Goal: Task Accomplishment & Management: Manage account settings

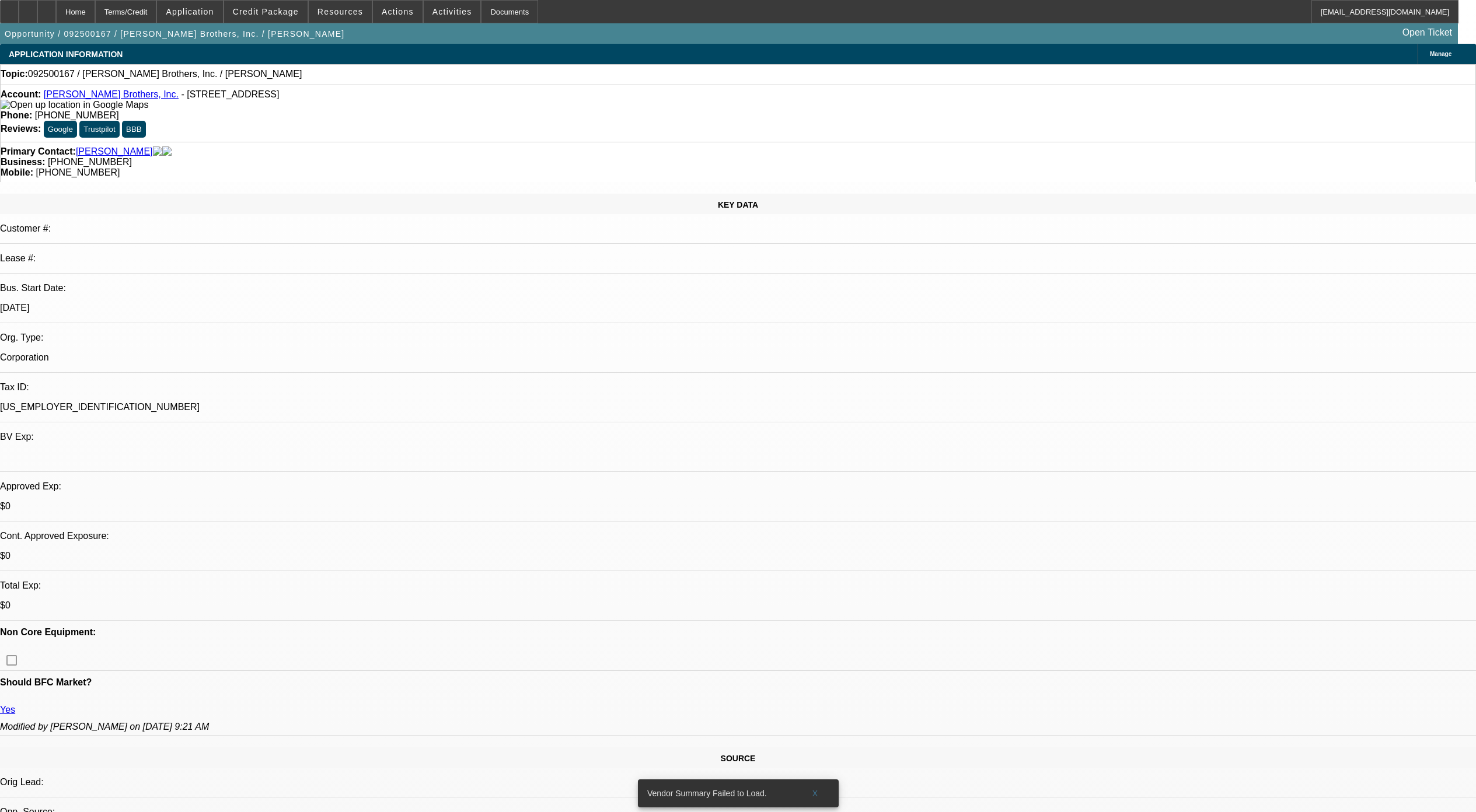
select select "0"
select select "2"
select select "0.1"
select select "4"
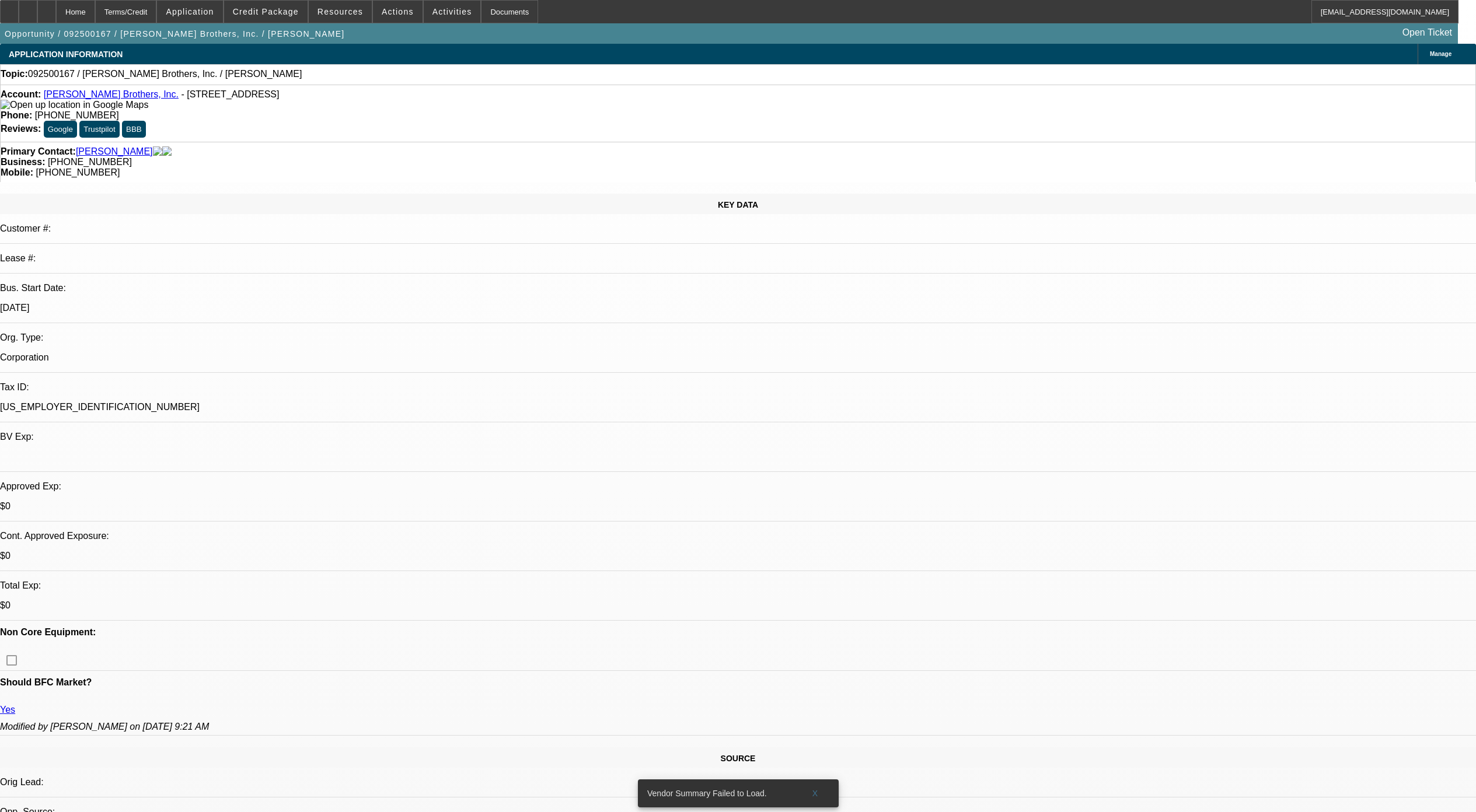
scroll to position [1558, 0]
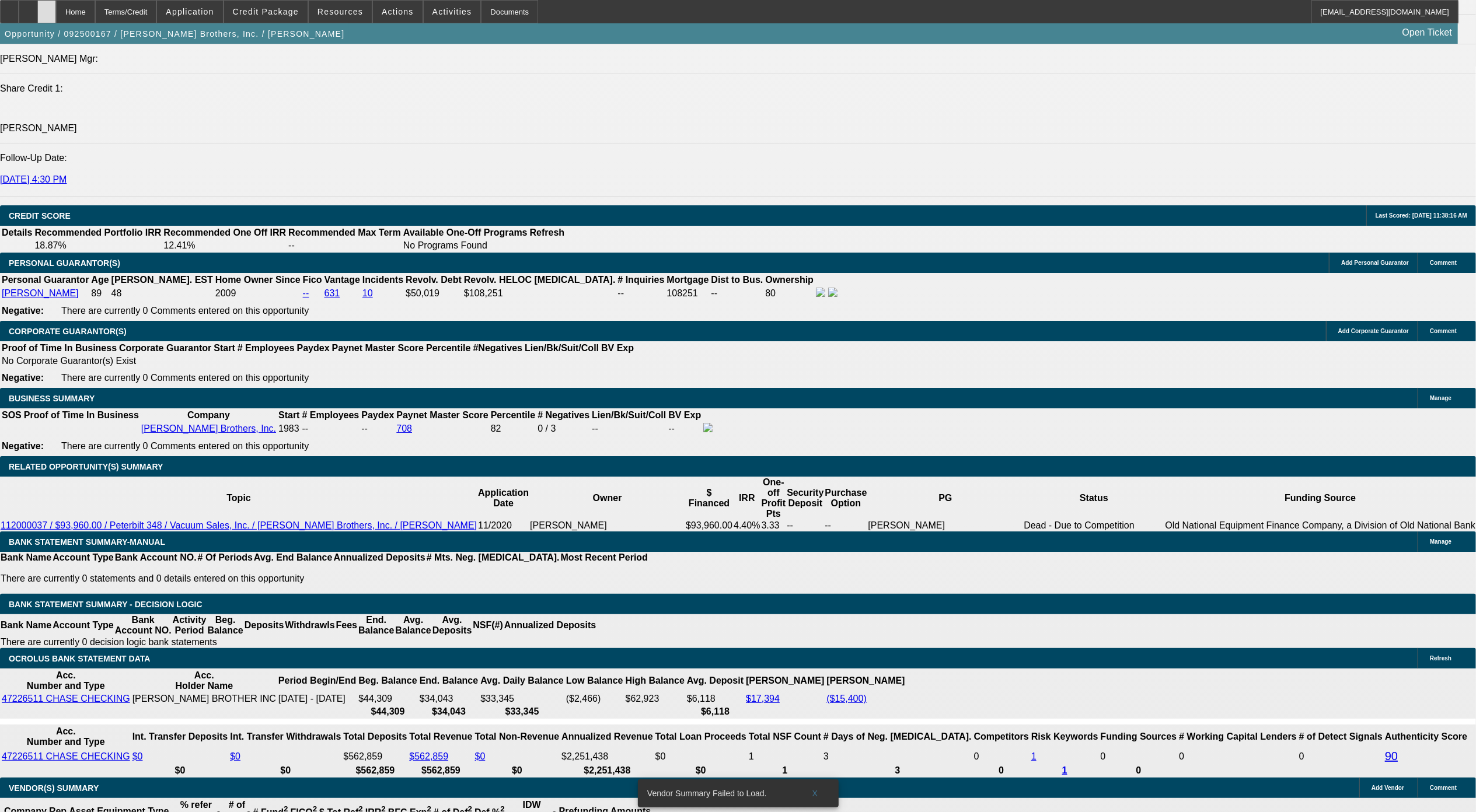
click at [46, 8] on icon at bounding box center [46, 8] width 0 height 0
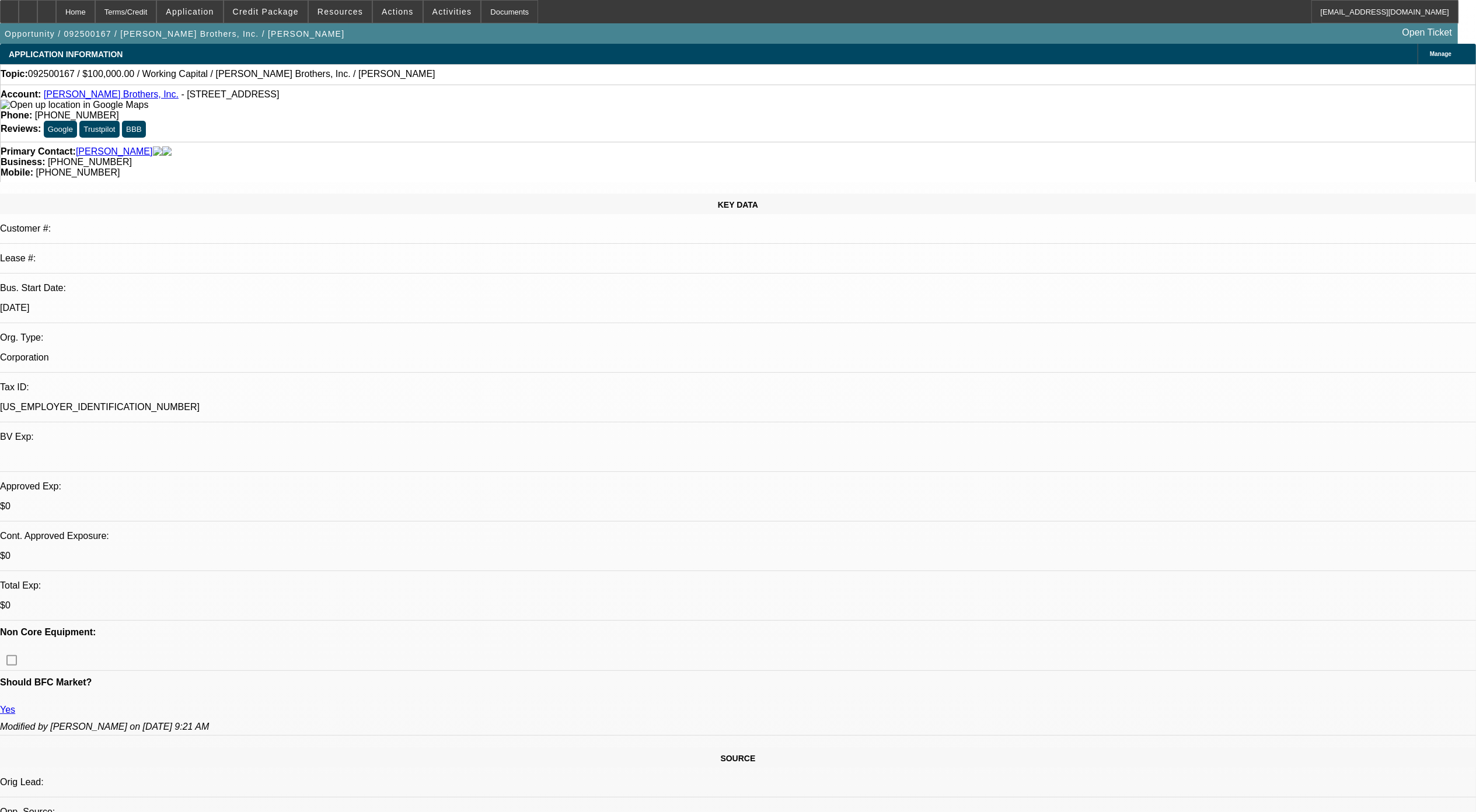
select select "0"
select select "1"
select select "2"
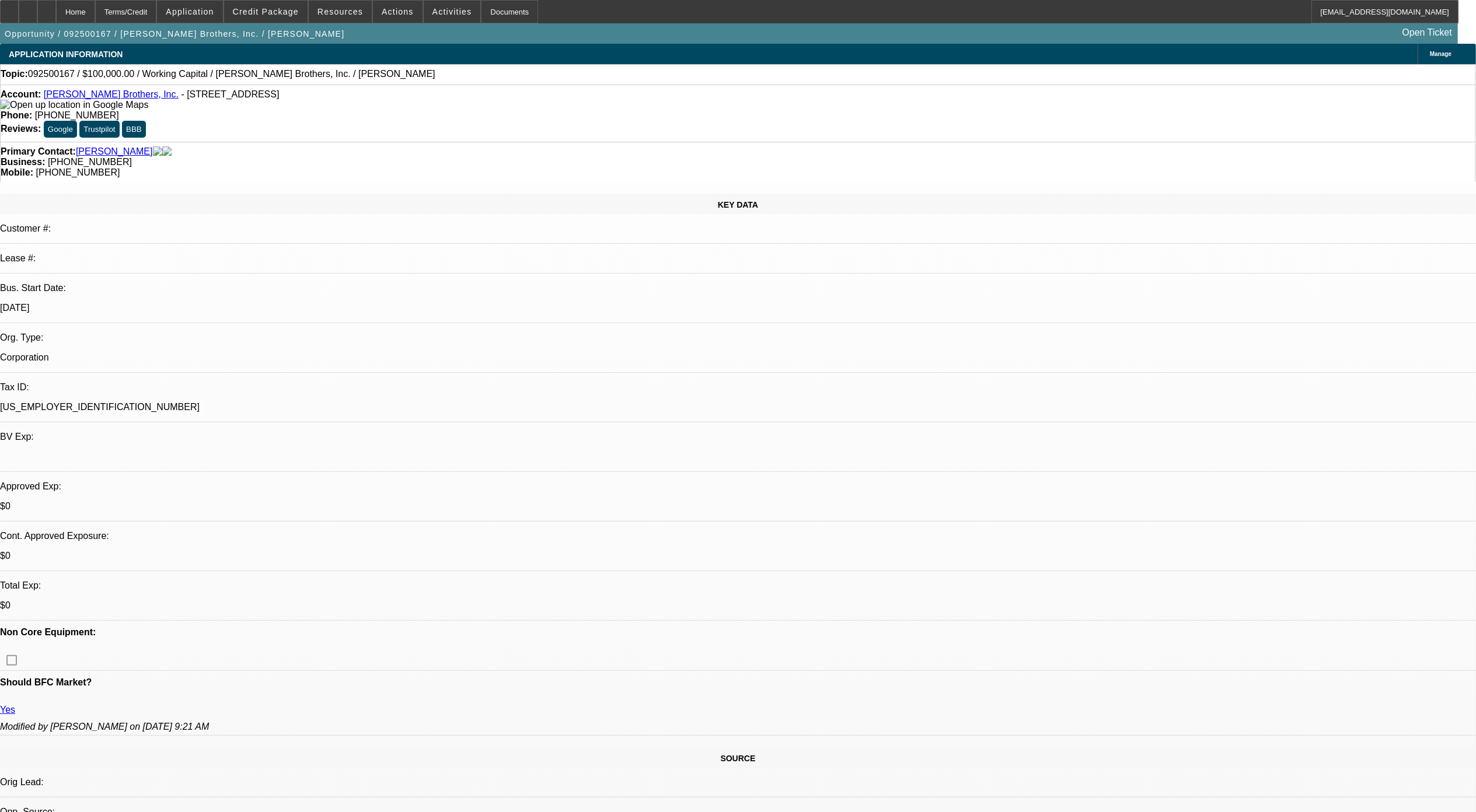
select select "6"
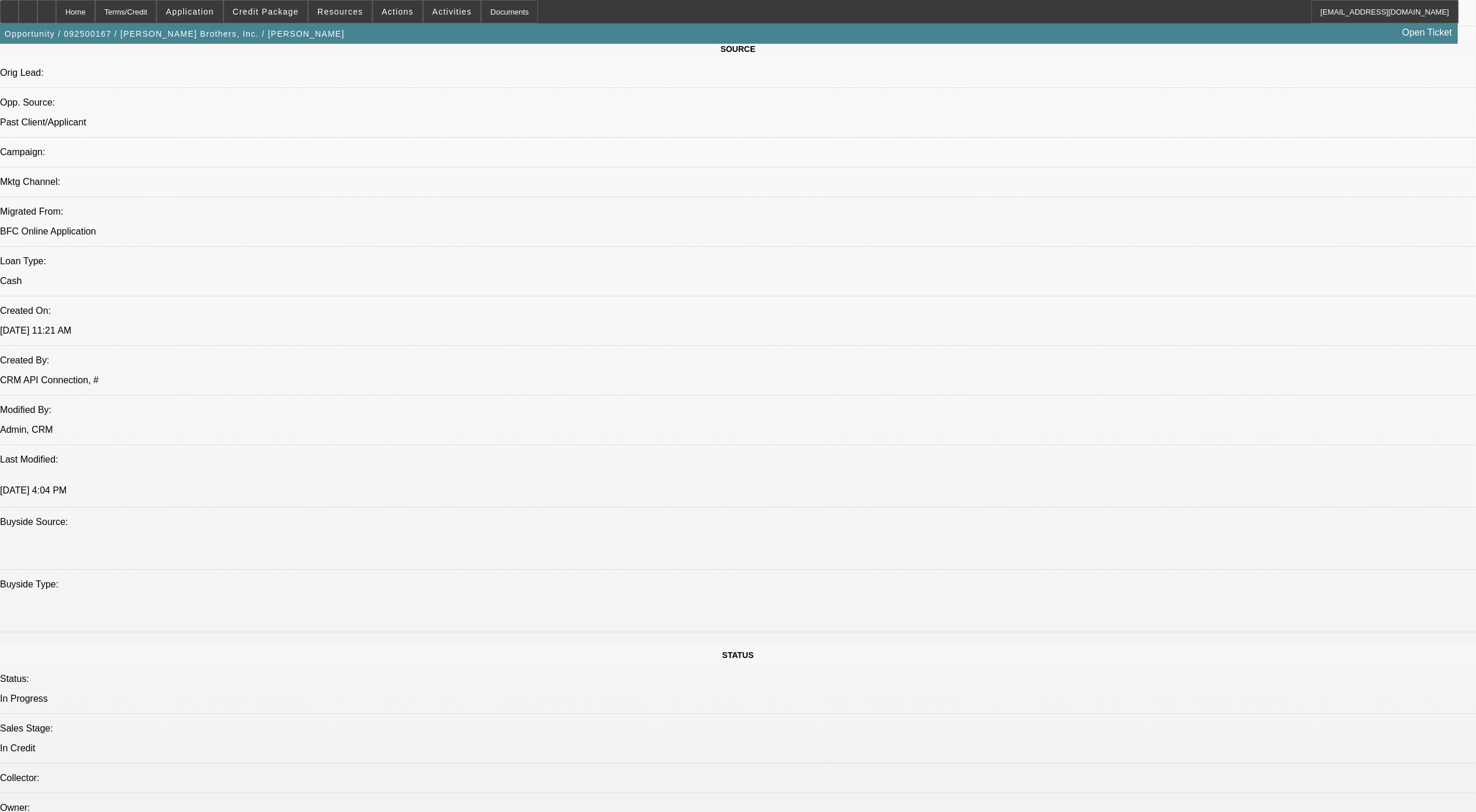
scroll to position [694, 0]
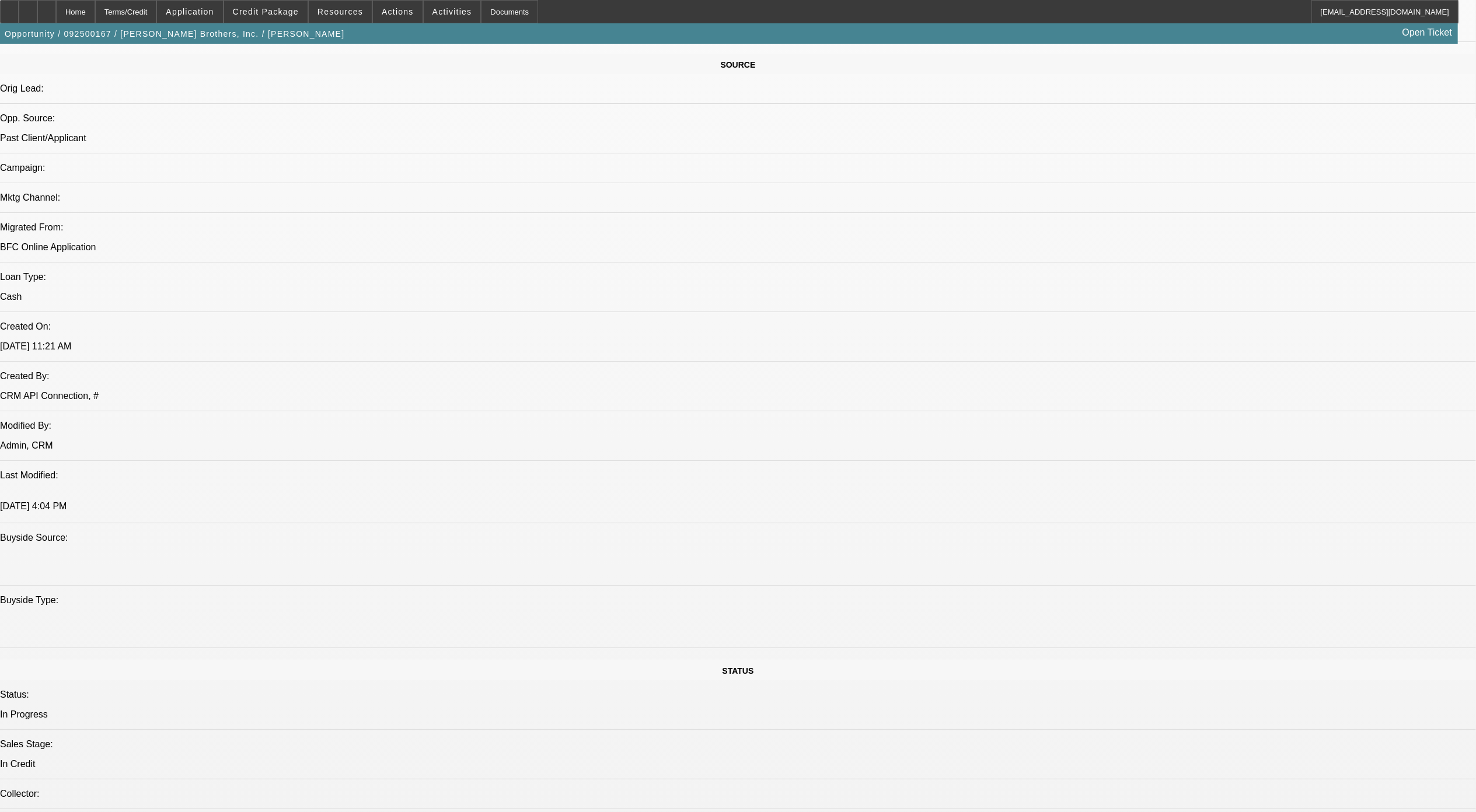
drag, startPoint x: 398, startPoint y: 420, endPoint x: 448, endPoint y: 419, distance: 50.0
drag, startPoint x: 448, startPoint y: 419, endPoint x: 482, endPoint y: 437, distance: 38.5
drag, startPoint x: 405, startPoint y: 421, endPoint x: 456, endPoint y: 427, distance: 51.4
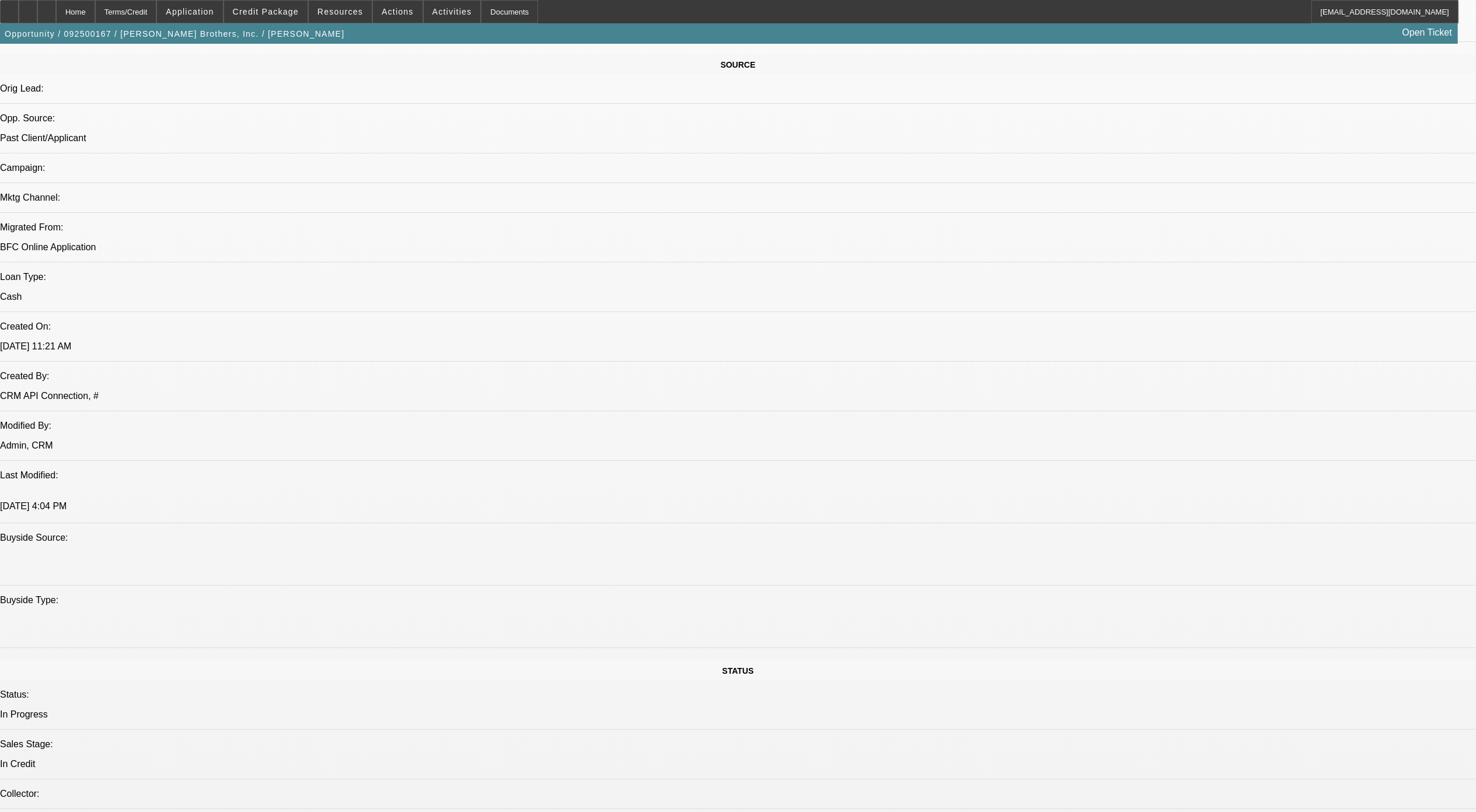
drag, startPoint x: 456, startPoint y: 427, endPoint x: 468, endPoint y: 447, distance: 23.3
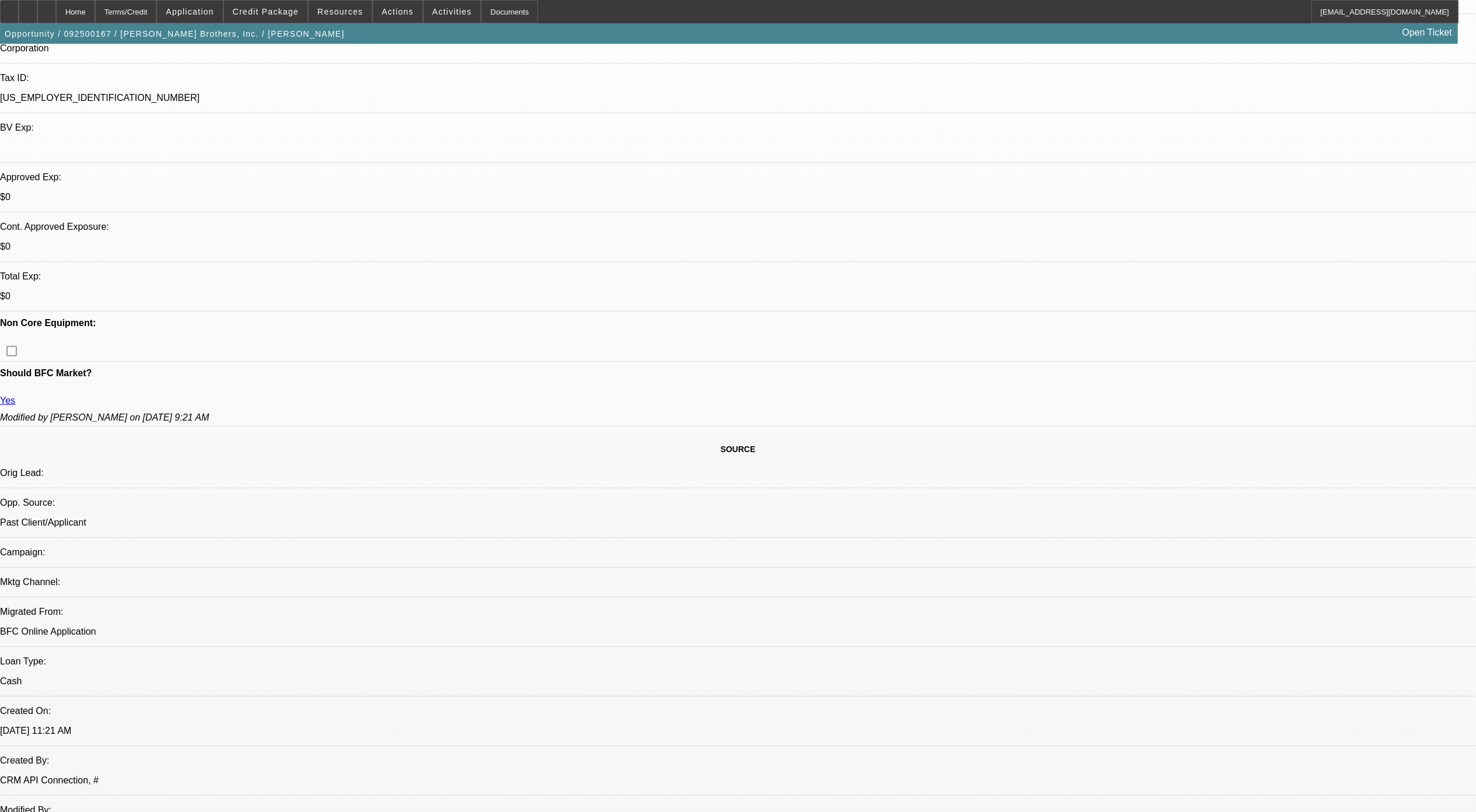
scroll to position [150, 0]
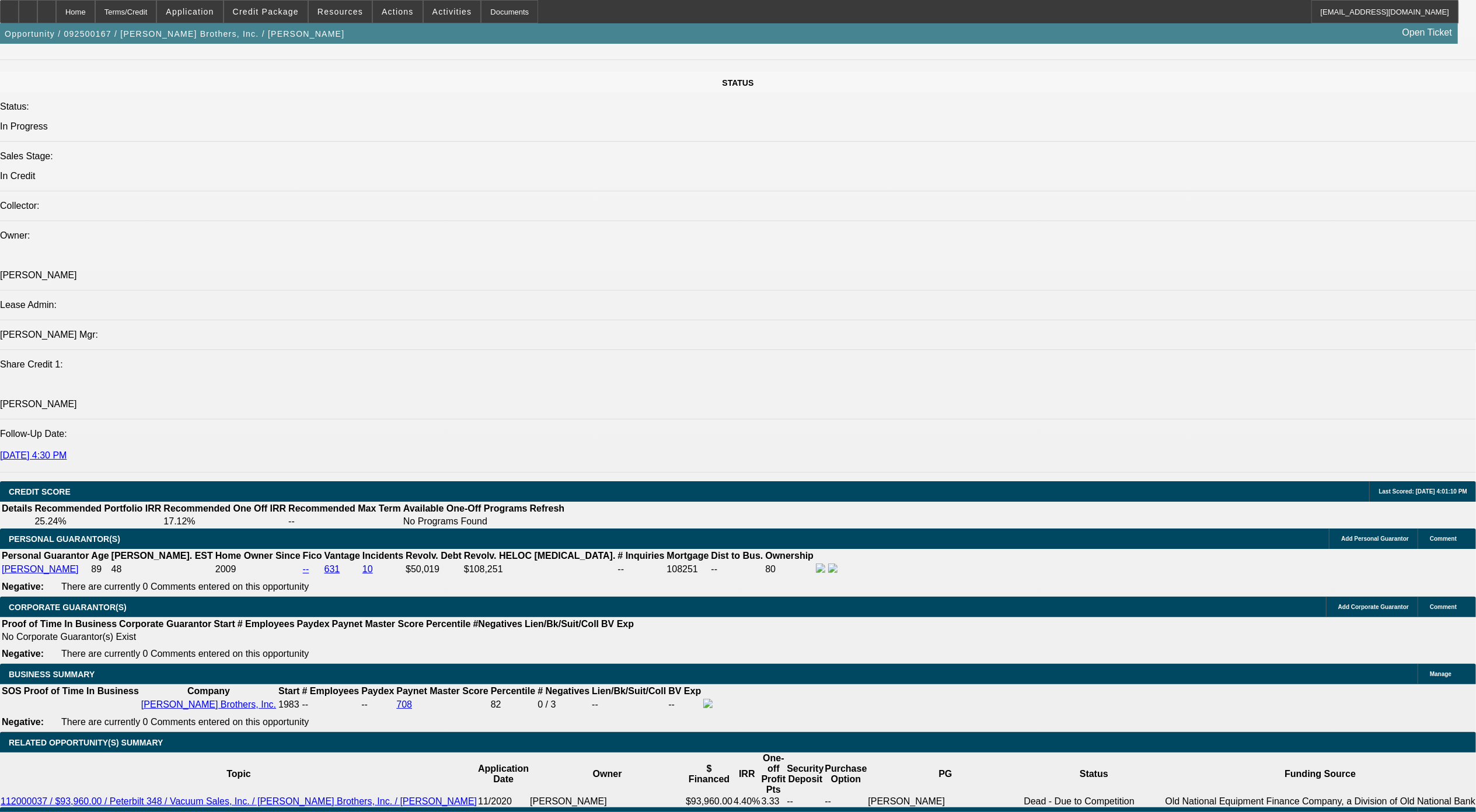
scroll to position [1627, 0]
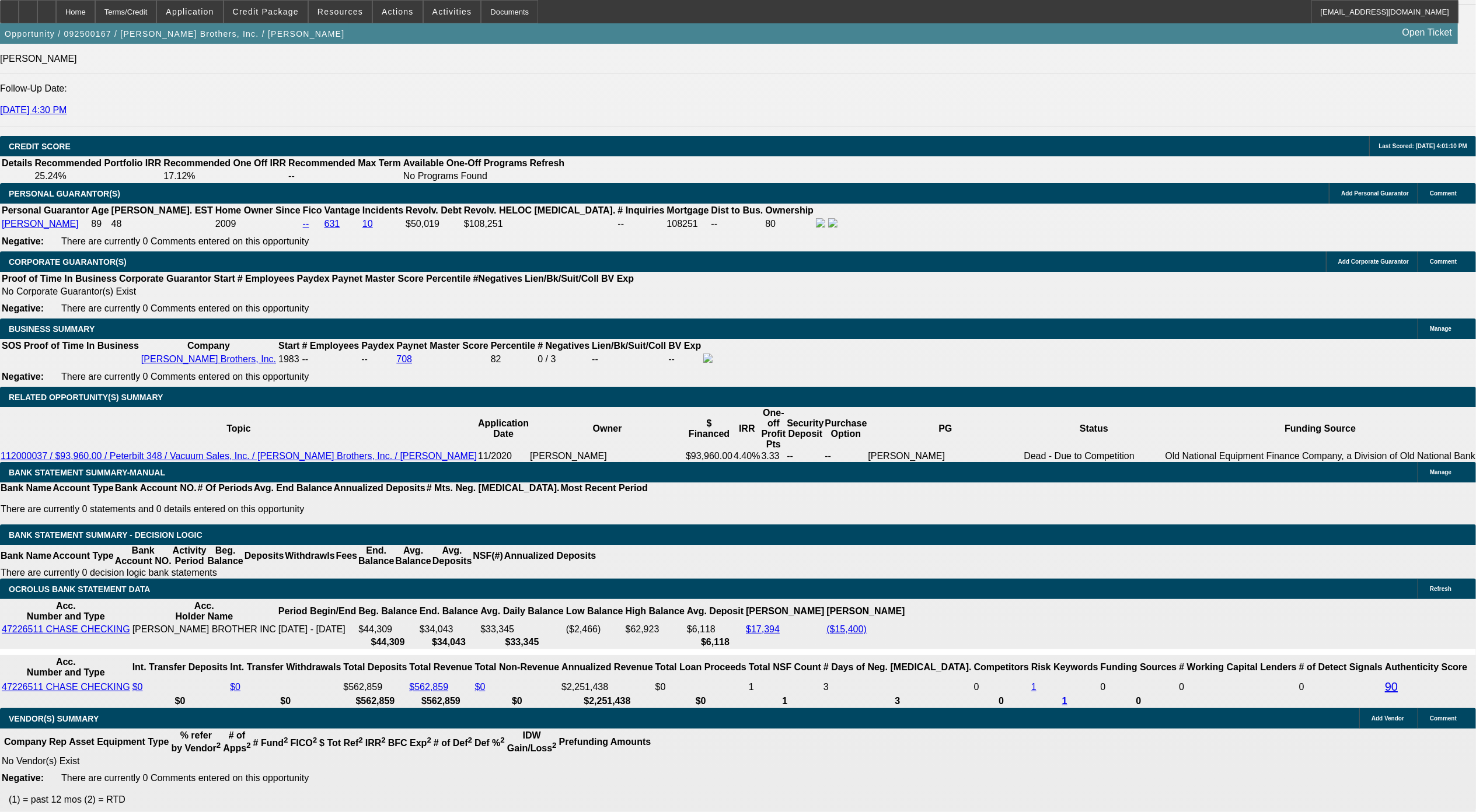
drag, startPoint x: 283, startPoint y: 512, endPoint x: 375, endPoint y: 498, distance: 93.1
drag, startPoint x: 375, startPoint y: 498, endPoint x: 461, endPoint y: 532, distance: 92.5
drag, startPoint x: 374, startPoint y: 521, endPoint x: 341, endPoint y: 510, distance: 34.8
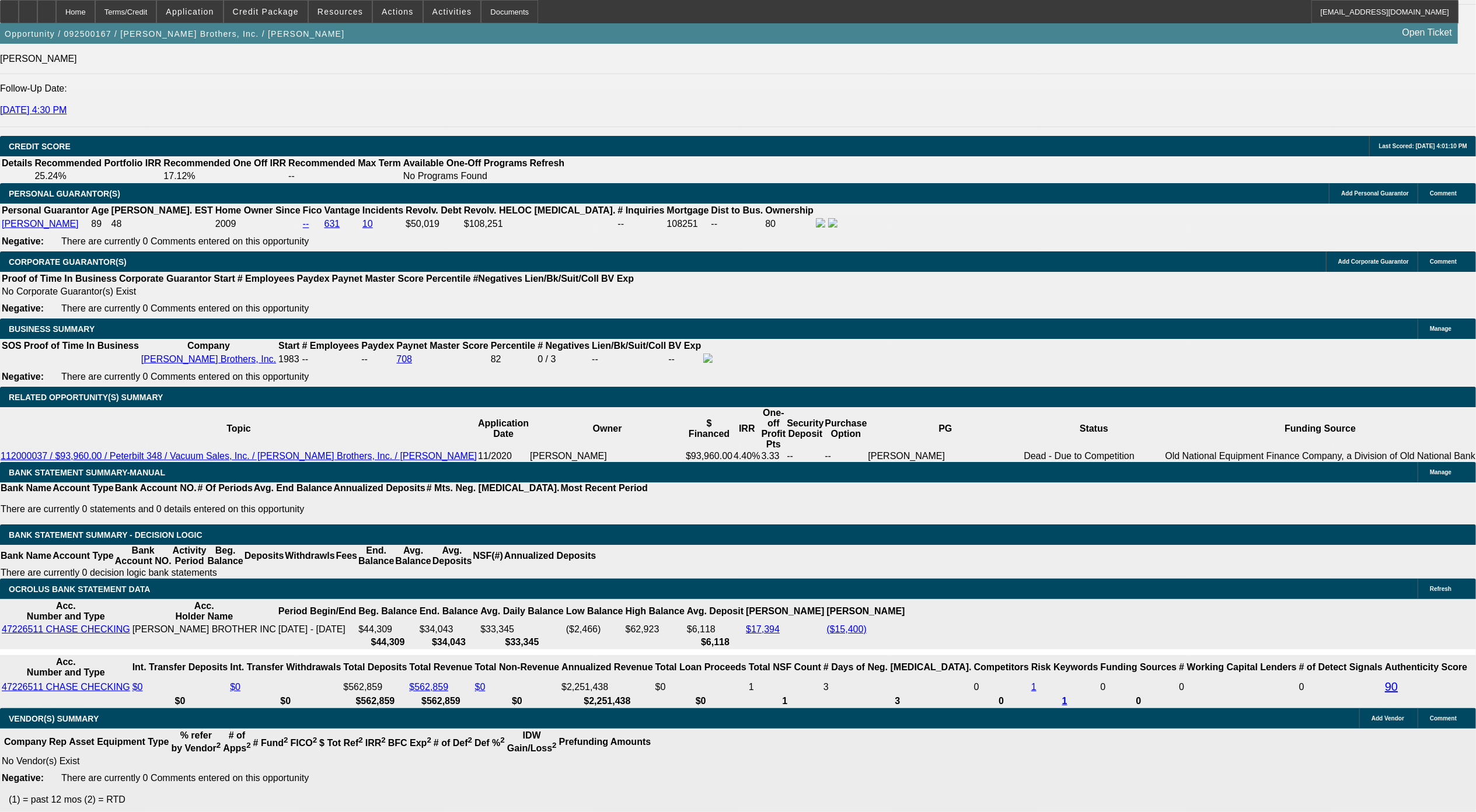
drag, startPoint x: 341, startPoint y: 510, endPoint x: 447, endPoint y: 547, distance: 112.3
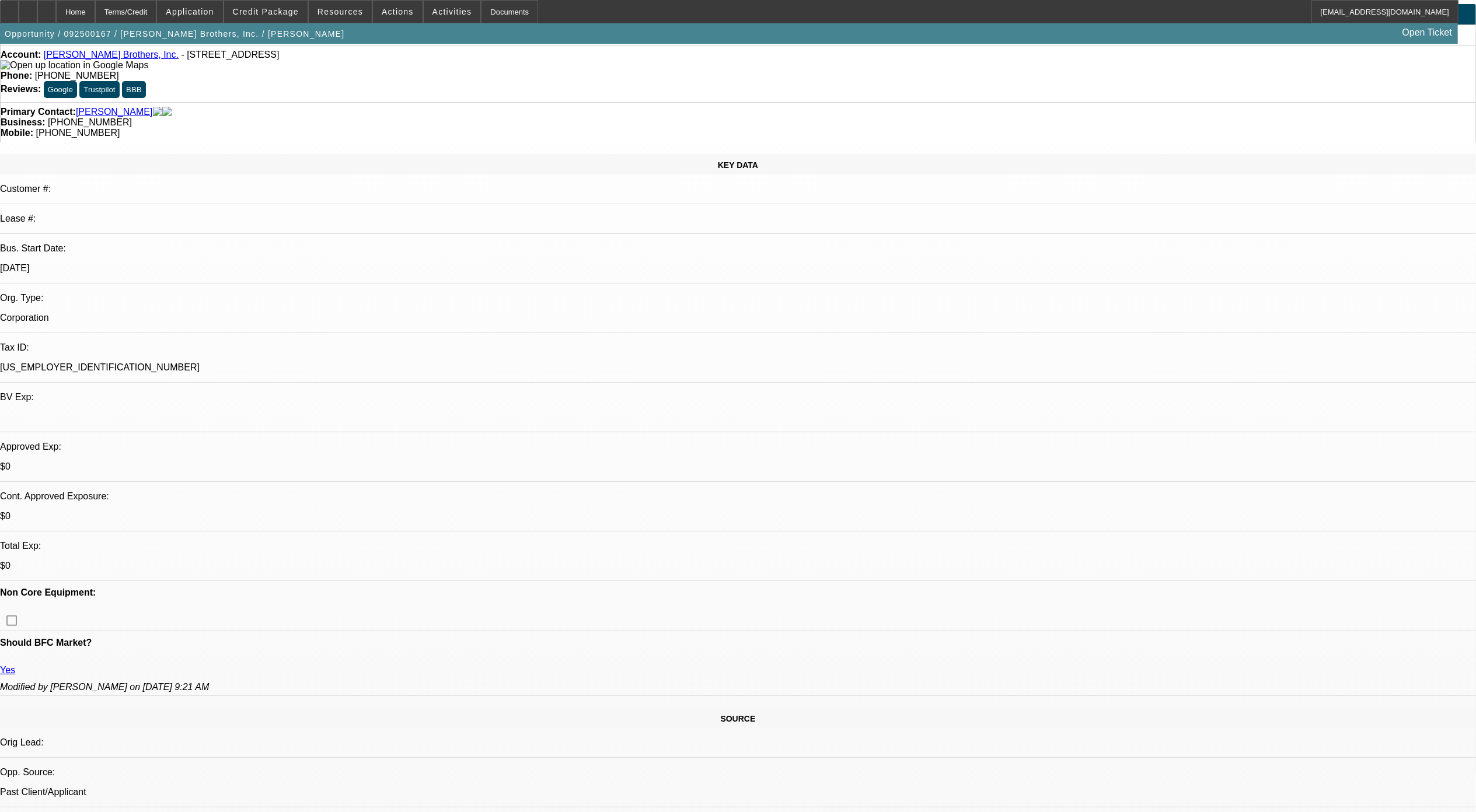
scroll to position [0, 0]
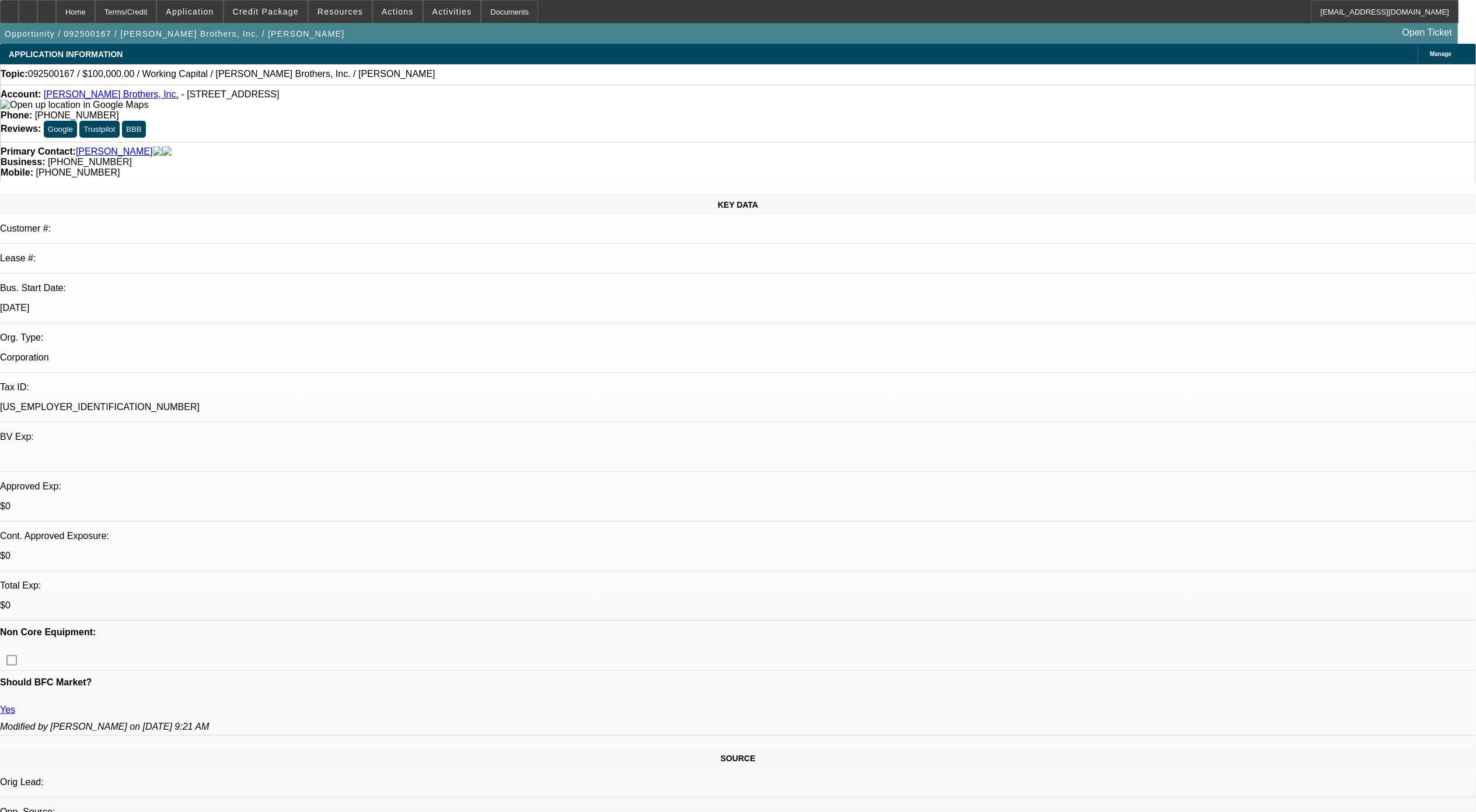
click at [56, 10] on div at bounding box center [46, 11] width 19 height 24
select select "0"
select select "2"
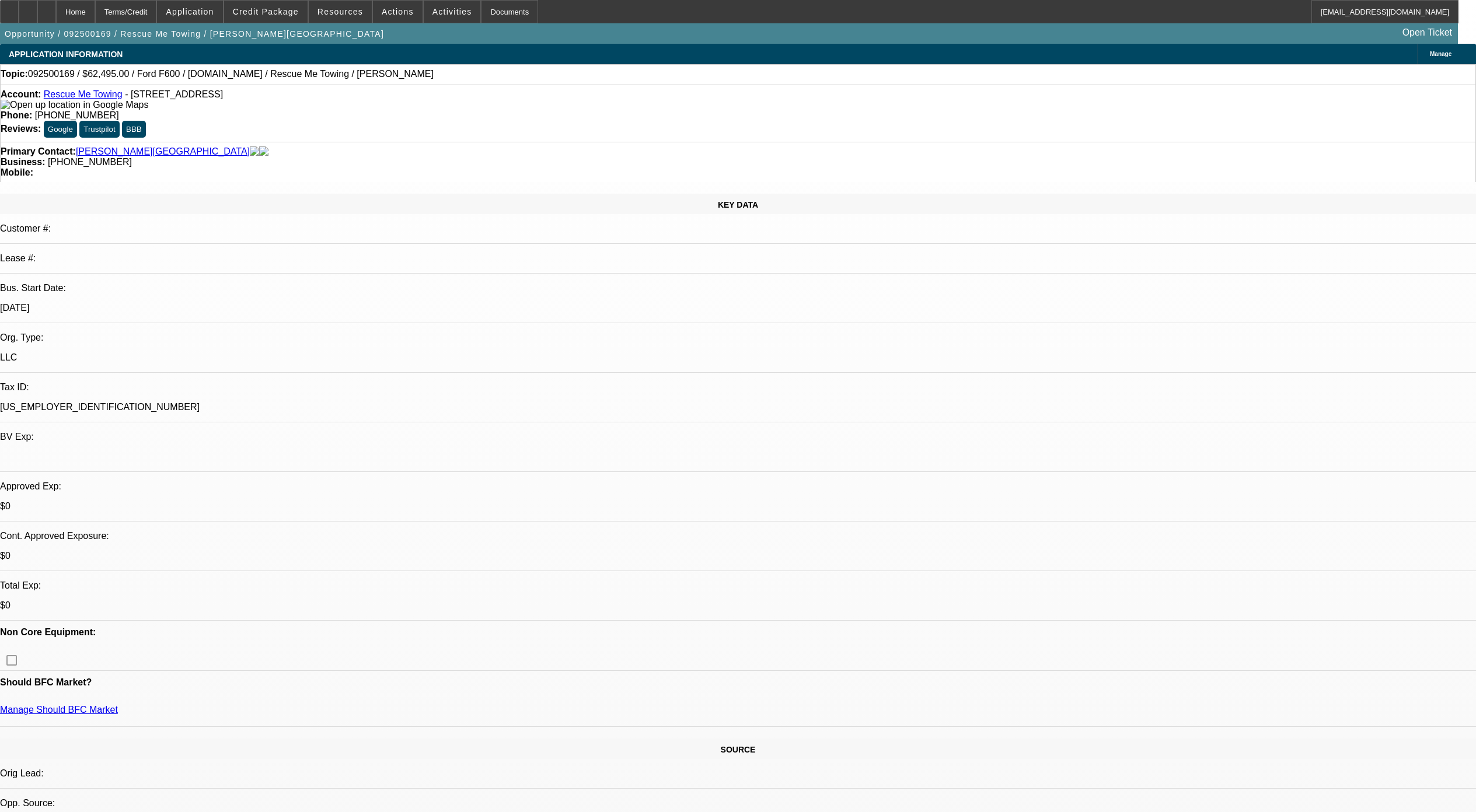
select select "2"
select select "0.1"
select select "4"
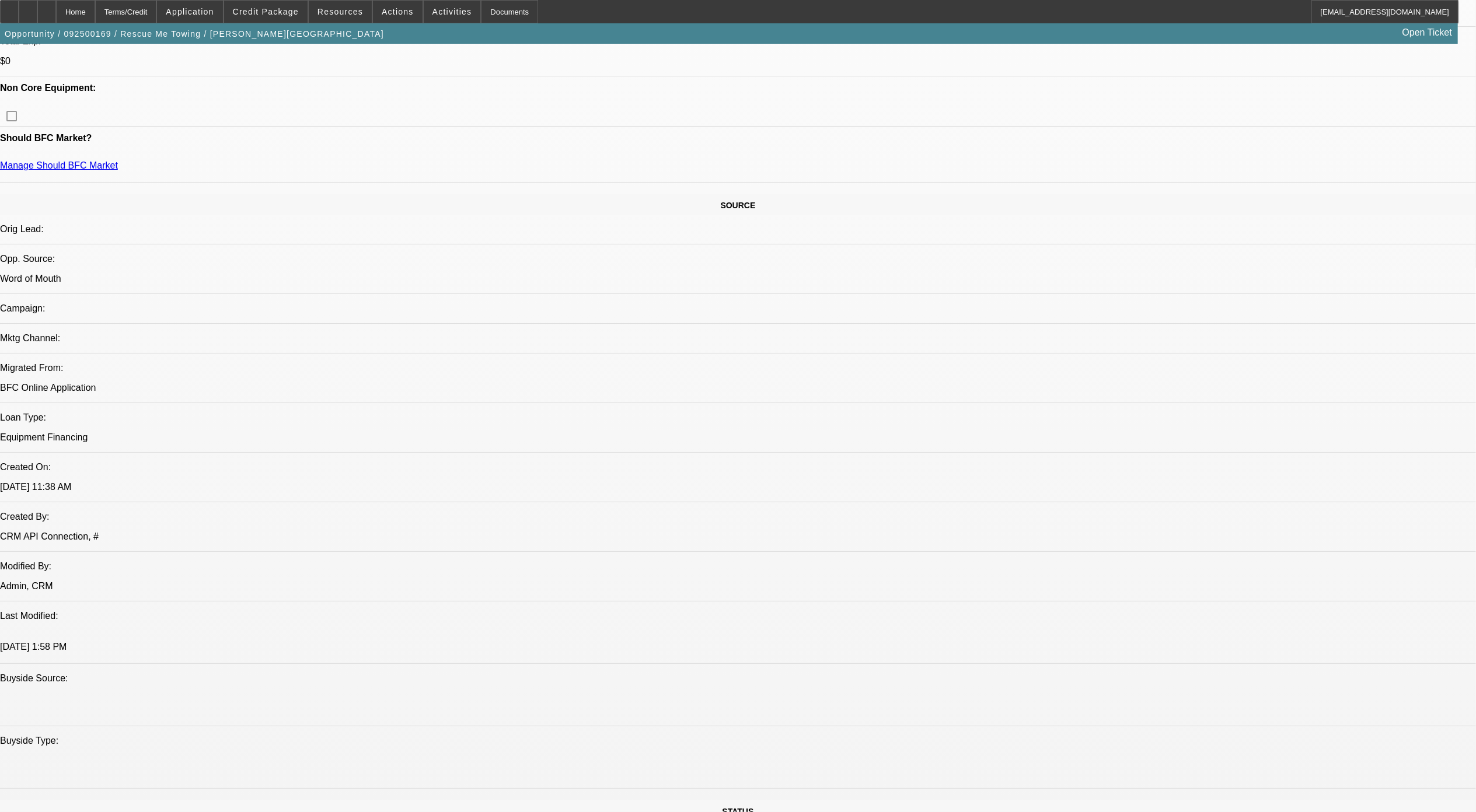
drag, startPoint x: 0, startPoint y: 0, endPoint x: 1205, endPoint y: 596, distance: 1344.3
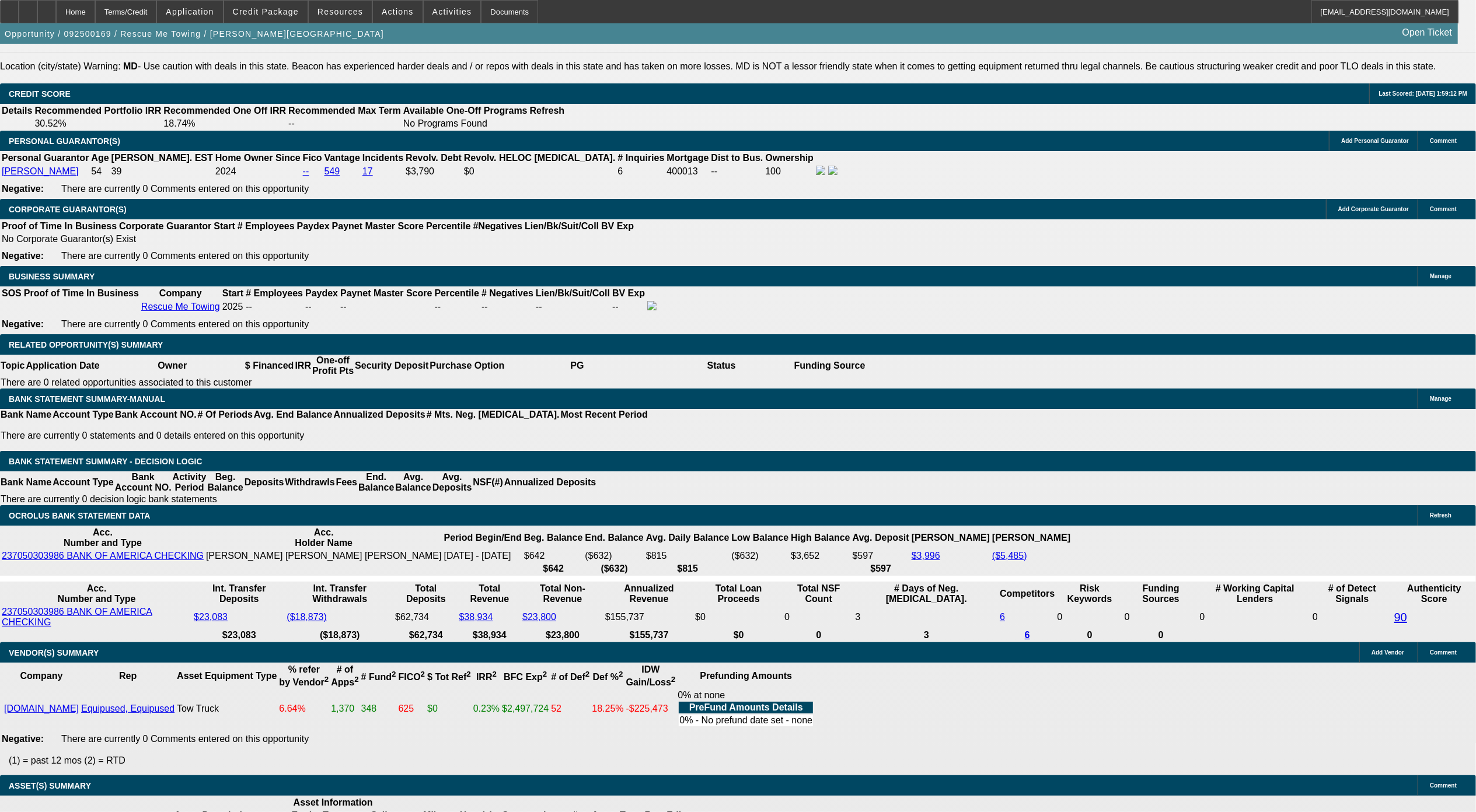
scroll to position [1539, 0]
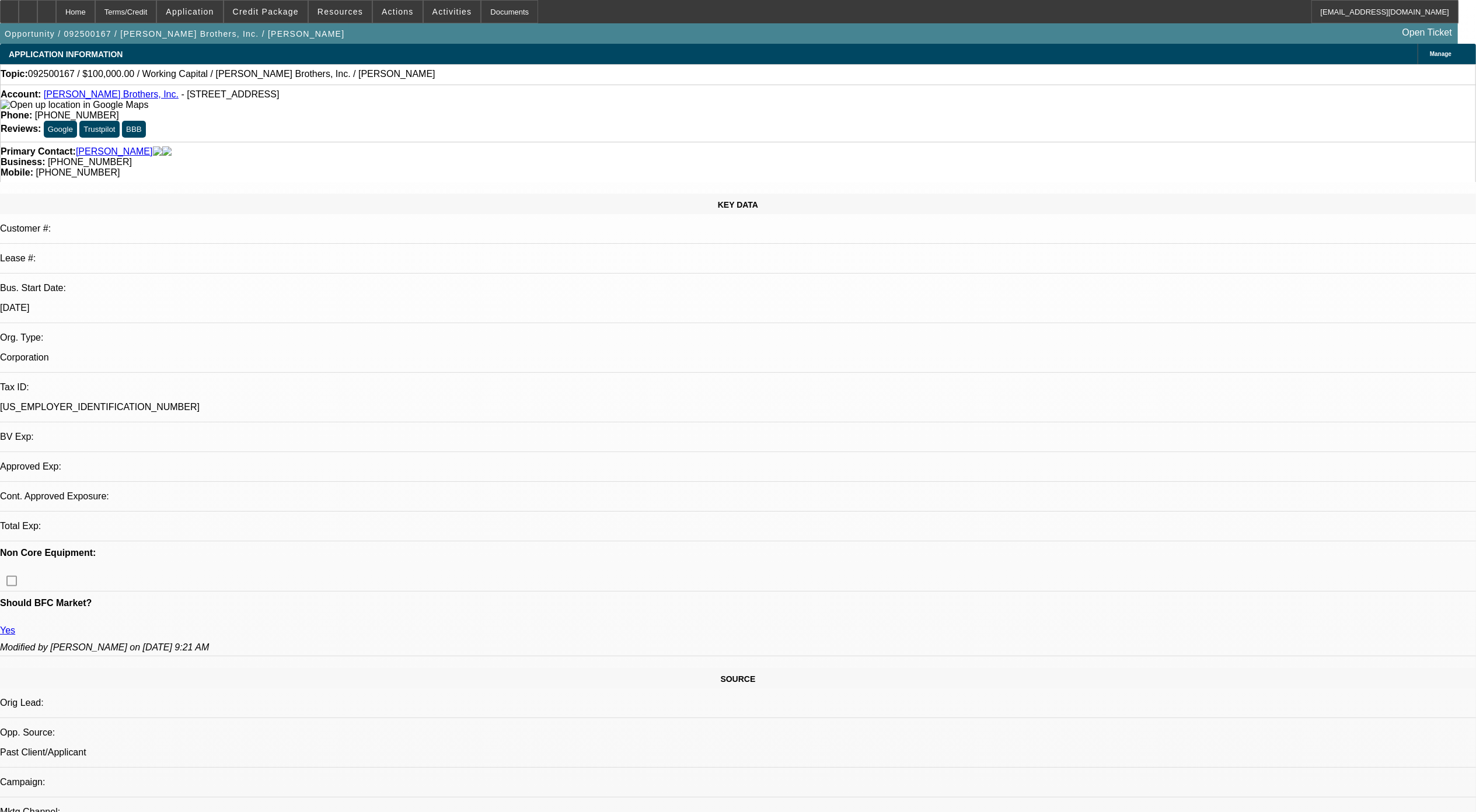
select select "0"
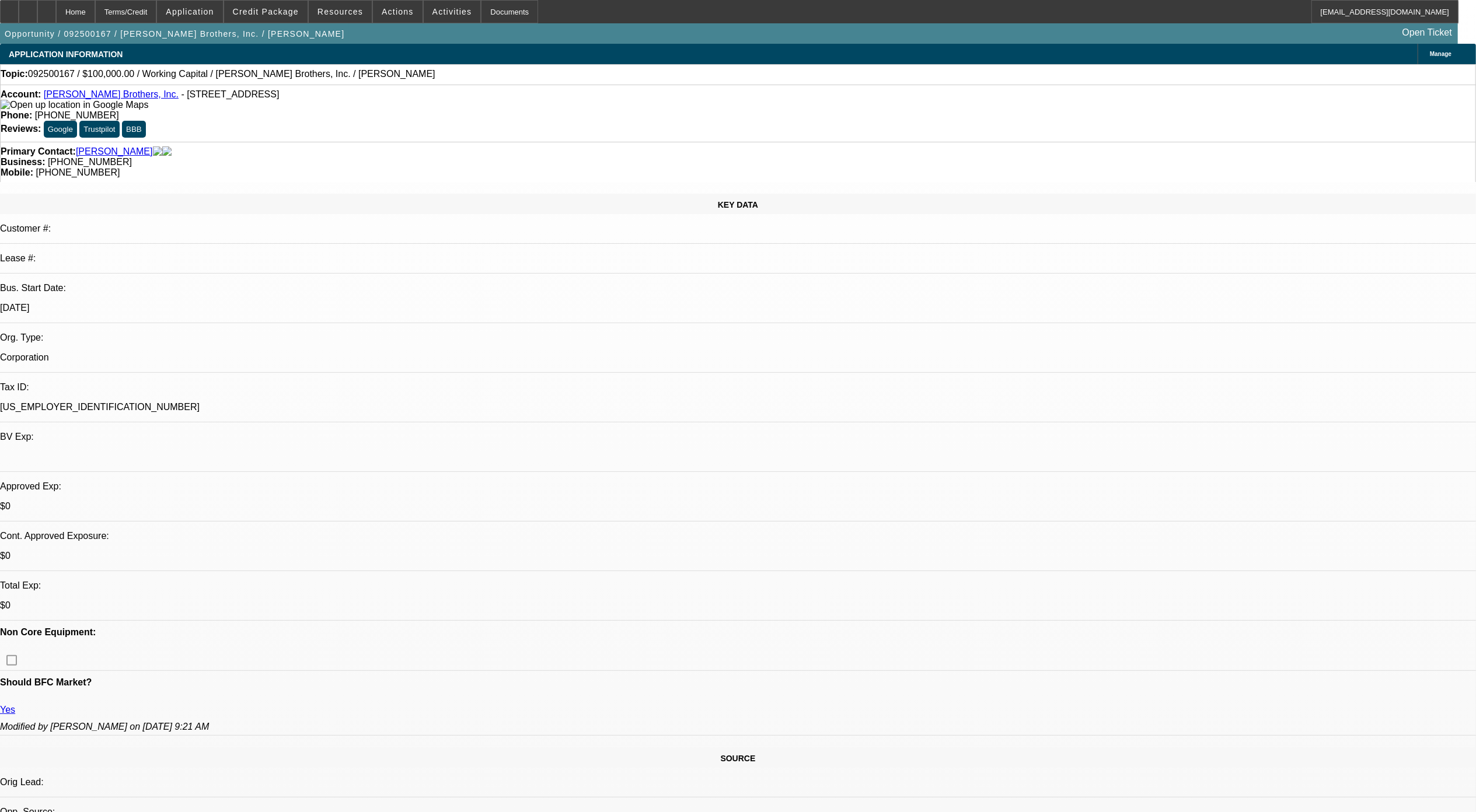
select select "1"
select select "2"
select select "6"
drag, startPoint x: 1161, startPoint y: 412, endPoint x: 1085, endPoint y: 403, distance: 76.5
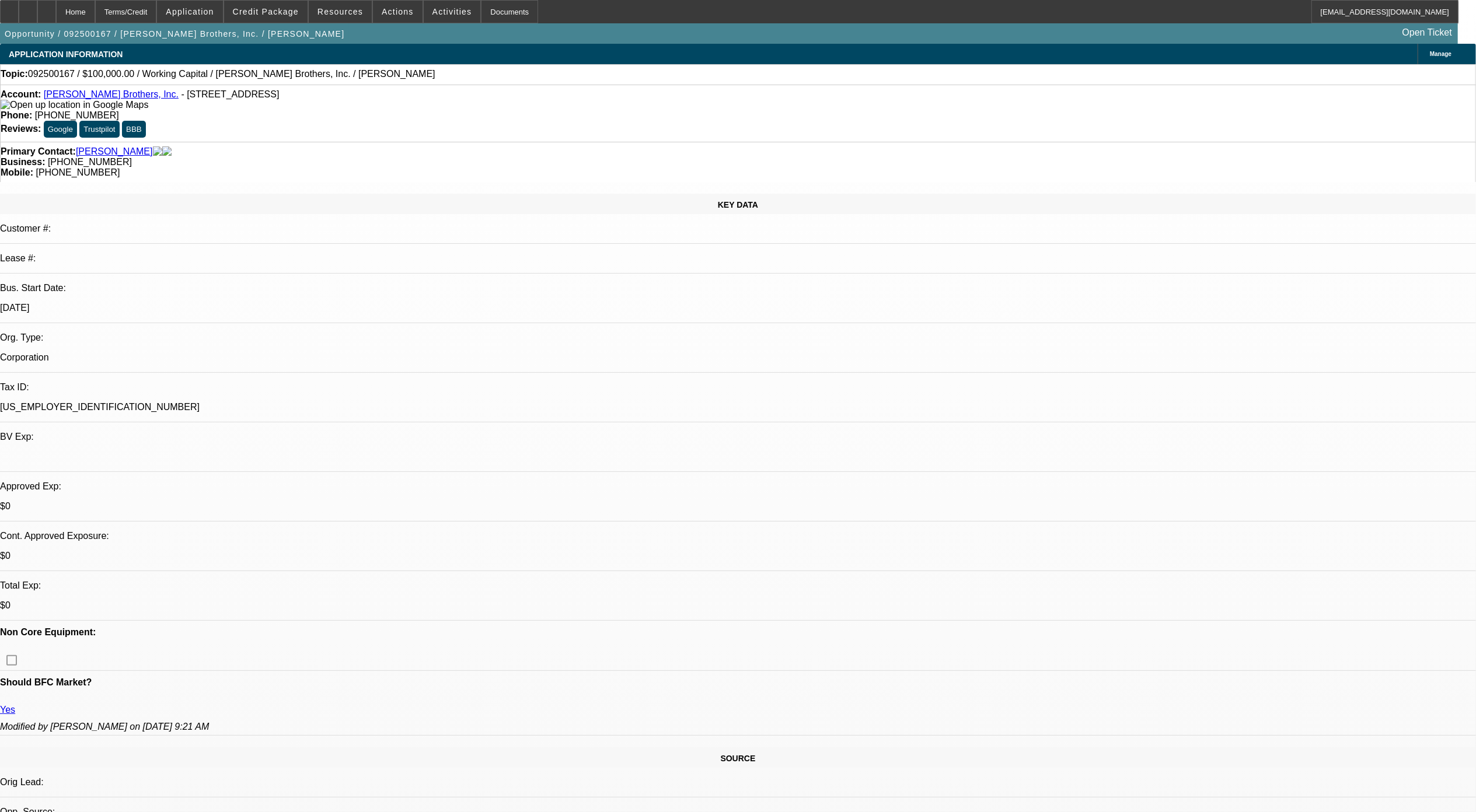
drag, startPoint x: 1085, startPoint y: 403, endPoint x: 1132, endPoint y: 462, distance: 75.4
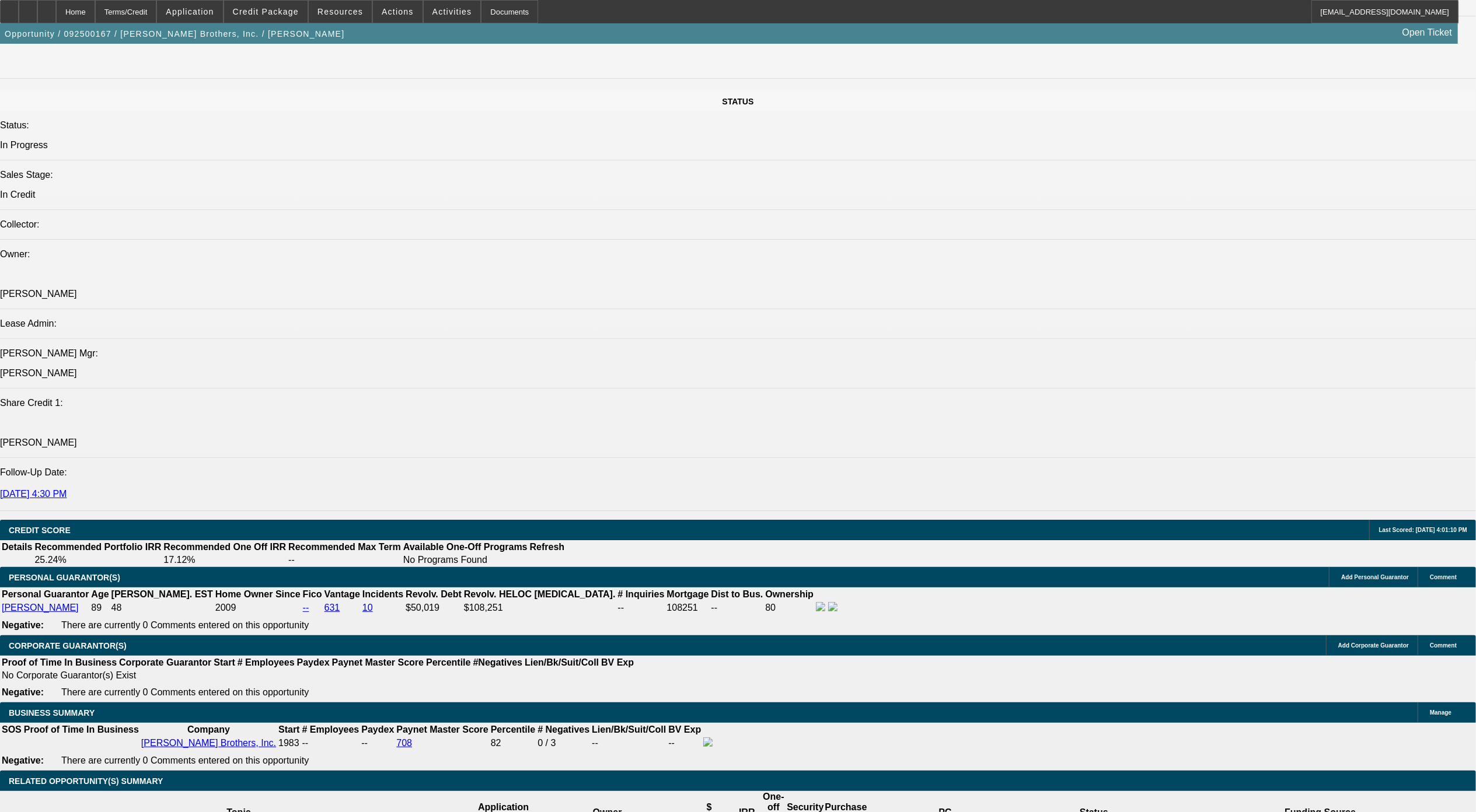
scroll to position [1477, 0]
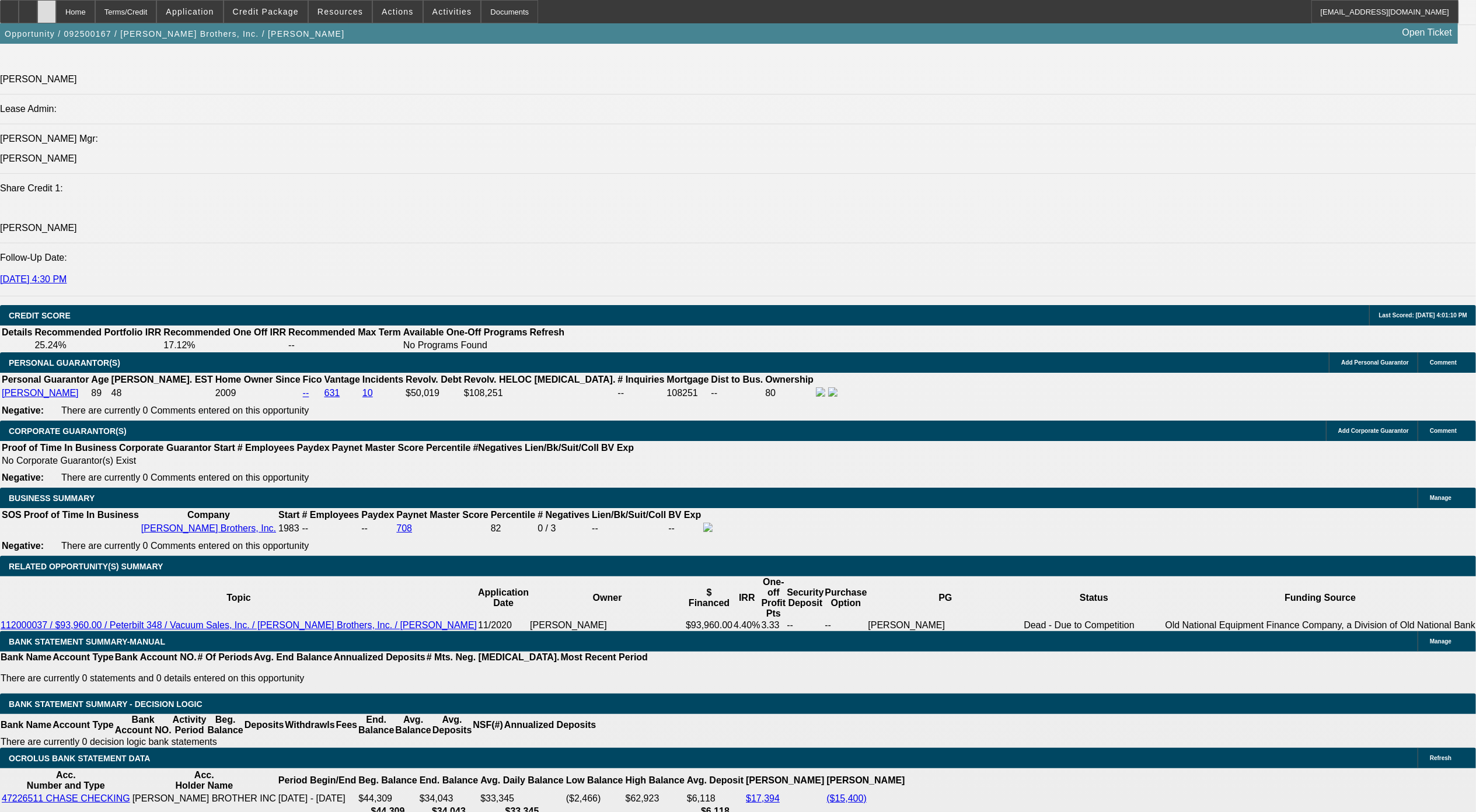
click at [56, 8] on div at bounding box center [46, 11] width 19 height 24
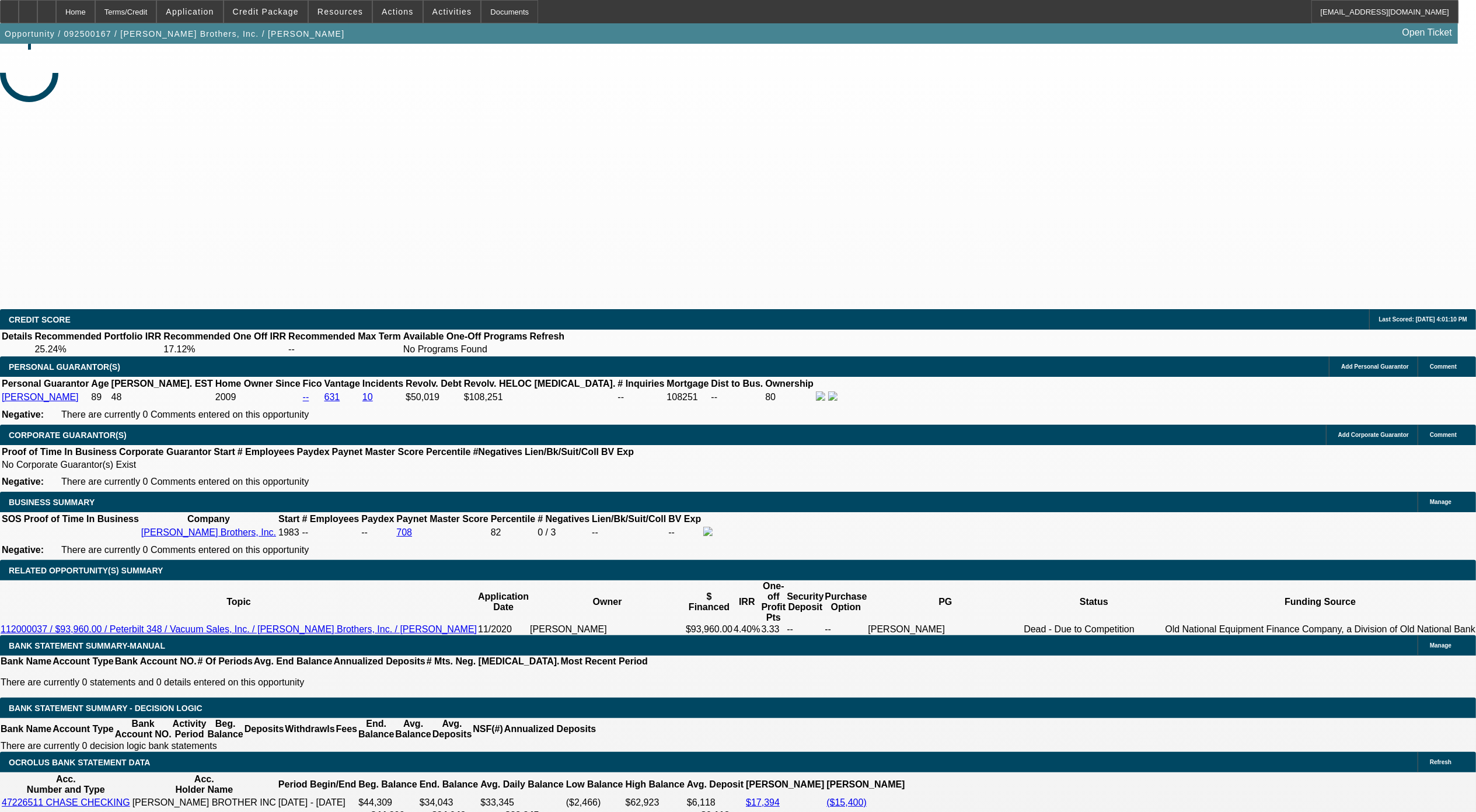
select select "0"
select select "1"
select select "2"
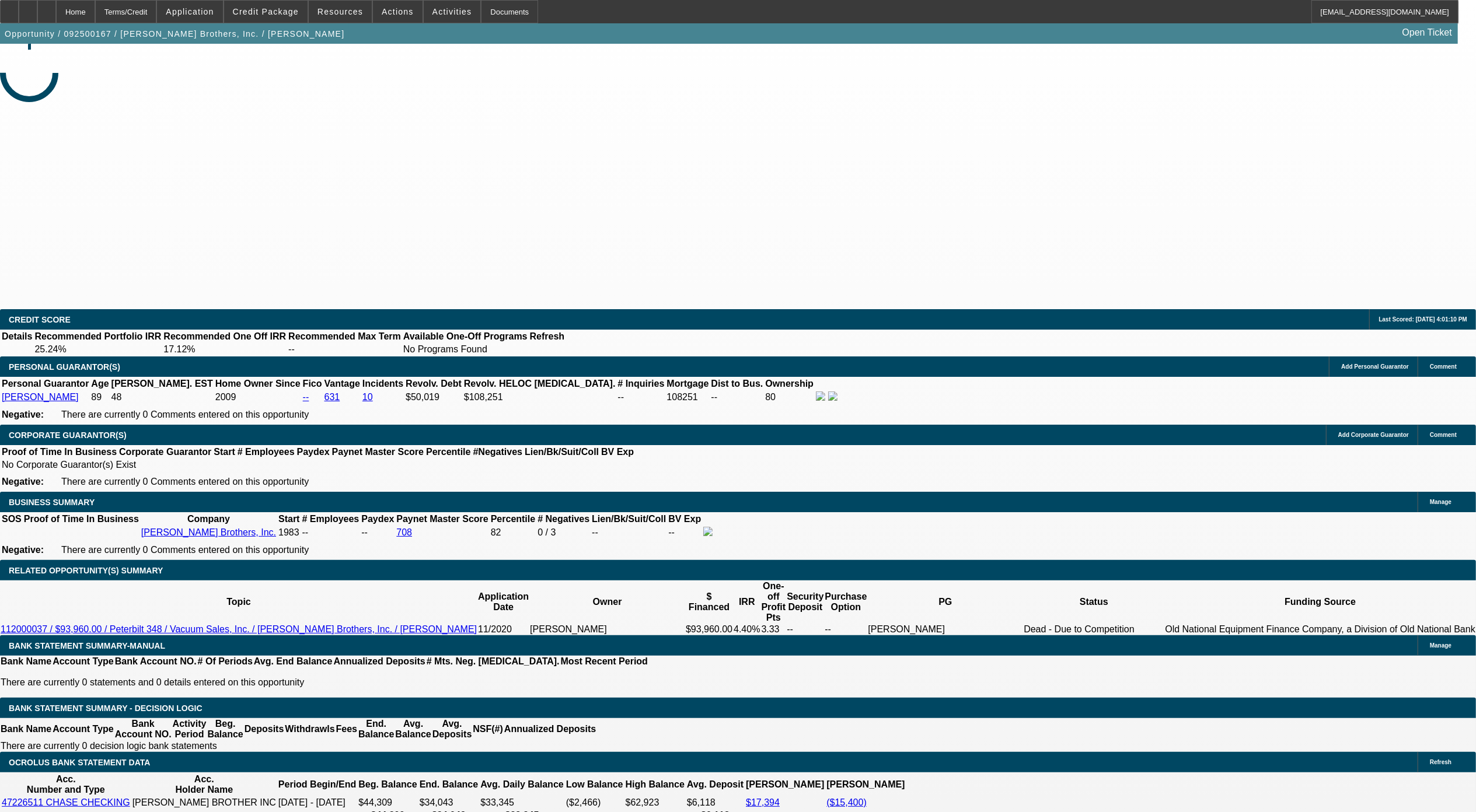
select select "6"
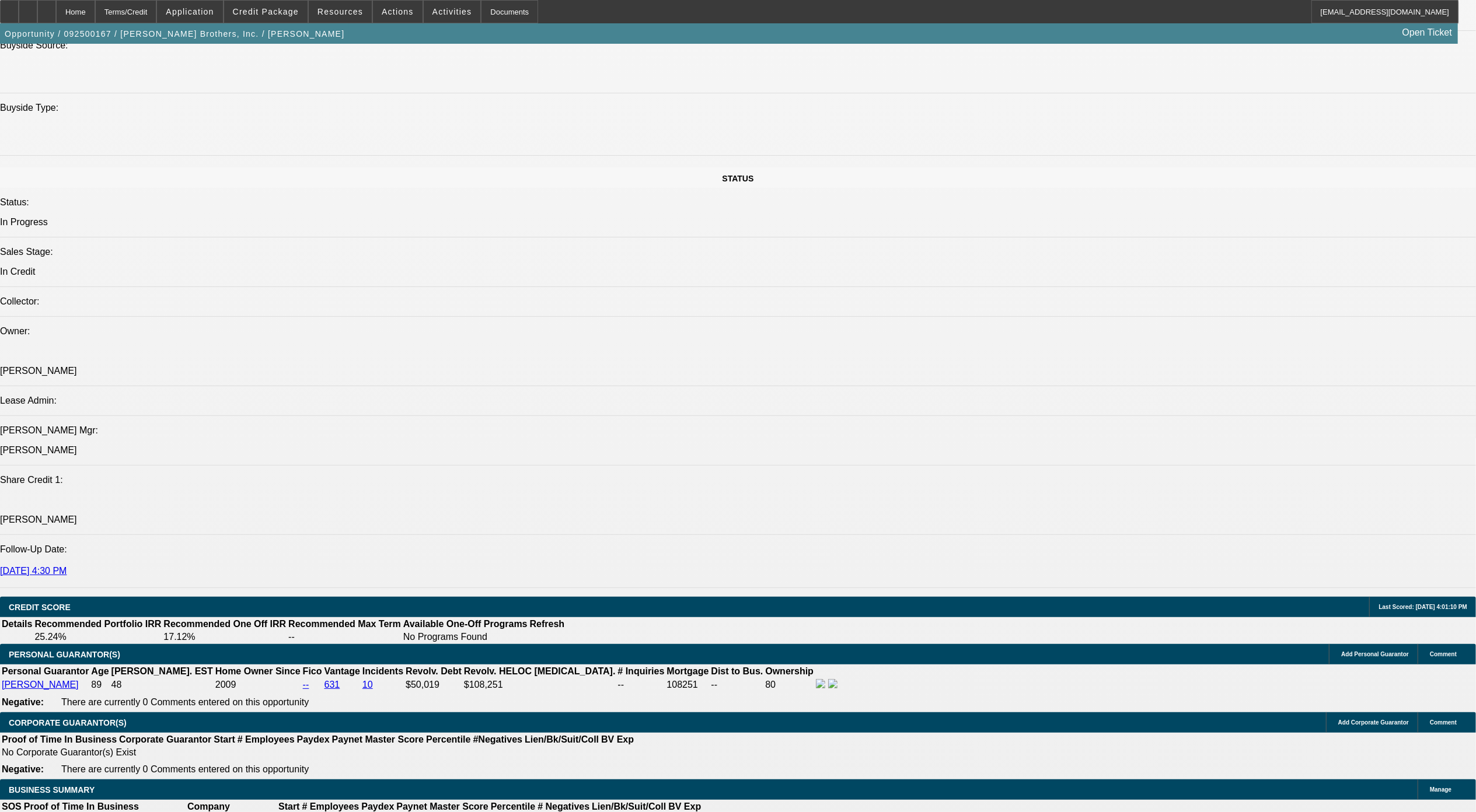
scroll to position [933, 0]
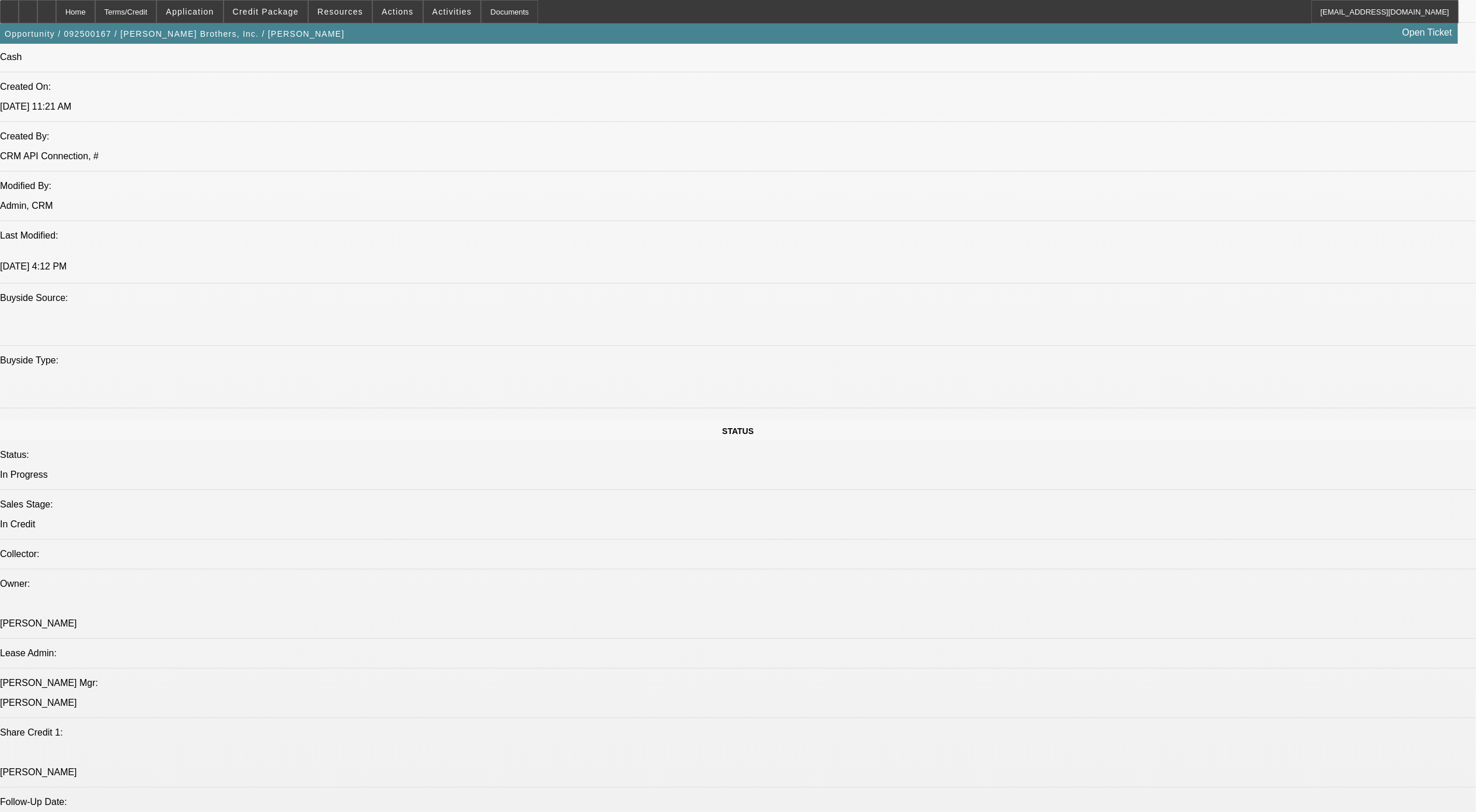
drag, startPoint x: 1471, startPoint y: 266, endPoint x: 1483, endPoint y: 667, distance: 401.2
click at [46, 8] on icon at bounding box center [46, 8] width 0 height 0
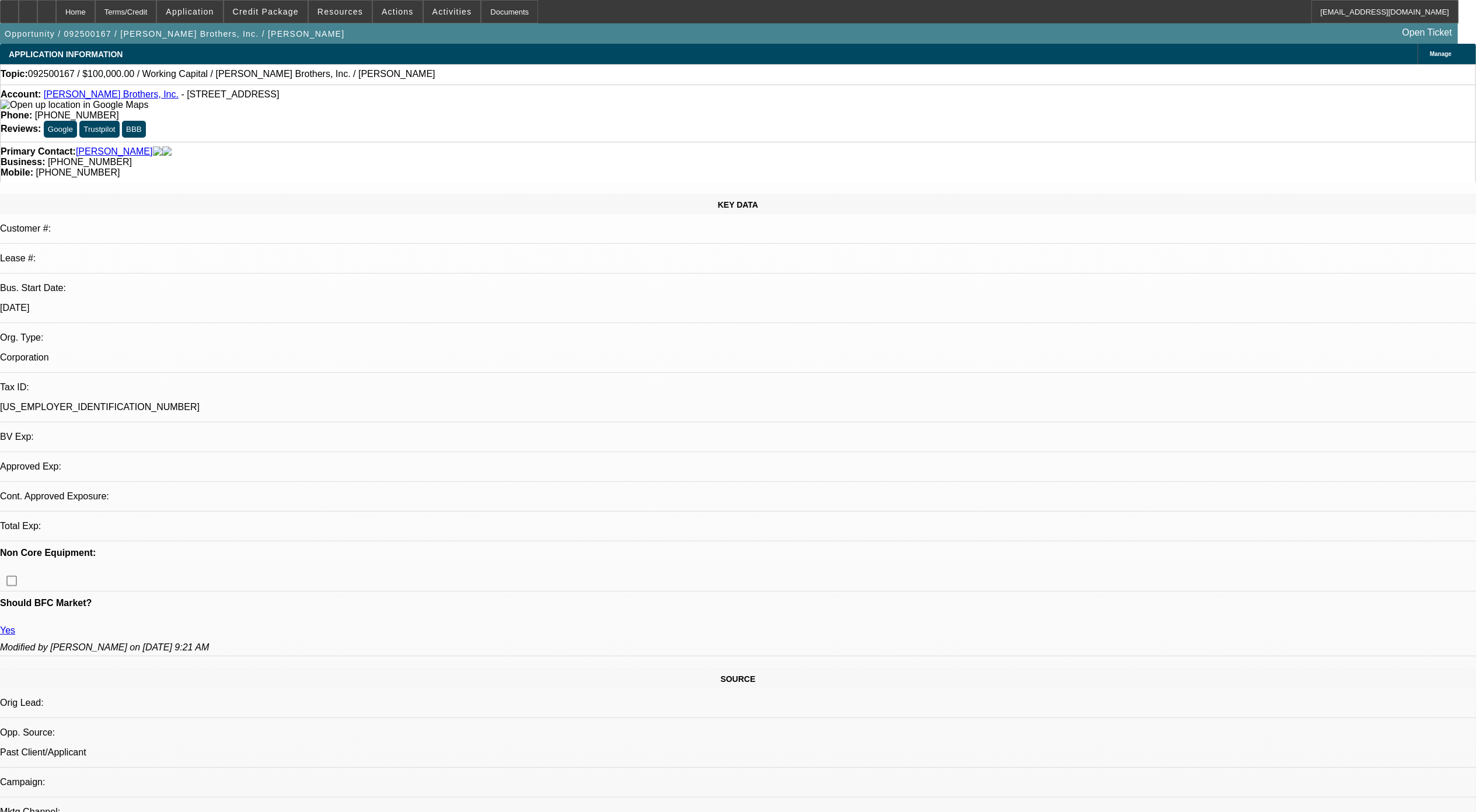
select select "0"
select select "1"
select select "2"
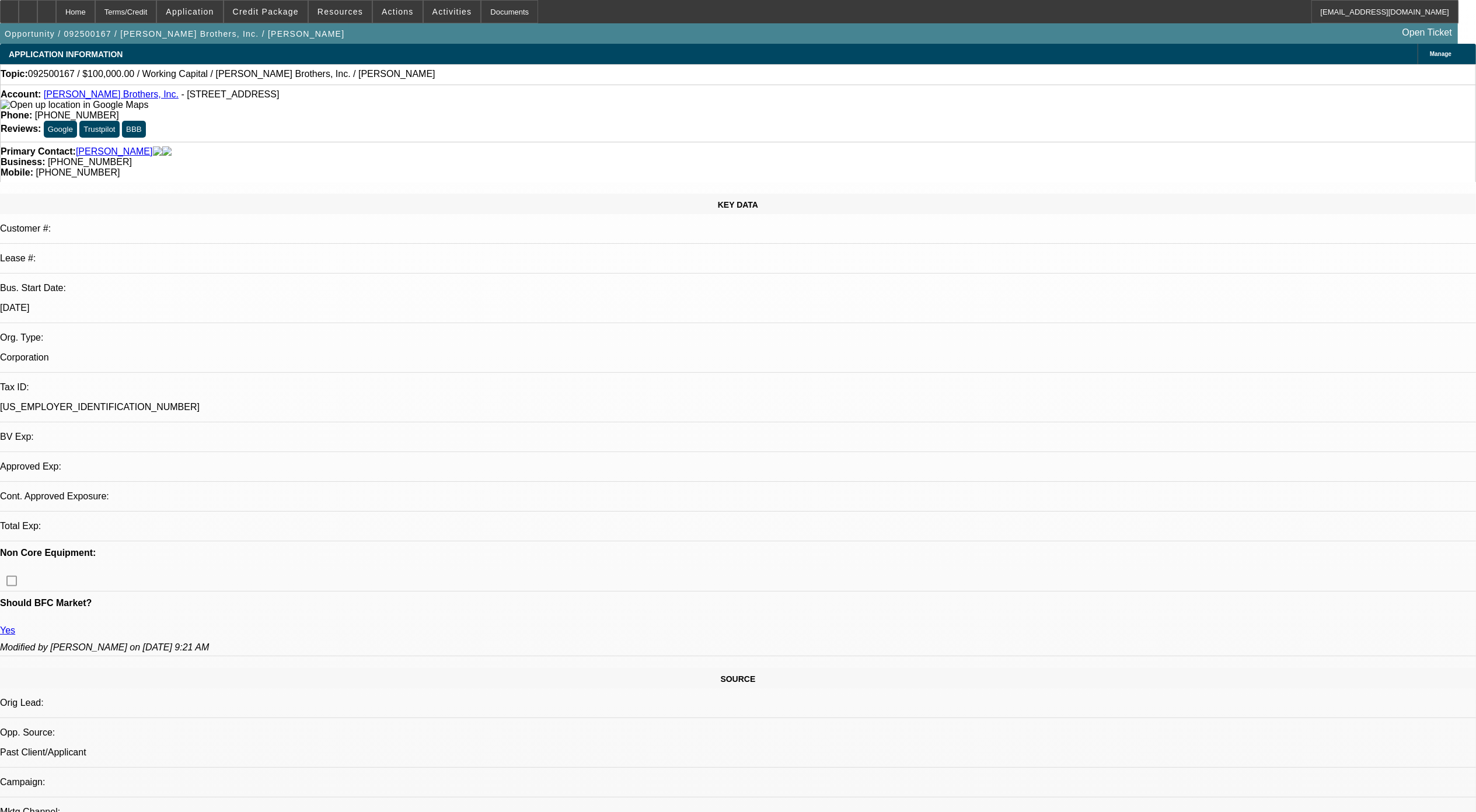
select select "6"
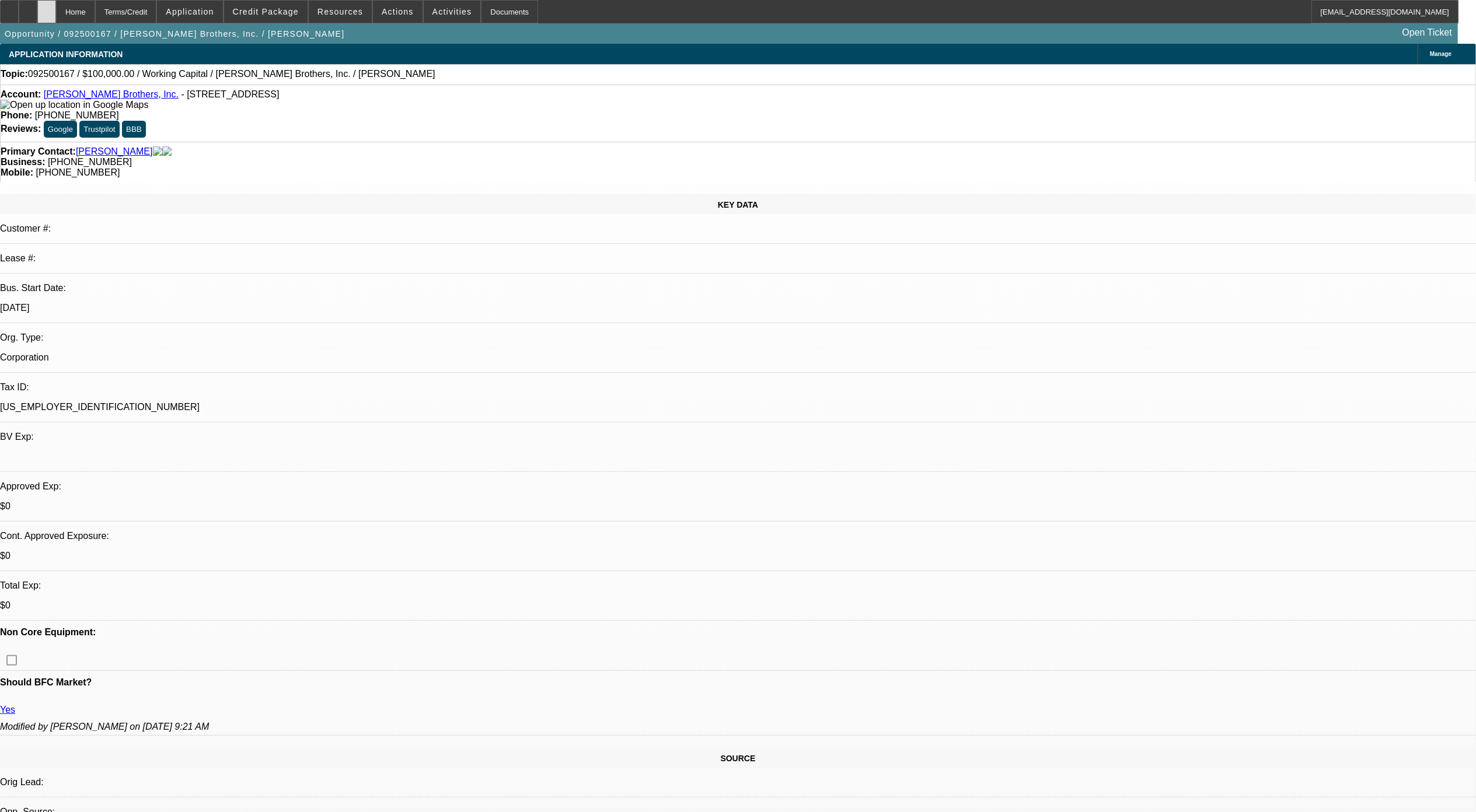
click at [56, 6] on div at bounding box center [46, 11] width 19 height 24
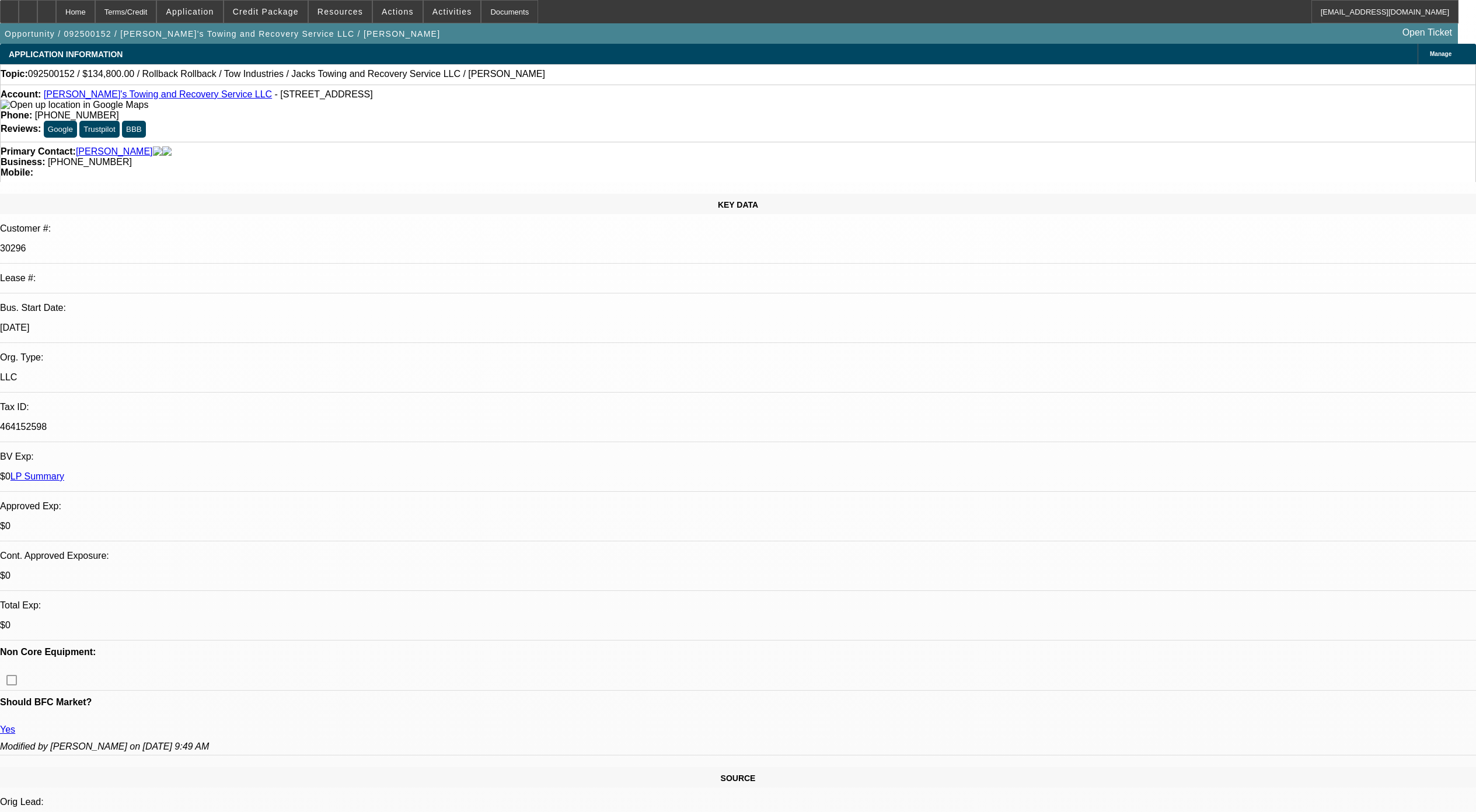
select select "0"
select select "3"
select select "0"
select select "6"
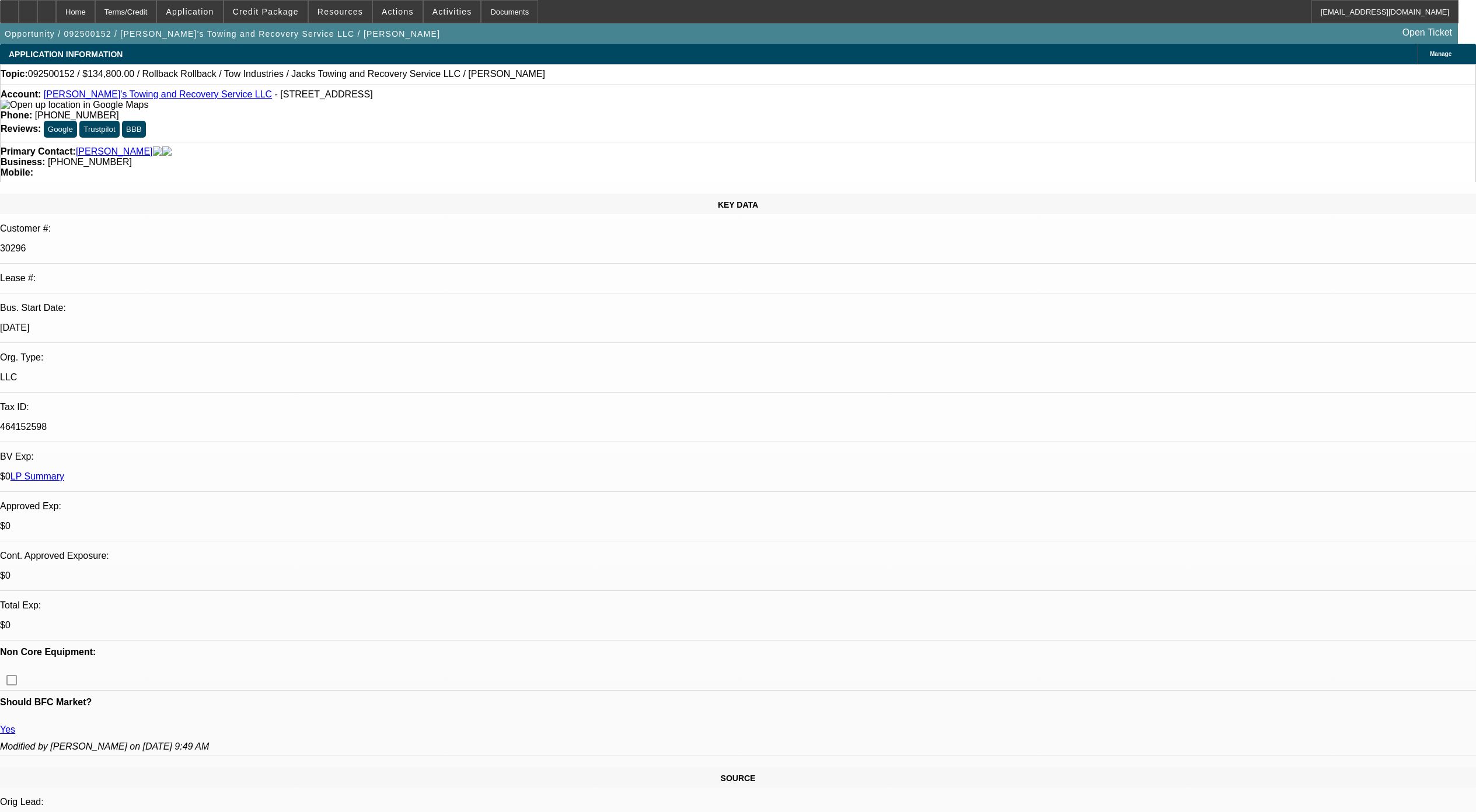
select select "0"
select select "3"
select select "0"
select select "6"
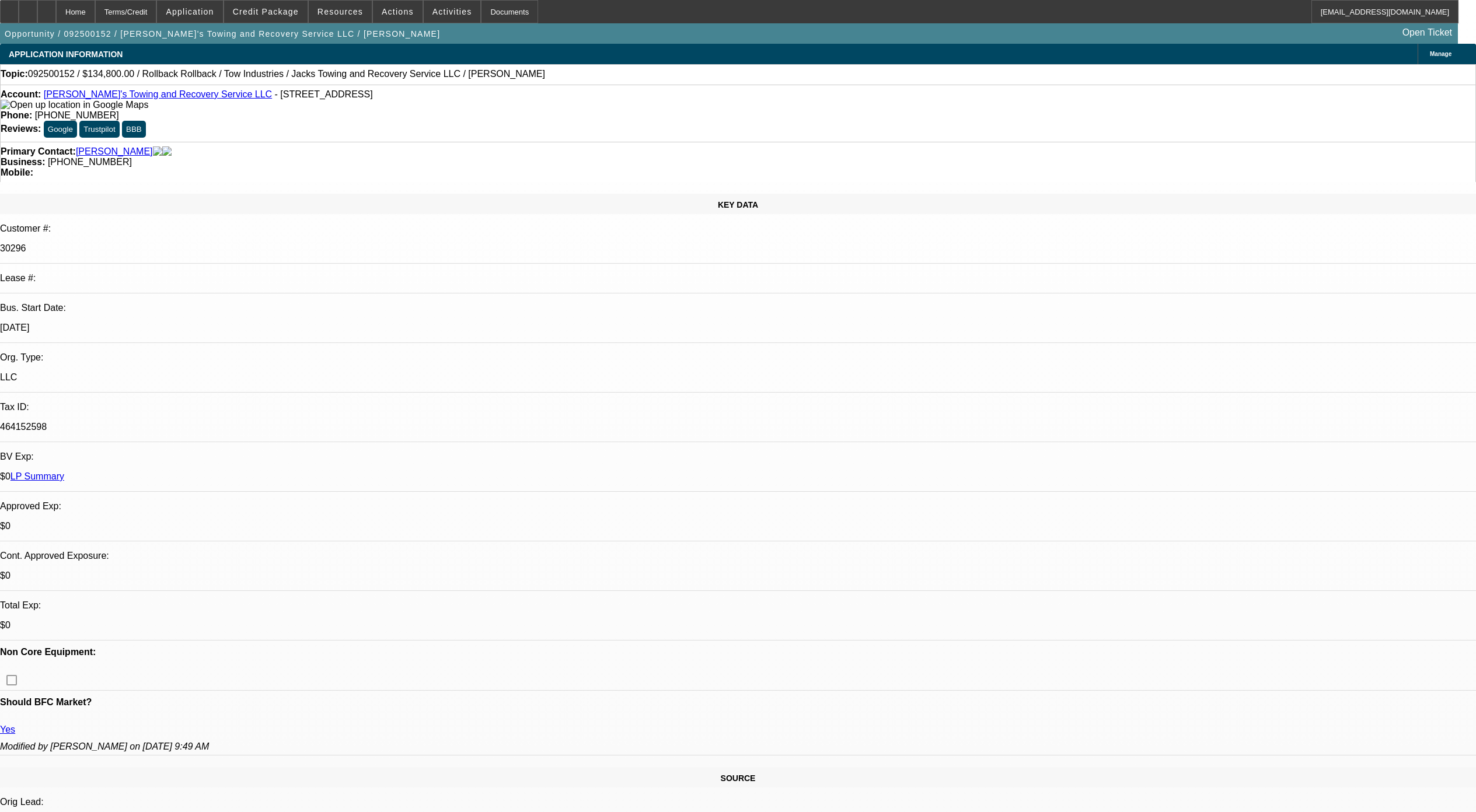
select select "0"
select select "3"
select select "0"
select select "6"
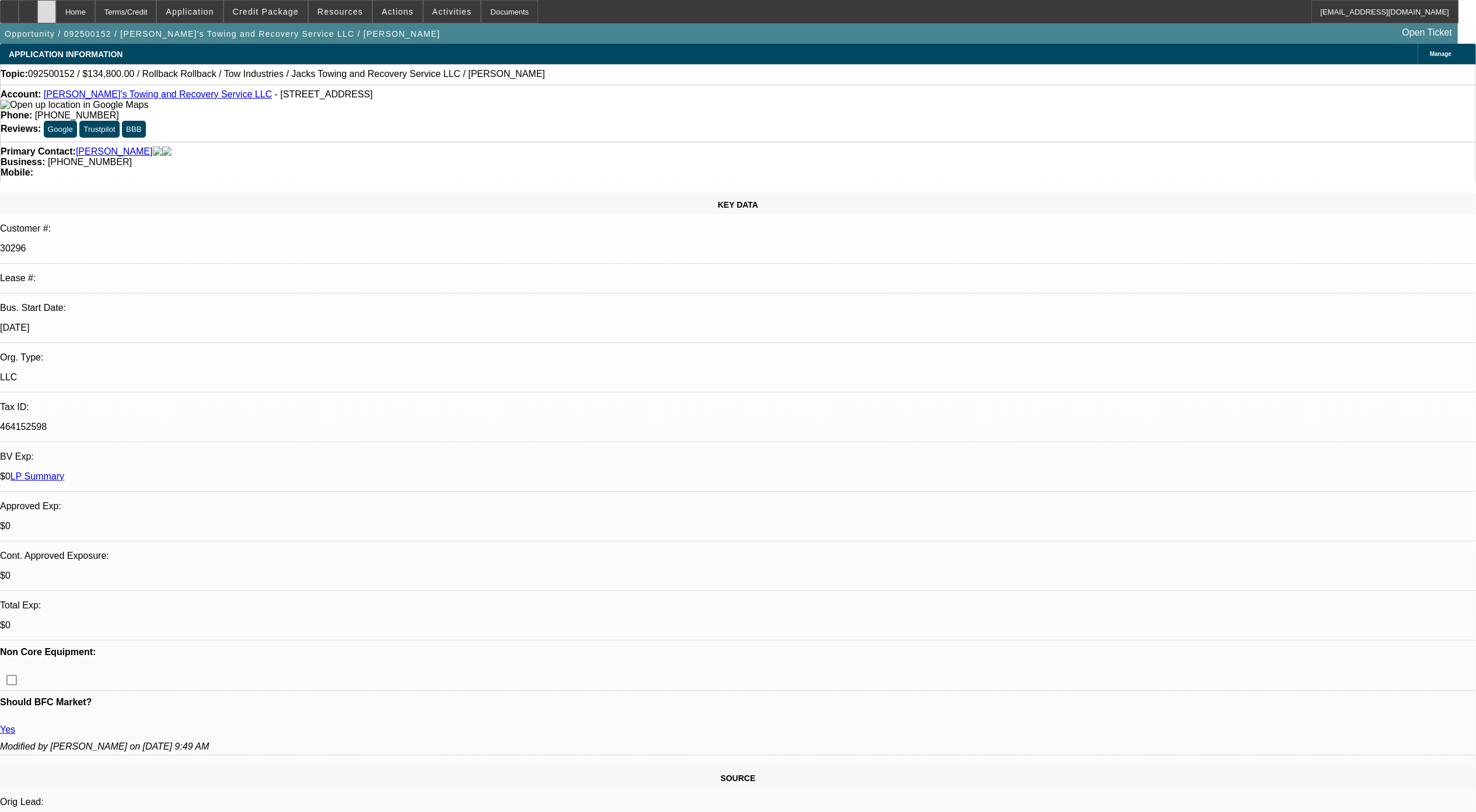
click at [56, 7] on div at bounding box center [46, 11] width 19 height 24
select select "0"
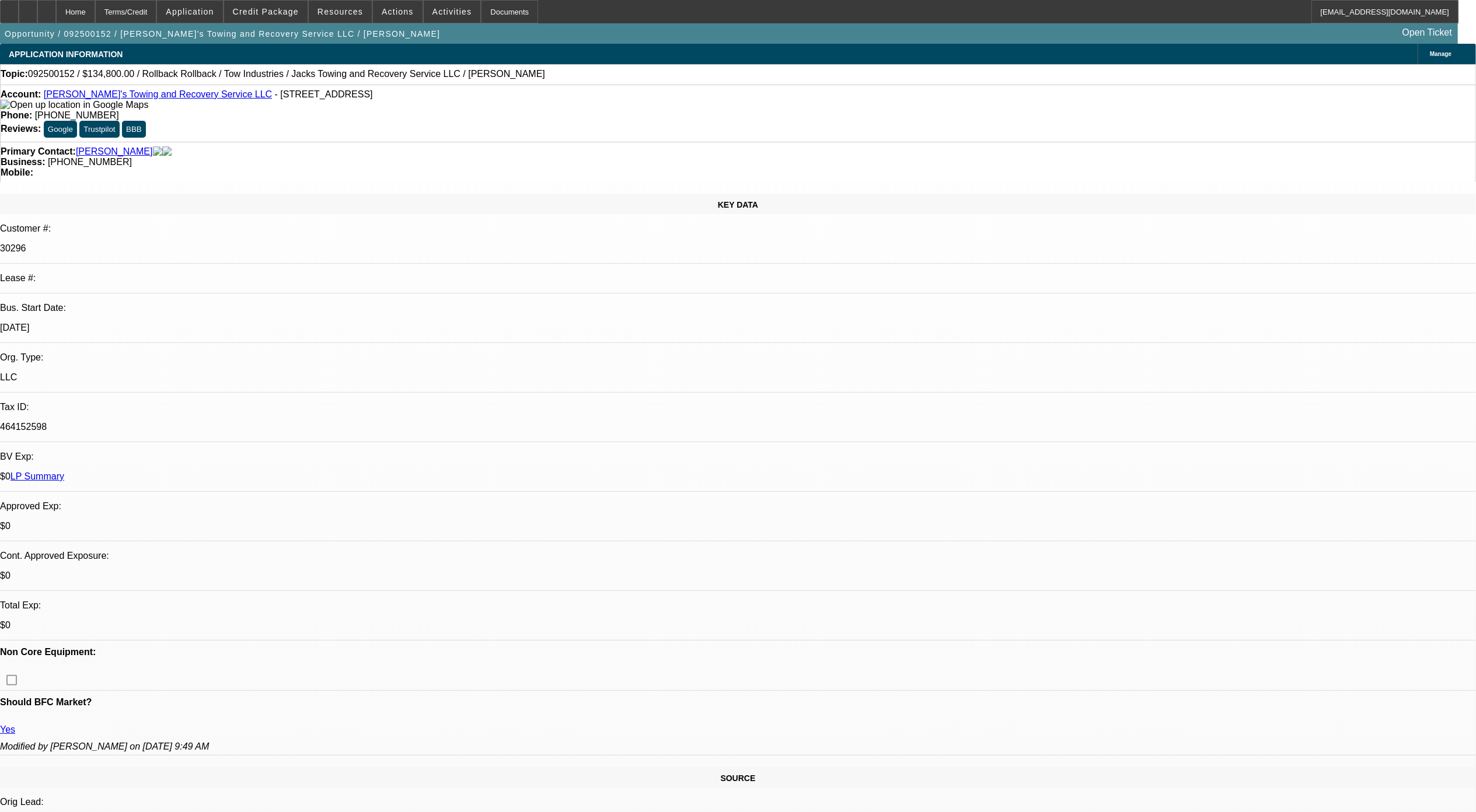
select select "0"
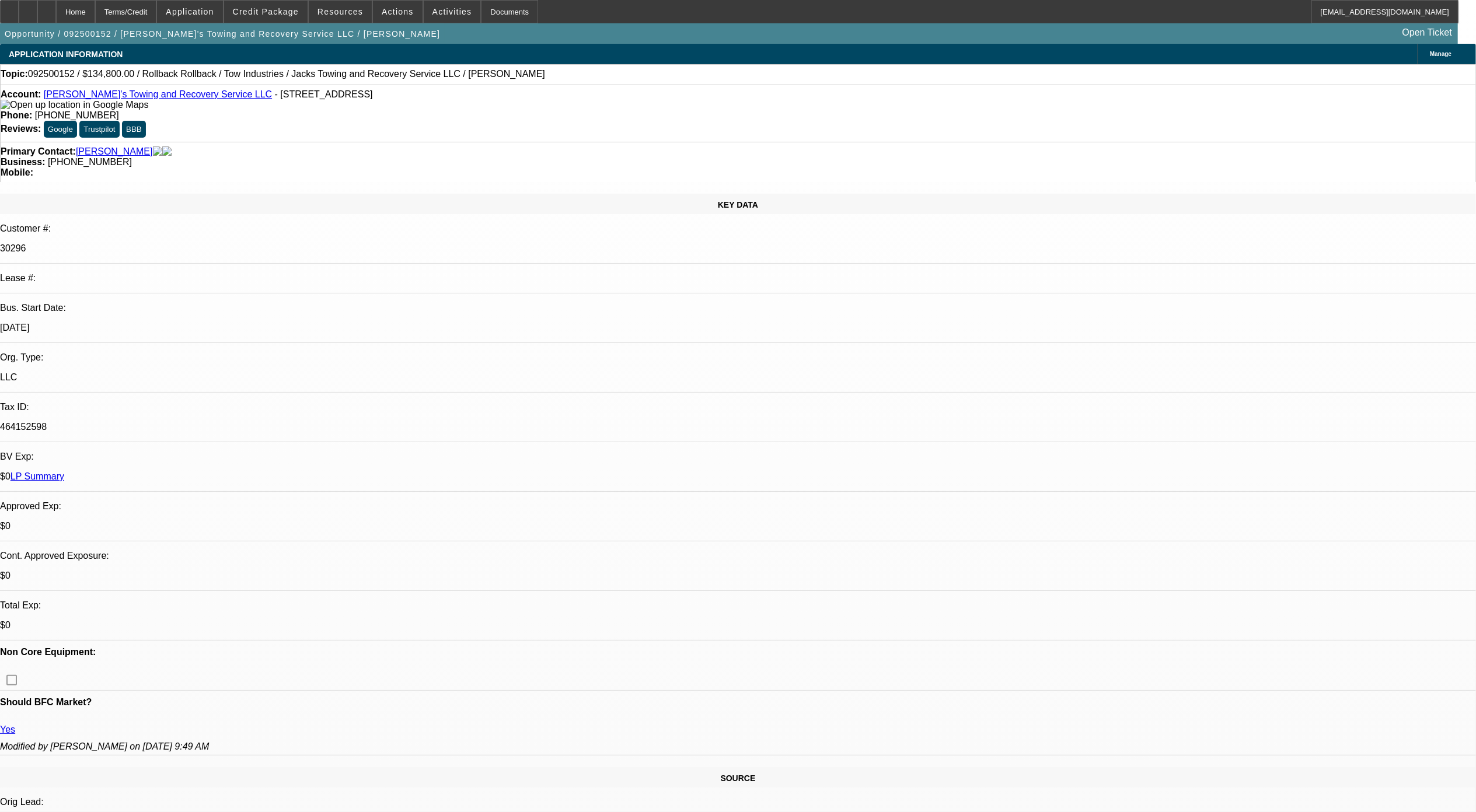
select select "1"
select select "3"
select select "6"
select select "1"
select select "3"
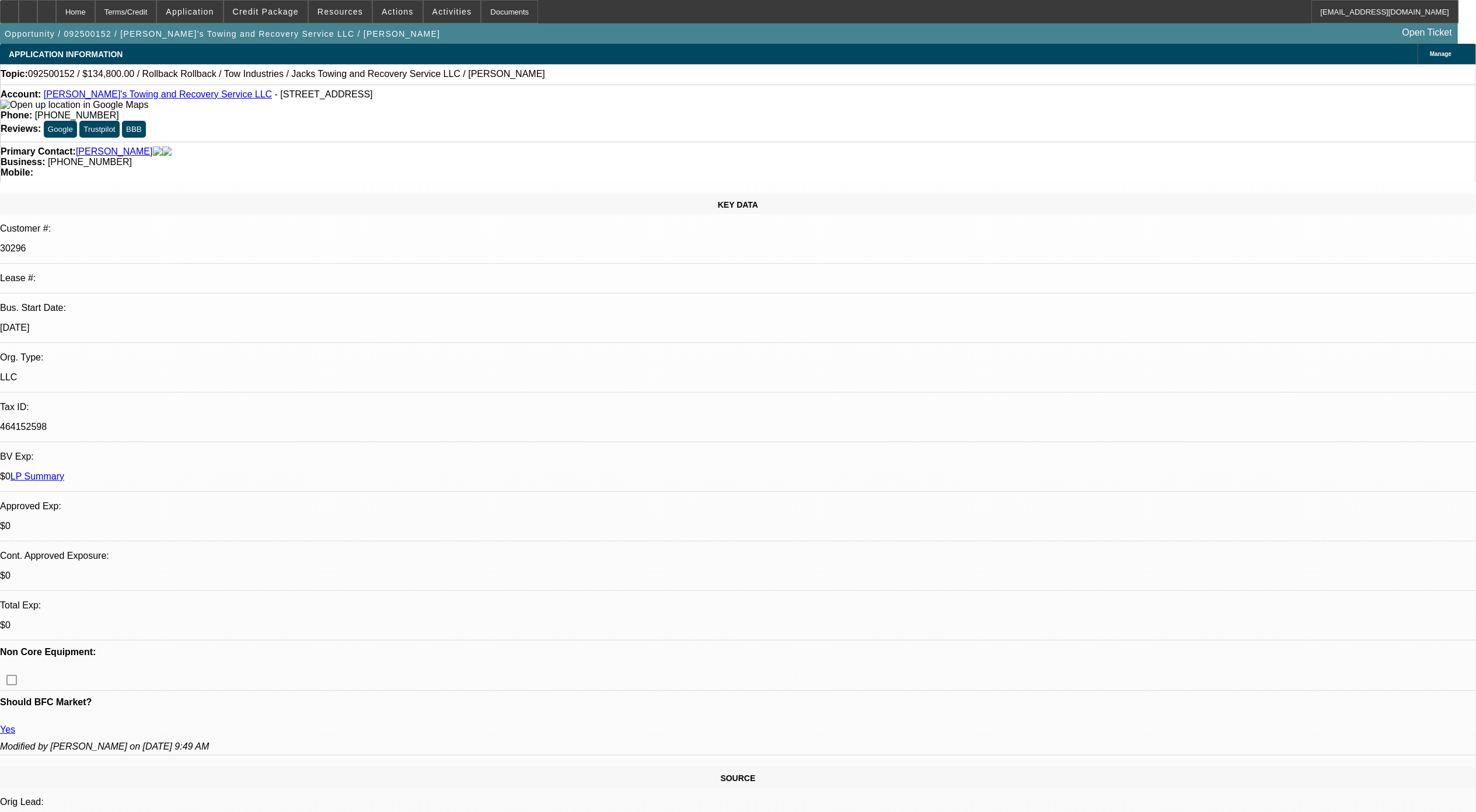
select select "6"
select select "1"
select select "3"
select select "6"
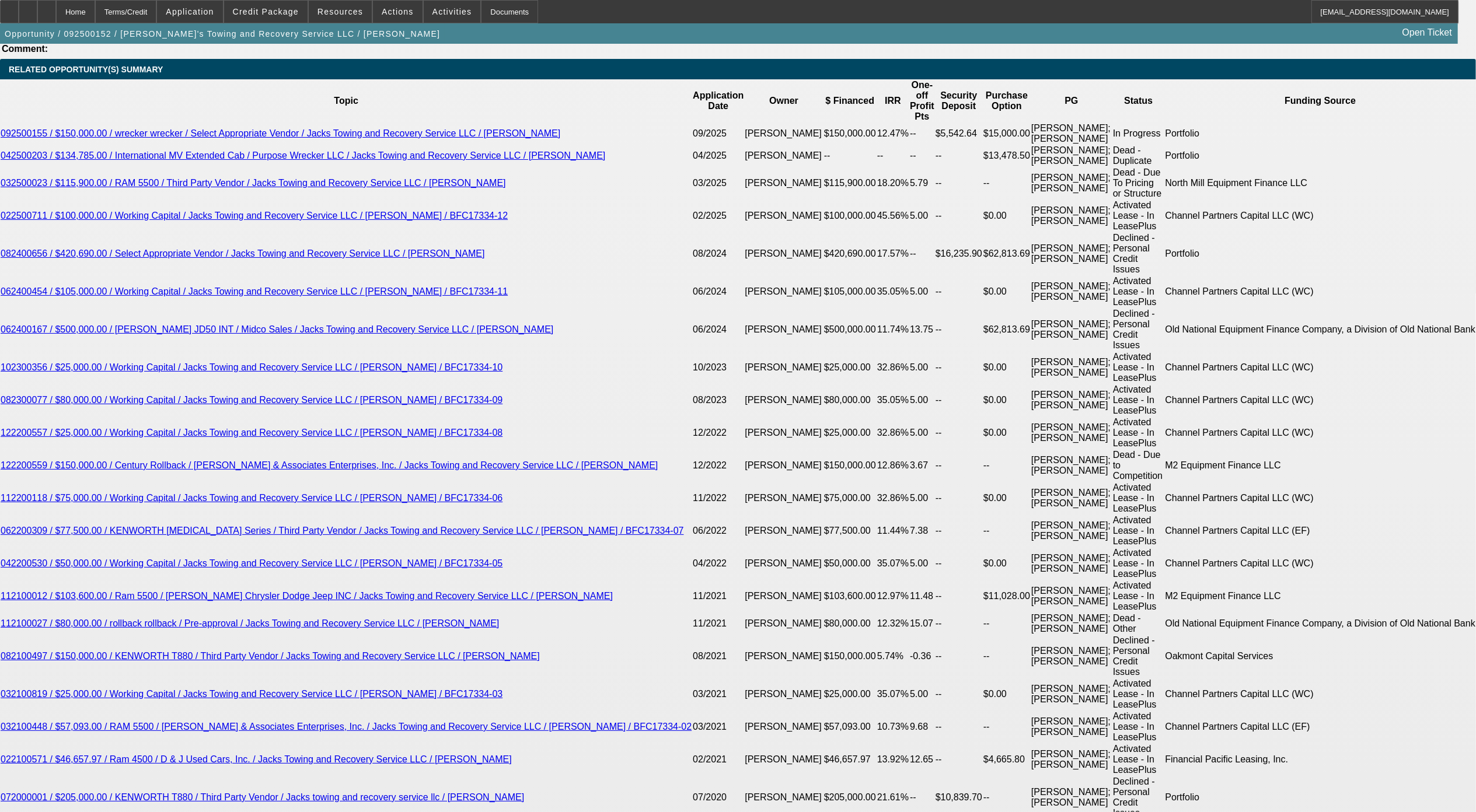
scroll to position [2100, 0]
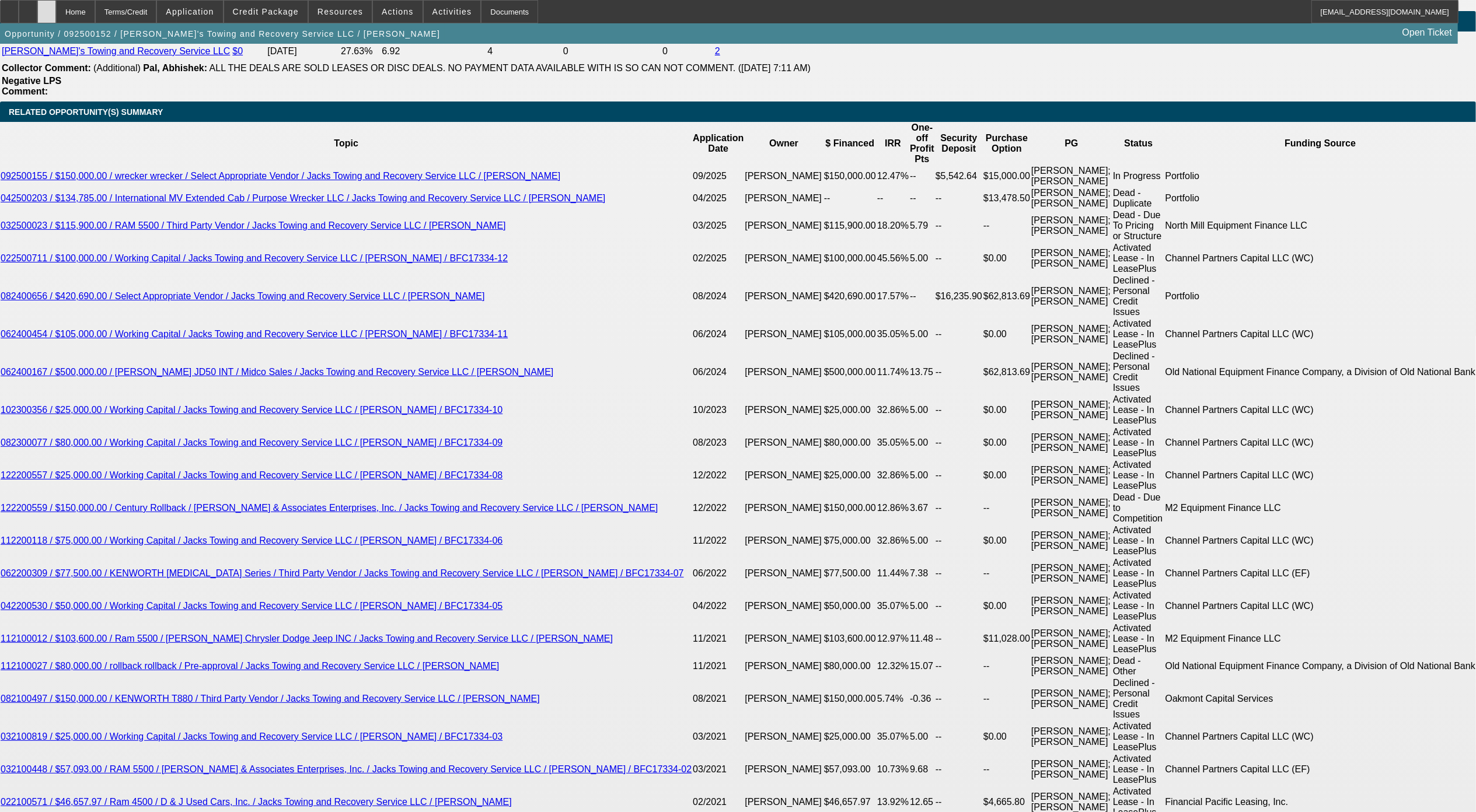
click at [56, 4] on div at bounding box center [46, 11] width 19 height 24
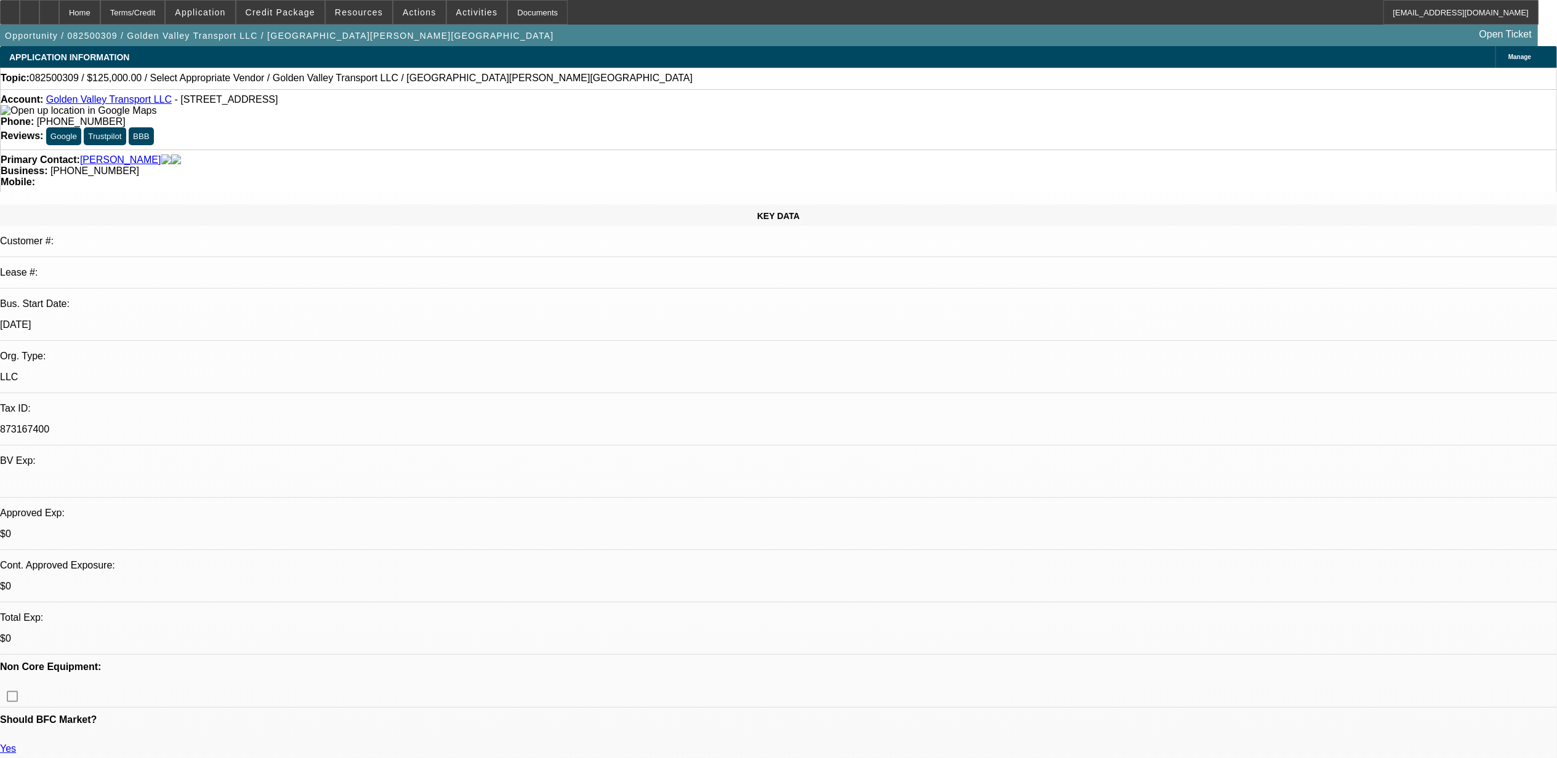
select select "0"
select select "2"
select select "0.1"
select select "1"
select select "2"
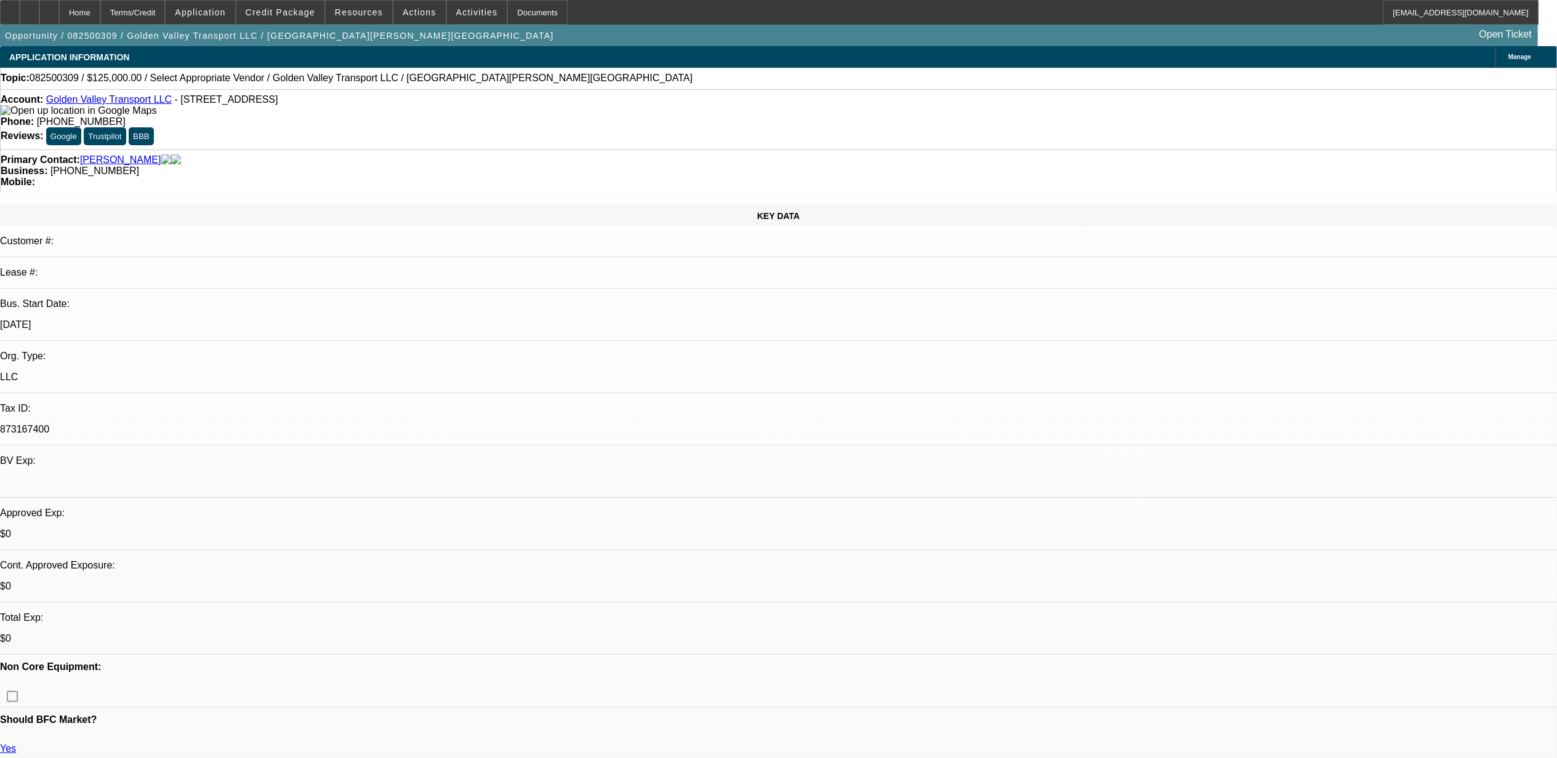
select select "4"
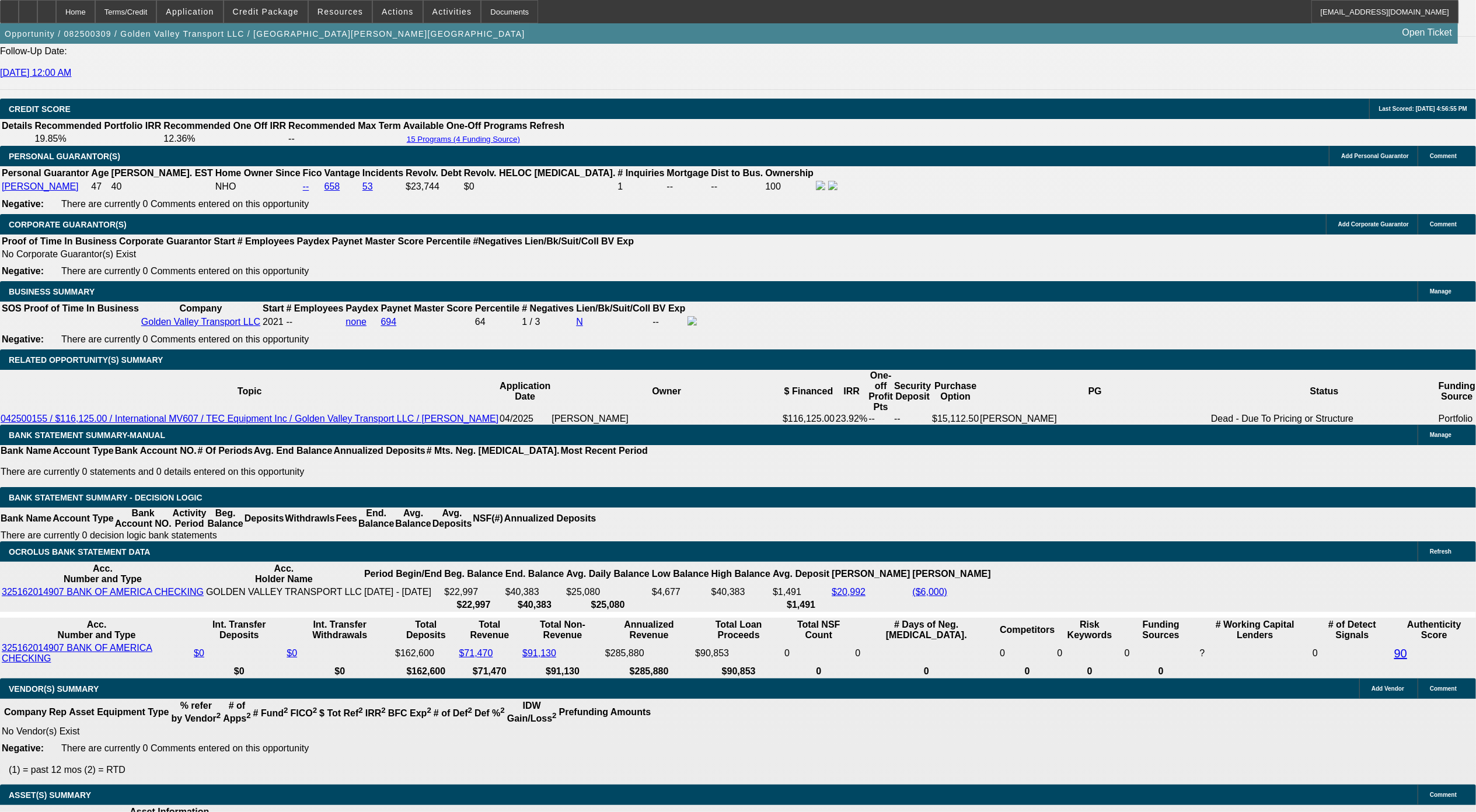
scroll to position [1673, 0]
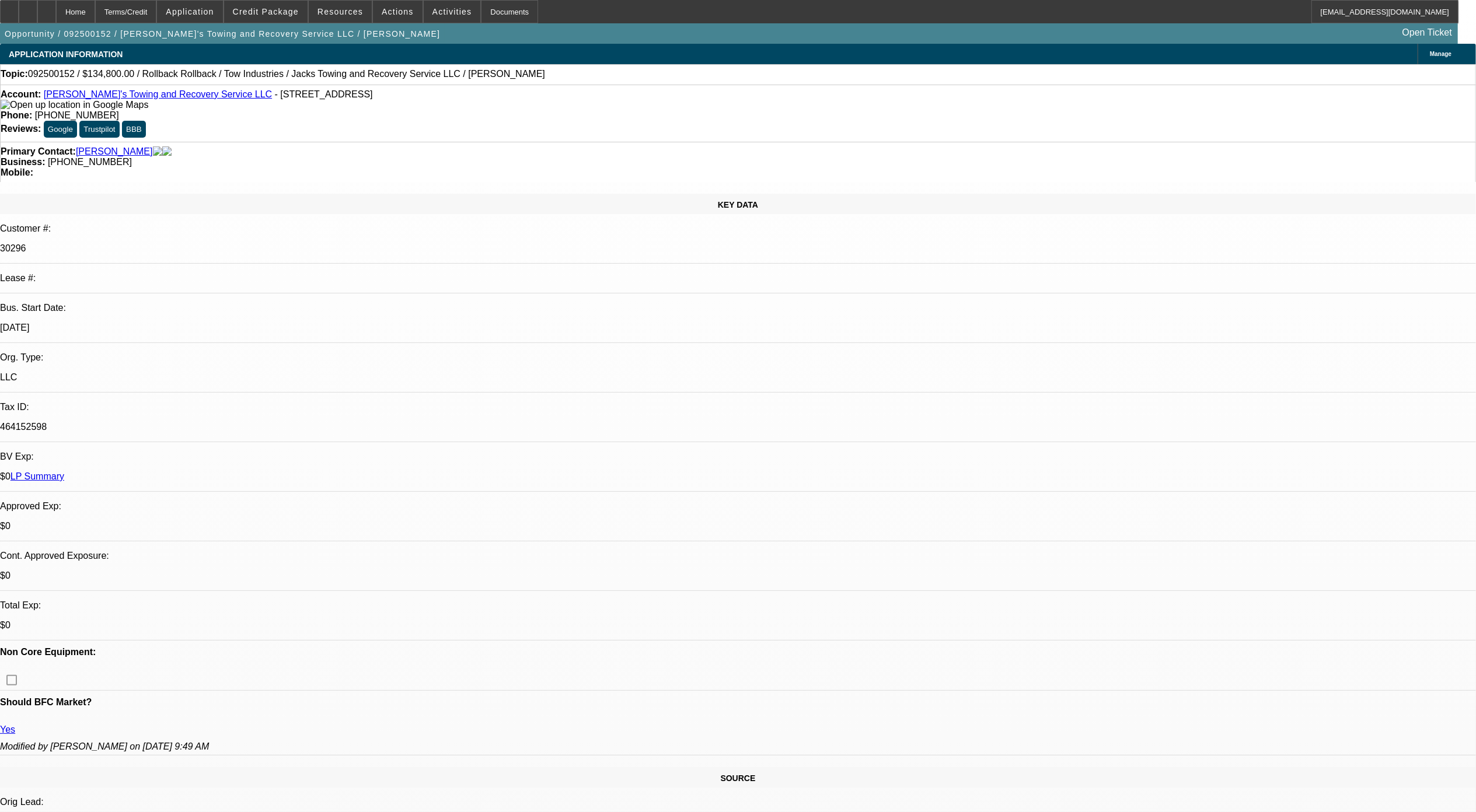
select select "0"
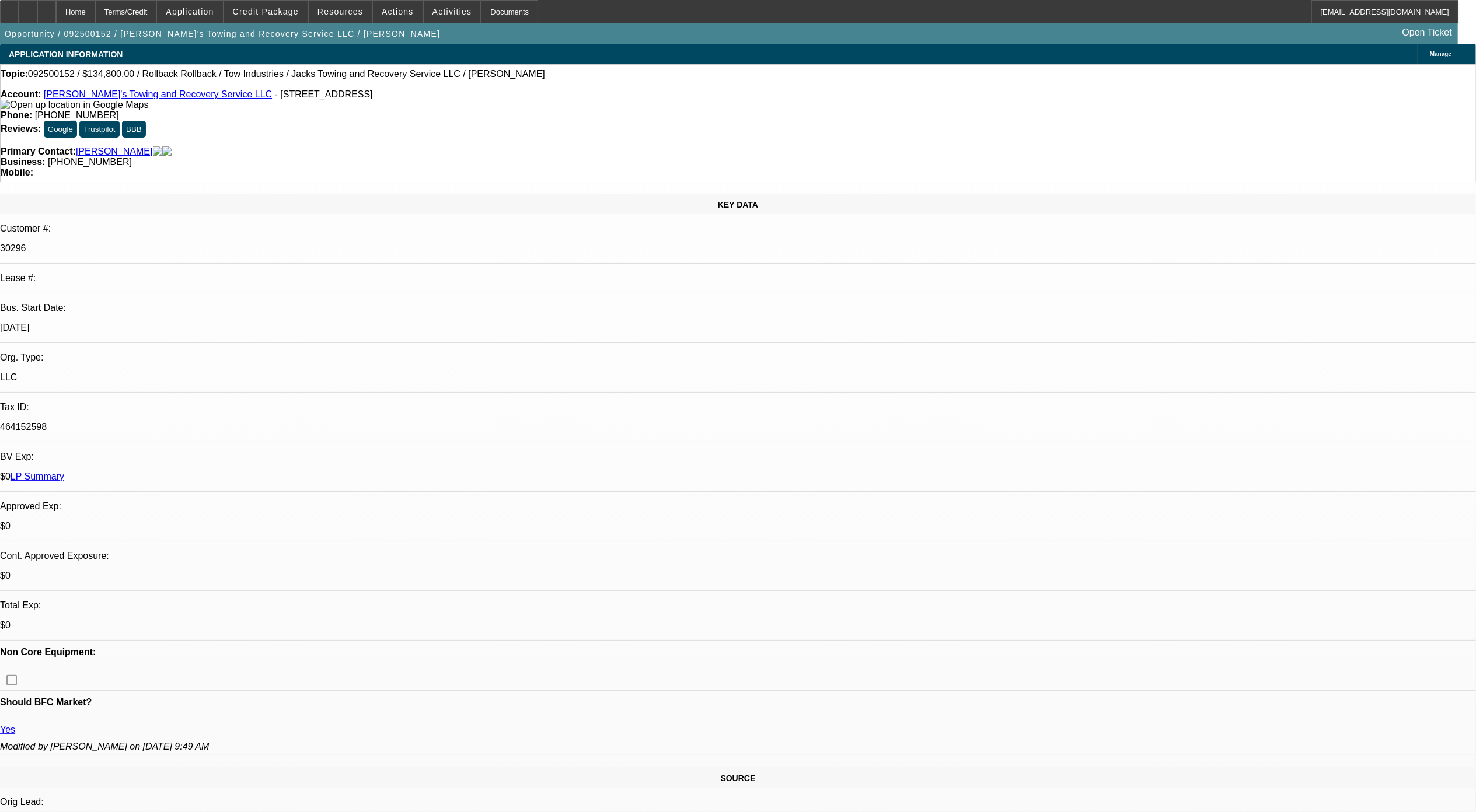
select select "0"
select select "1"
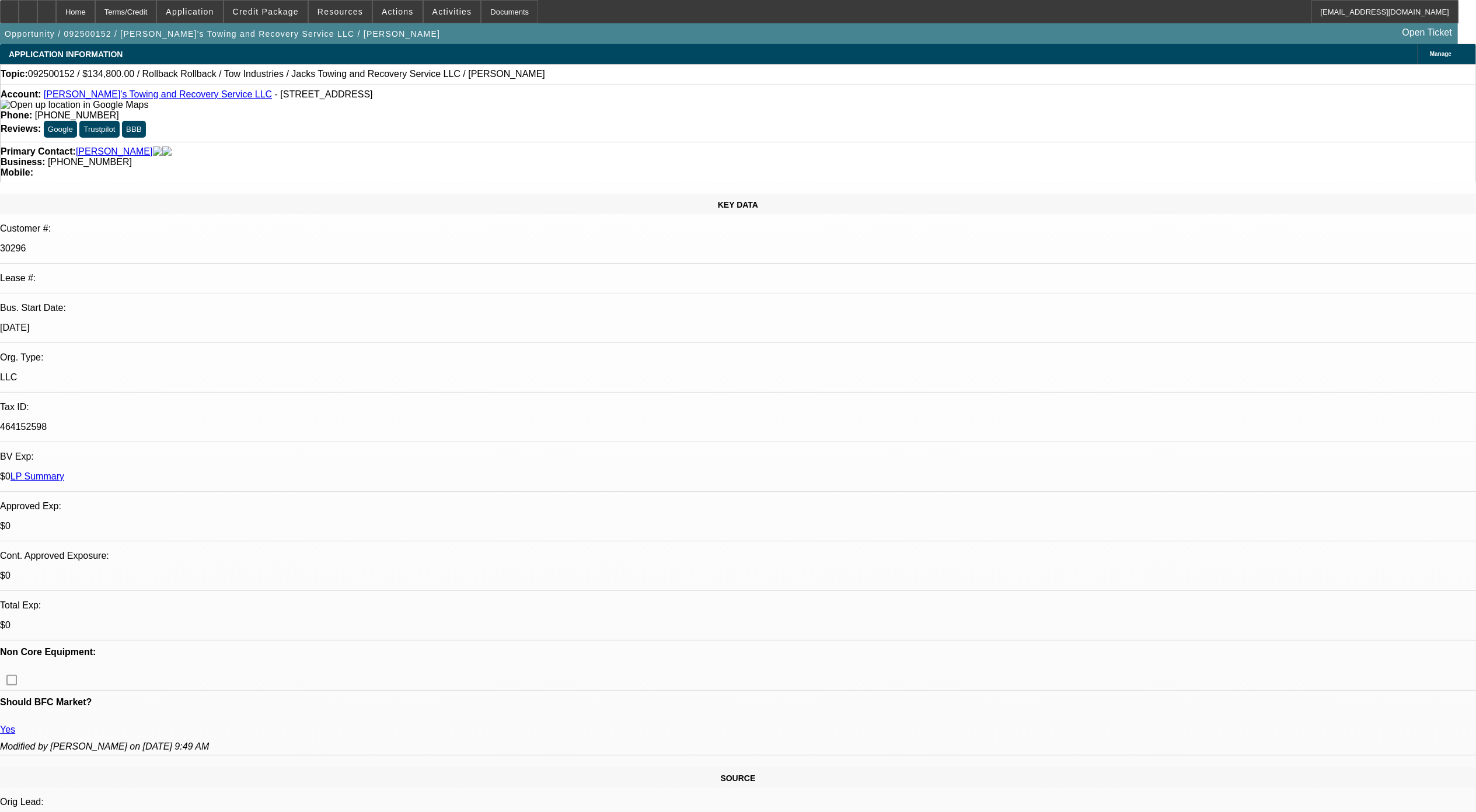
select select "3"
select select "6"
select select "1"
select select "3"
select select "6"
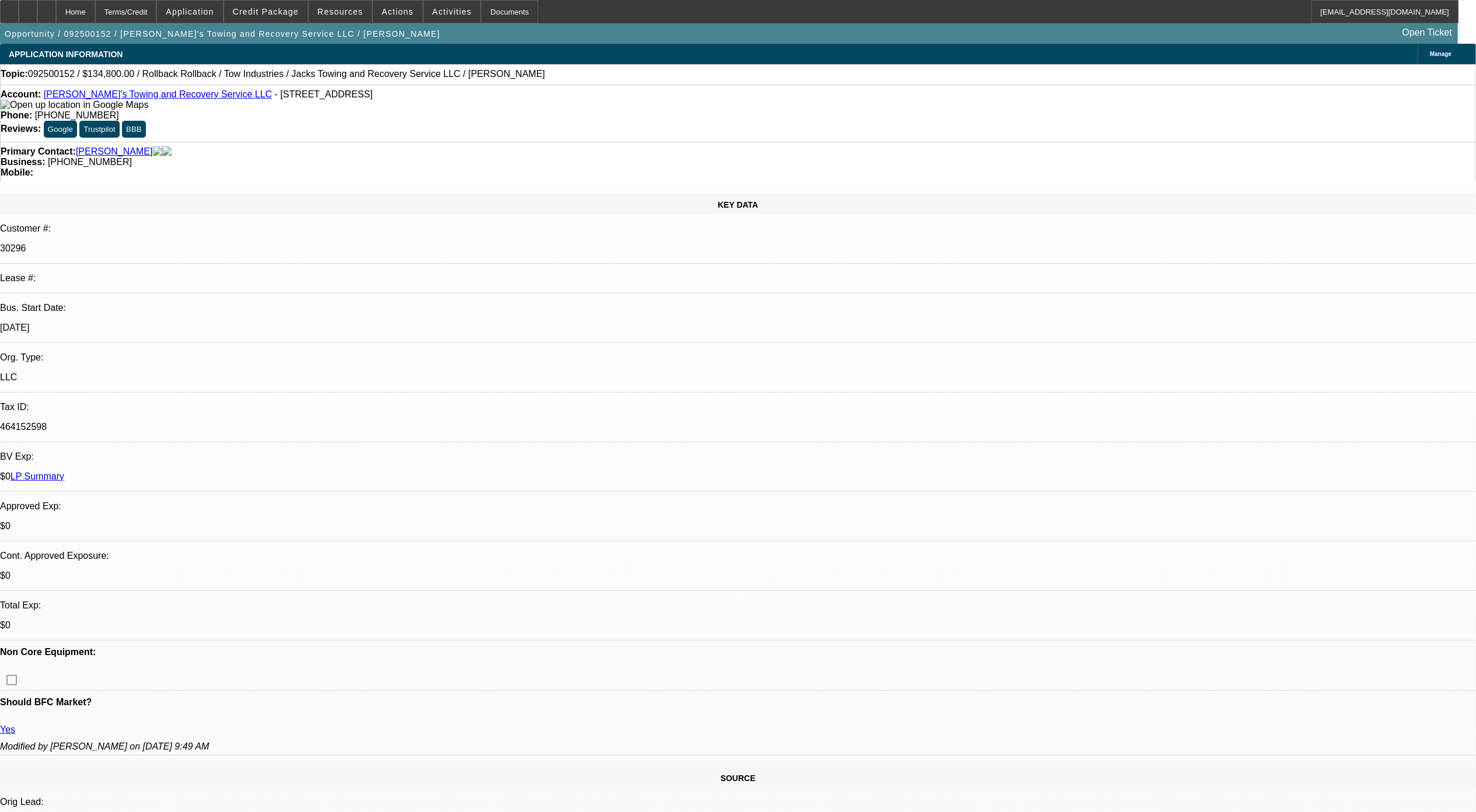
select select "1"
select select "3"
select select "6"
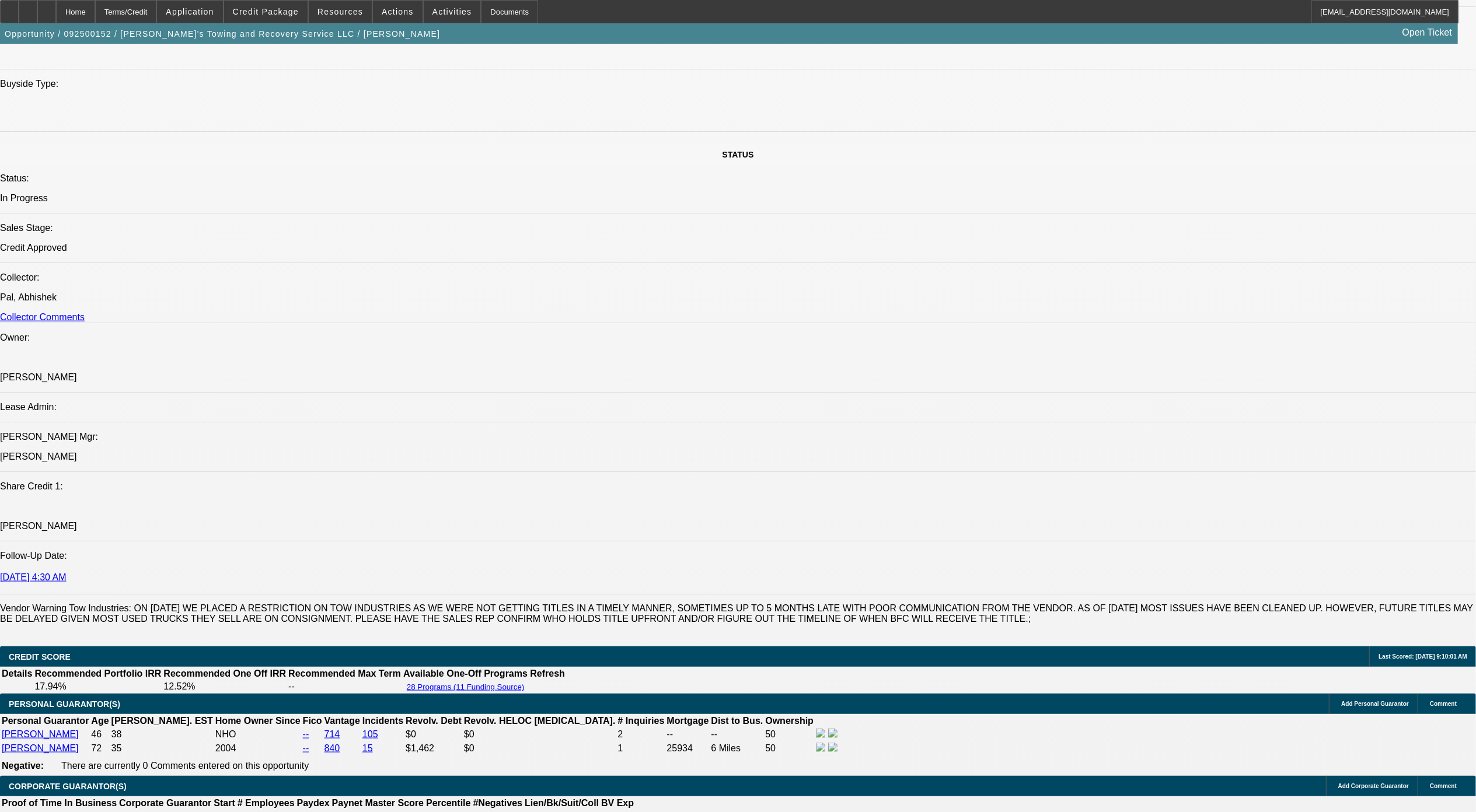
scroll to position [1322, 0]
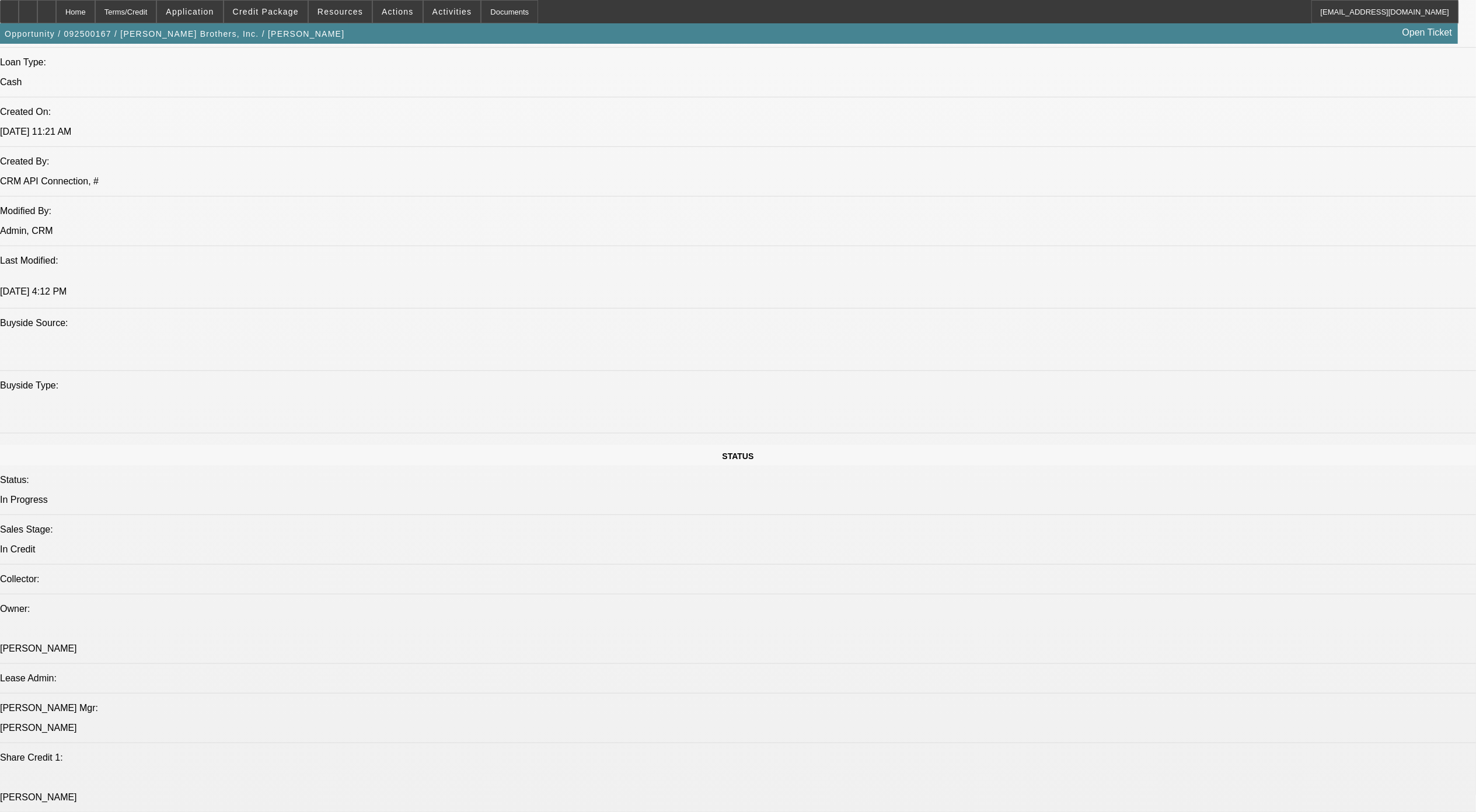
select select "0"
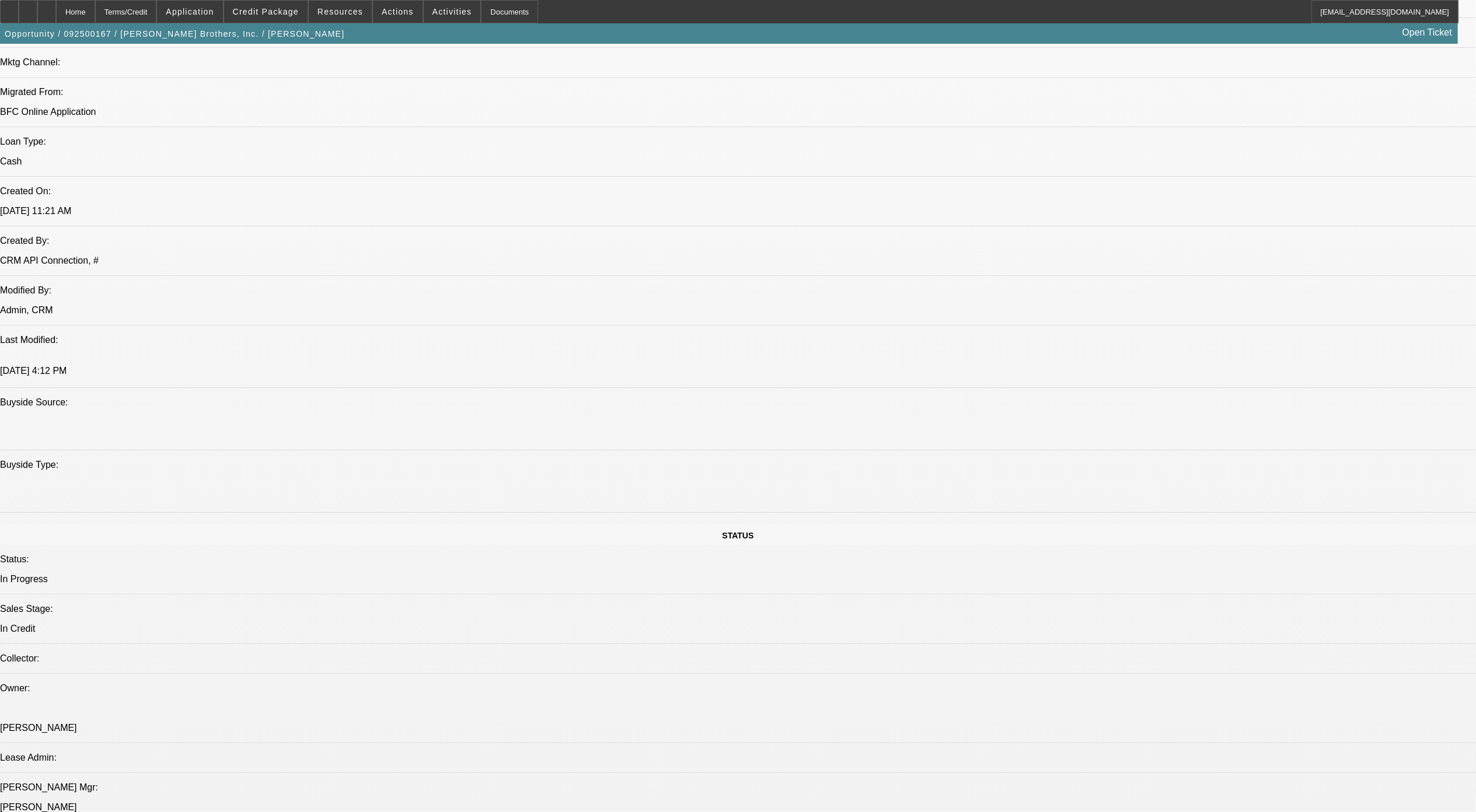
select select "1"
select select "2"
select select "6"
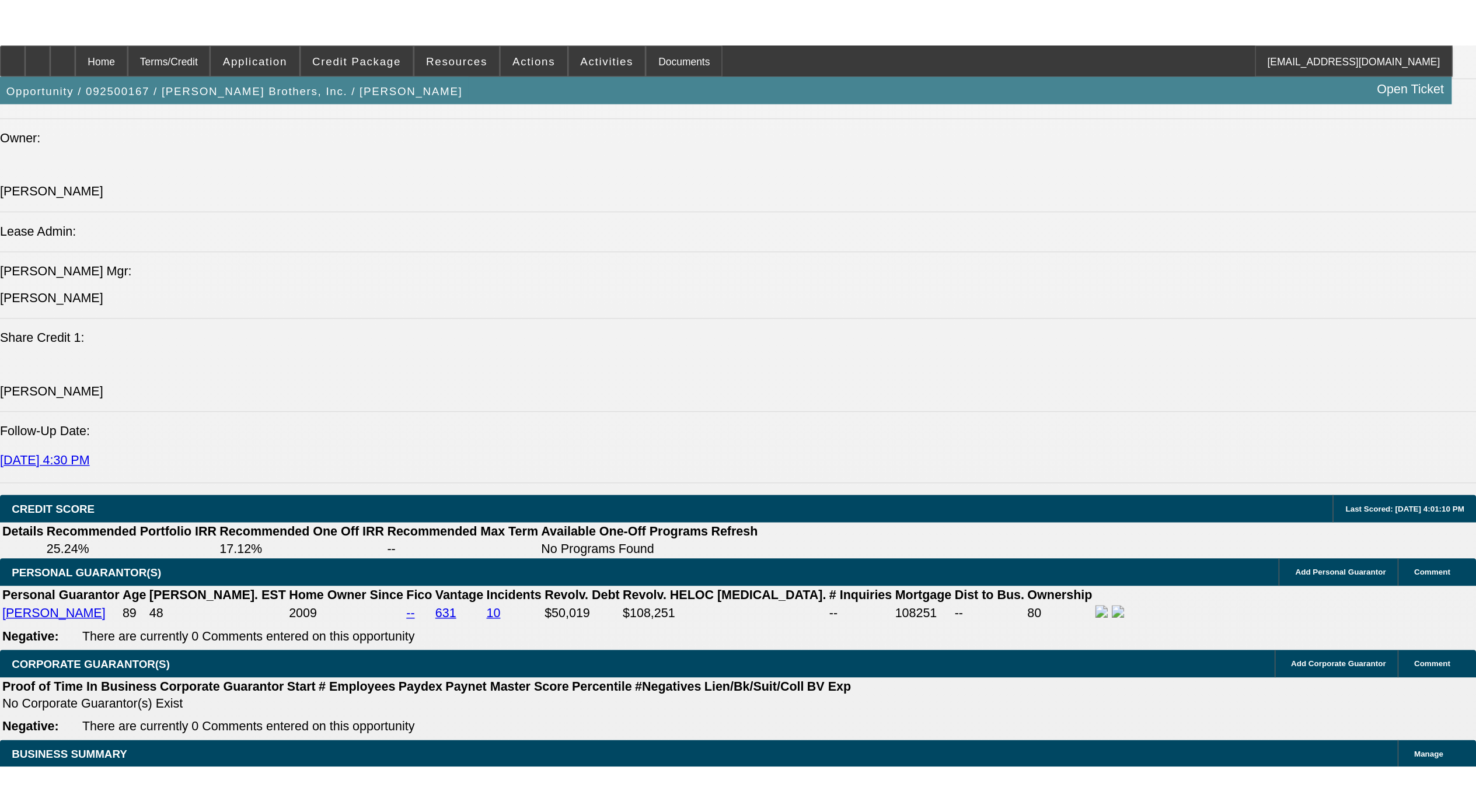
scroll to position [1394, 0]
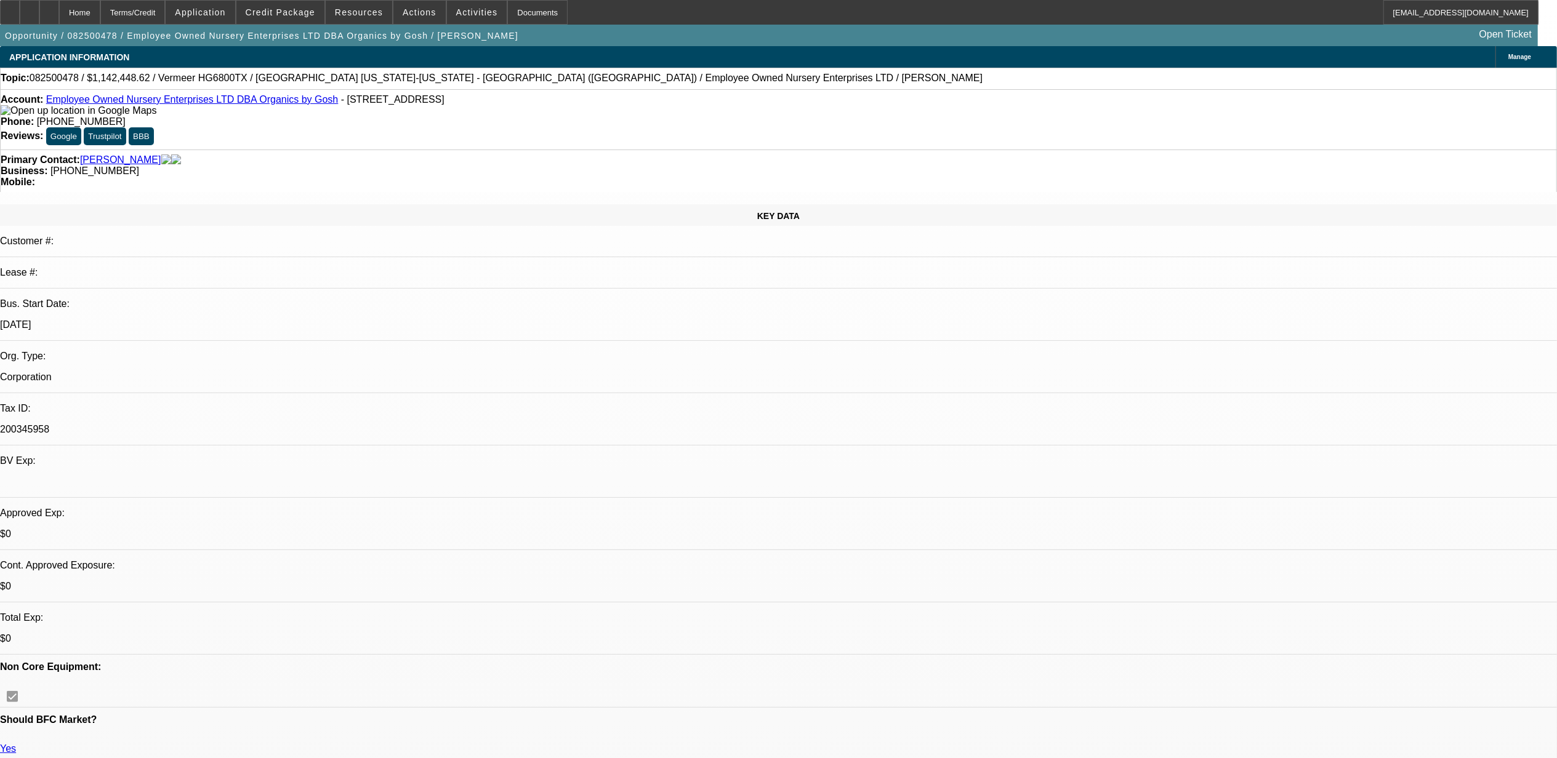
select select "0.1"
select select "0"
select select "0.1"
select select "0"
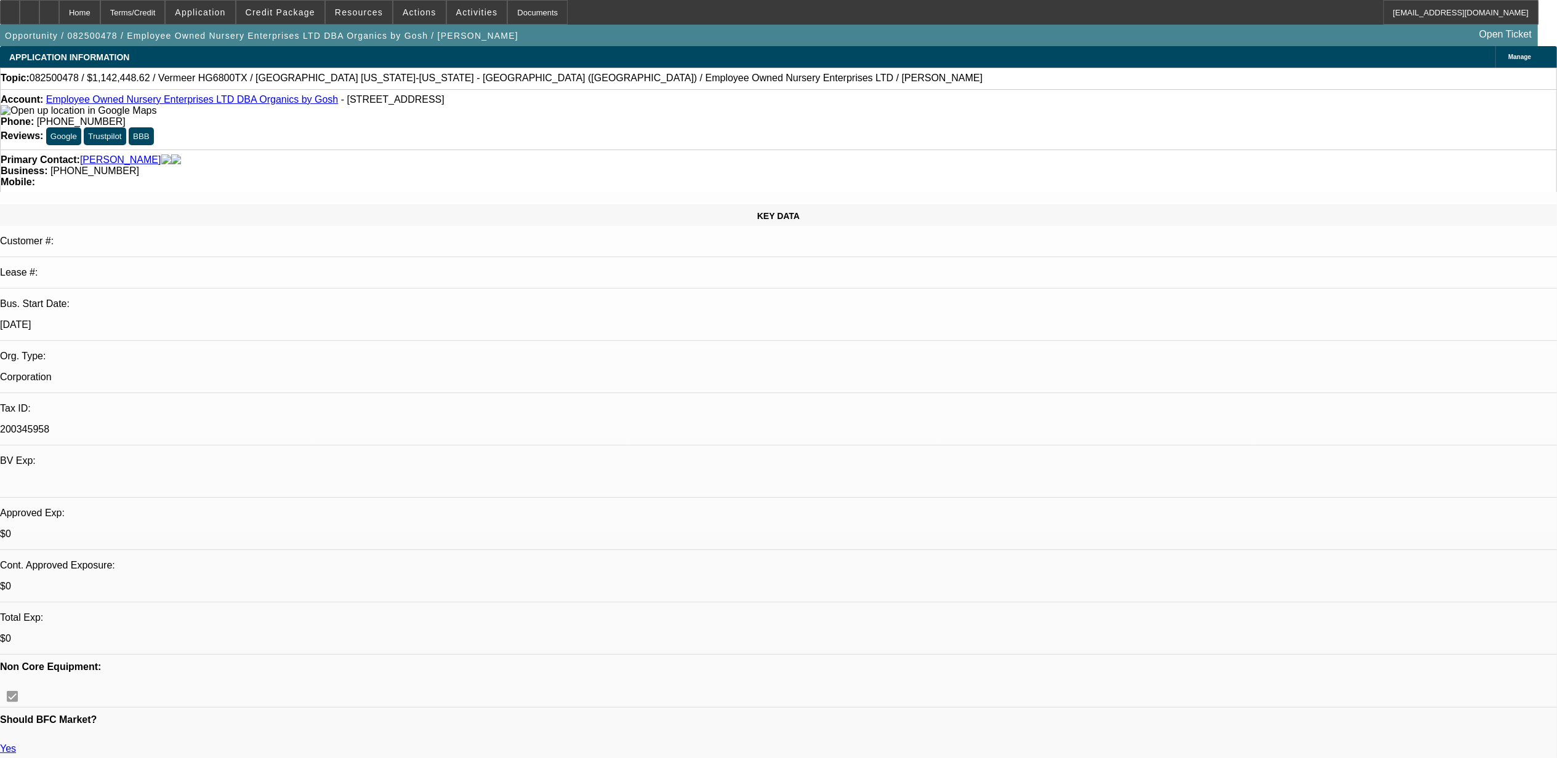
select select "0"
select select "1"
select select "6"
select select "1"
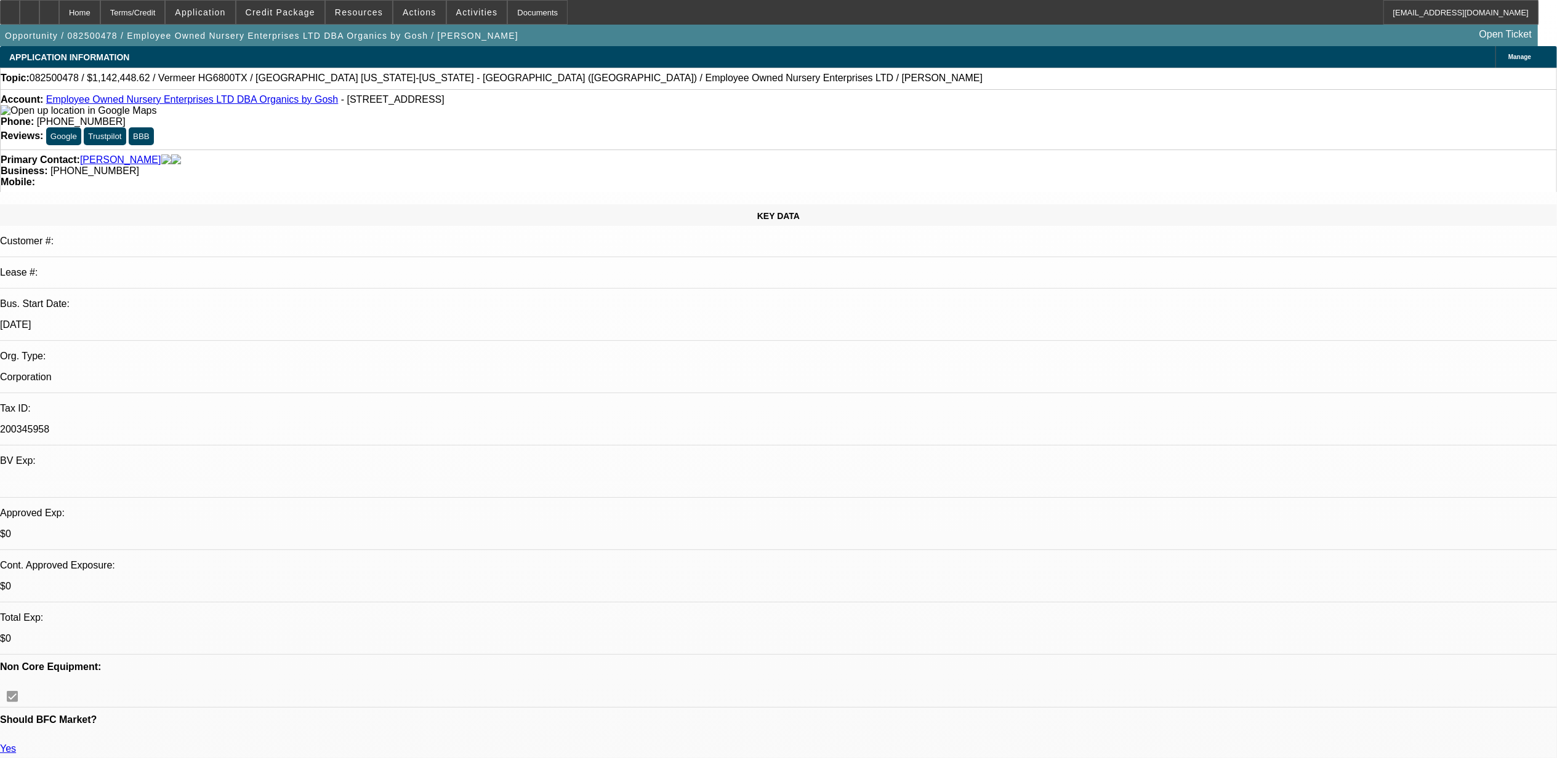
select select "1"
select select "6"
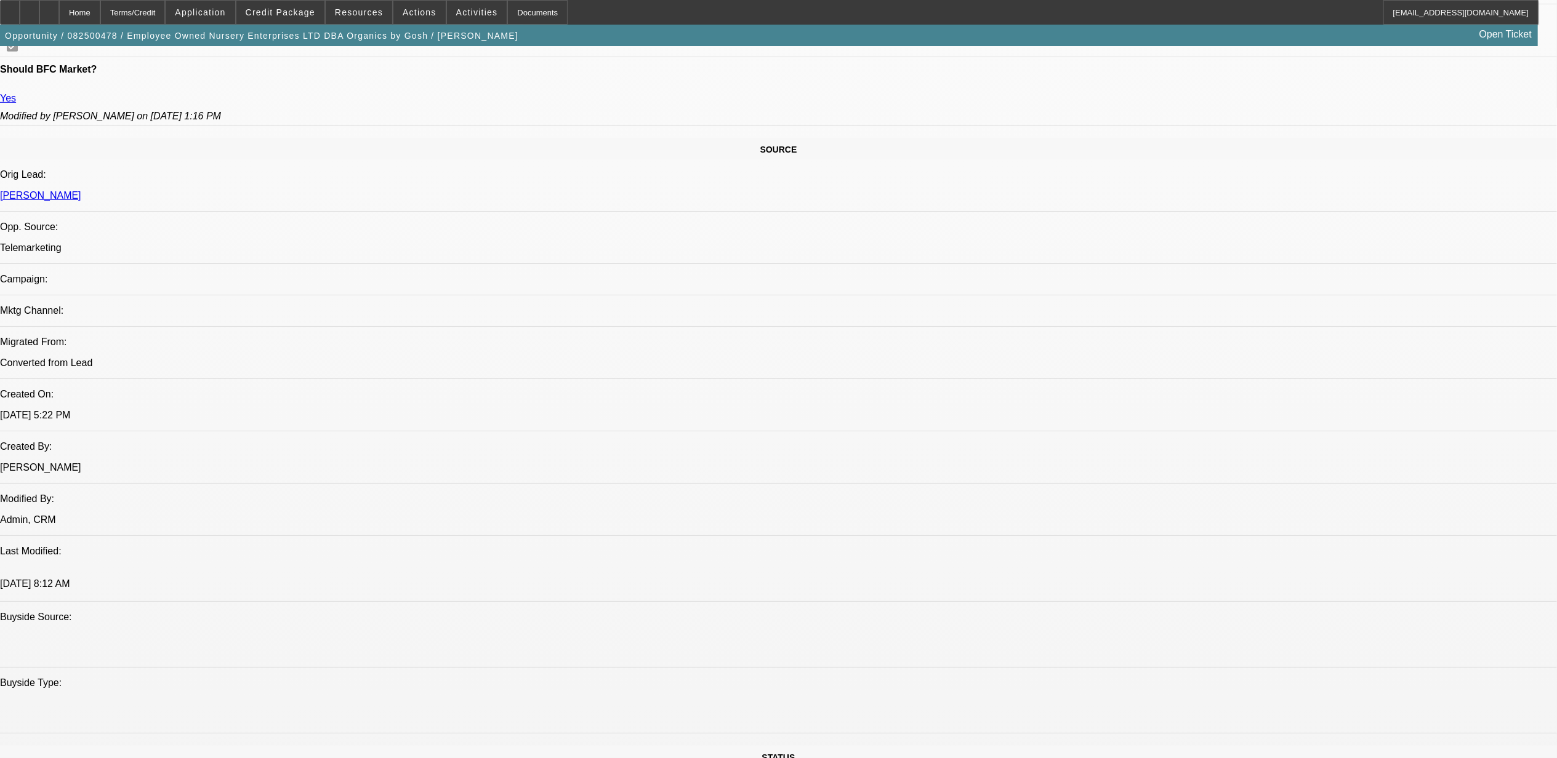
scroll to position [656, 0]
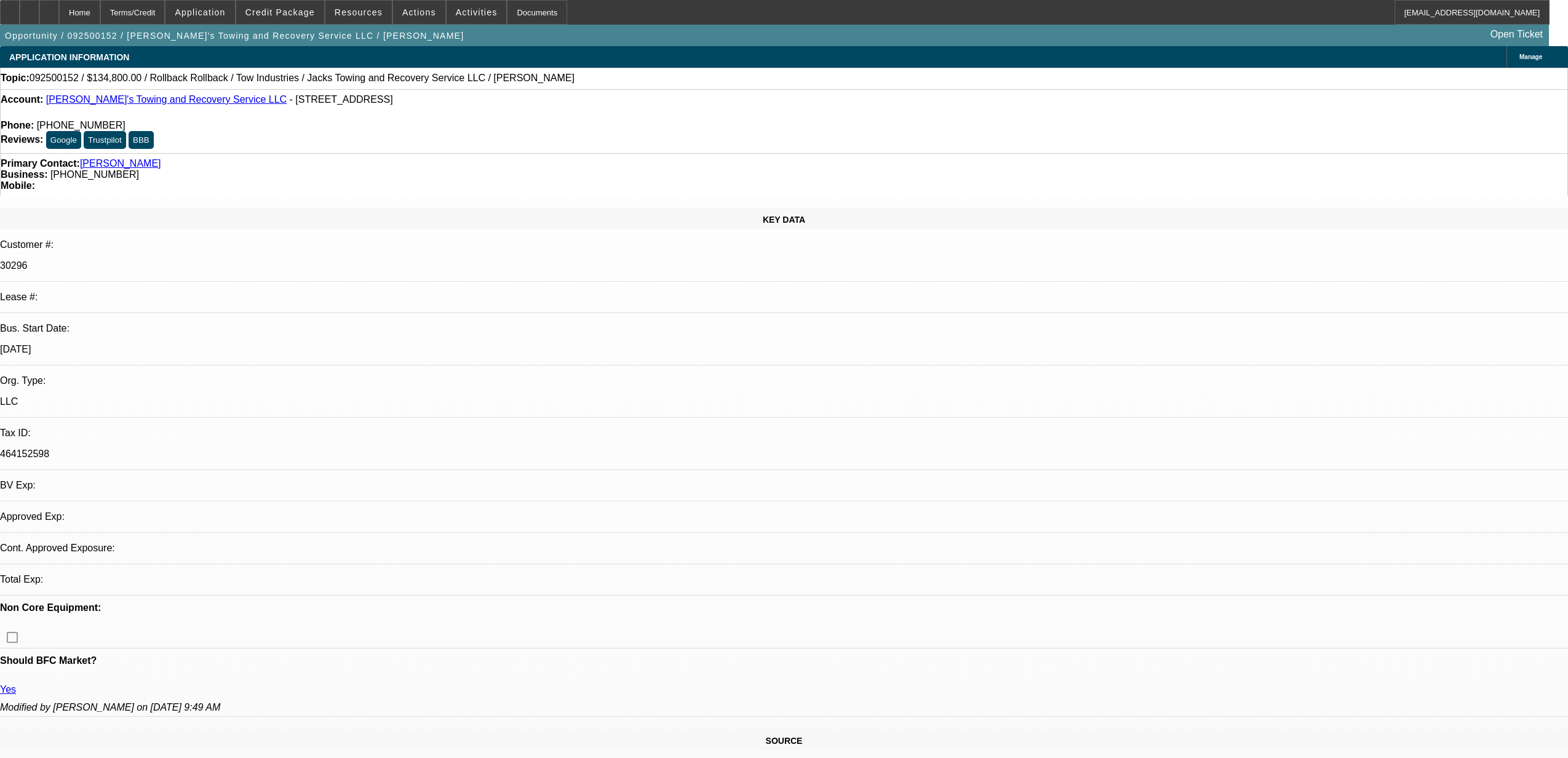
select select "0"
select select "3"
select select "0"
select select "6"
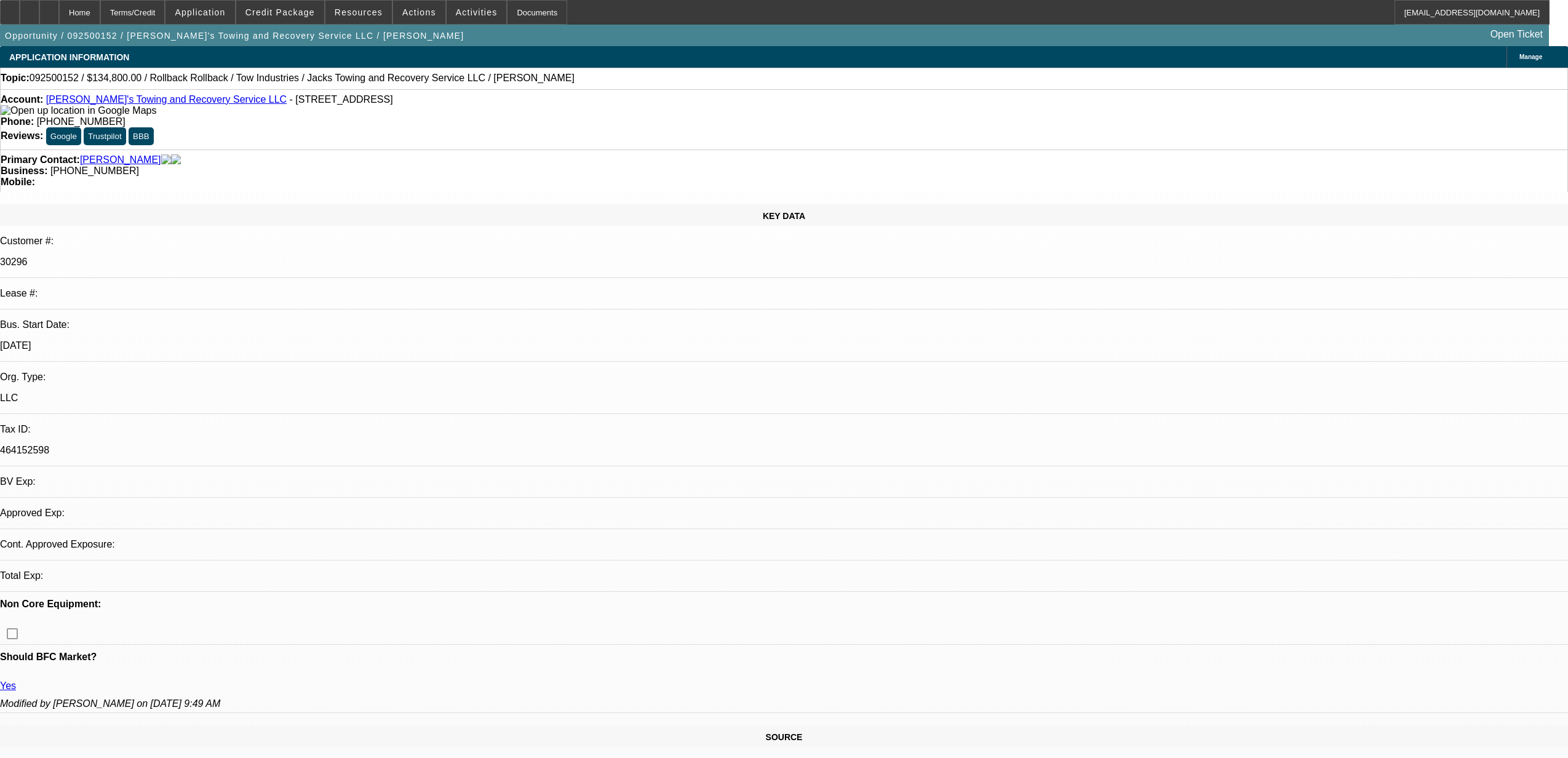
select select "0"
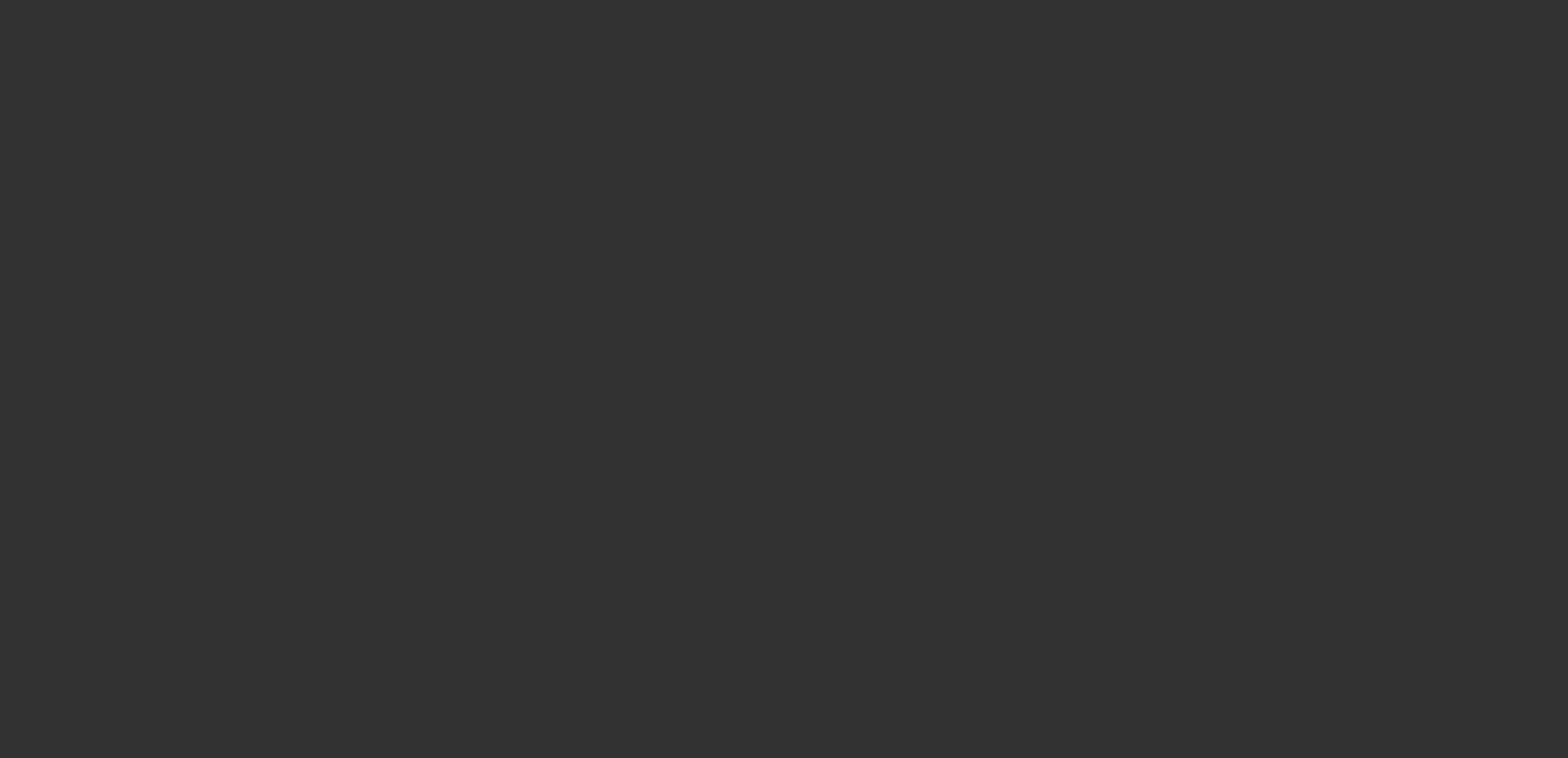
select select "0.2"
select select "2"
select select "0.1"
select select "4"
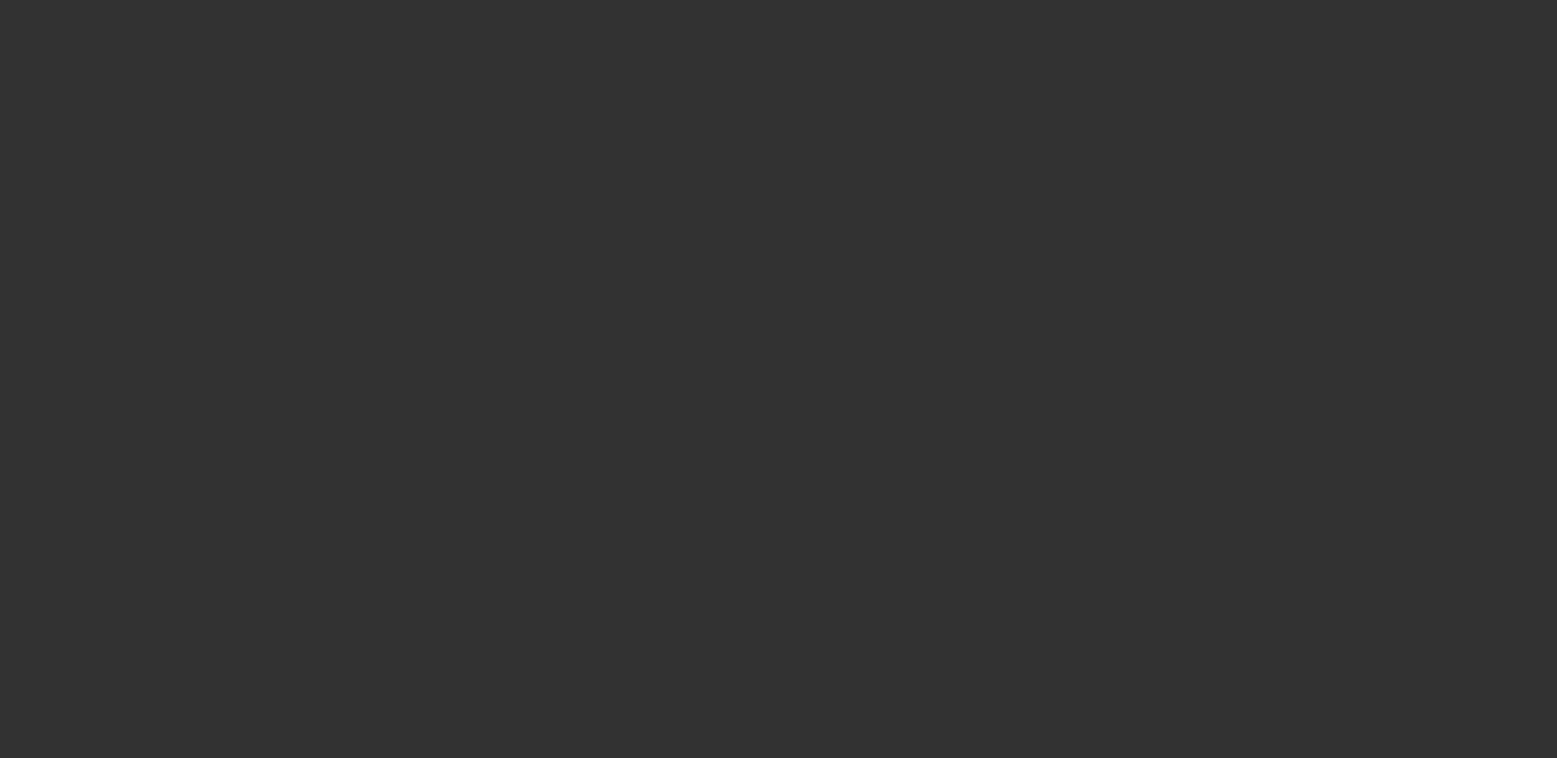
select select "0"
select select "2"
select select "0.1"
select select "1"
select select "2"
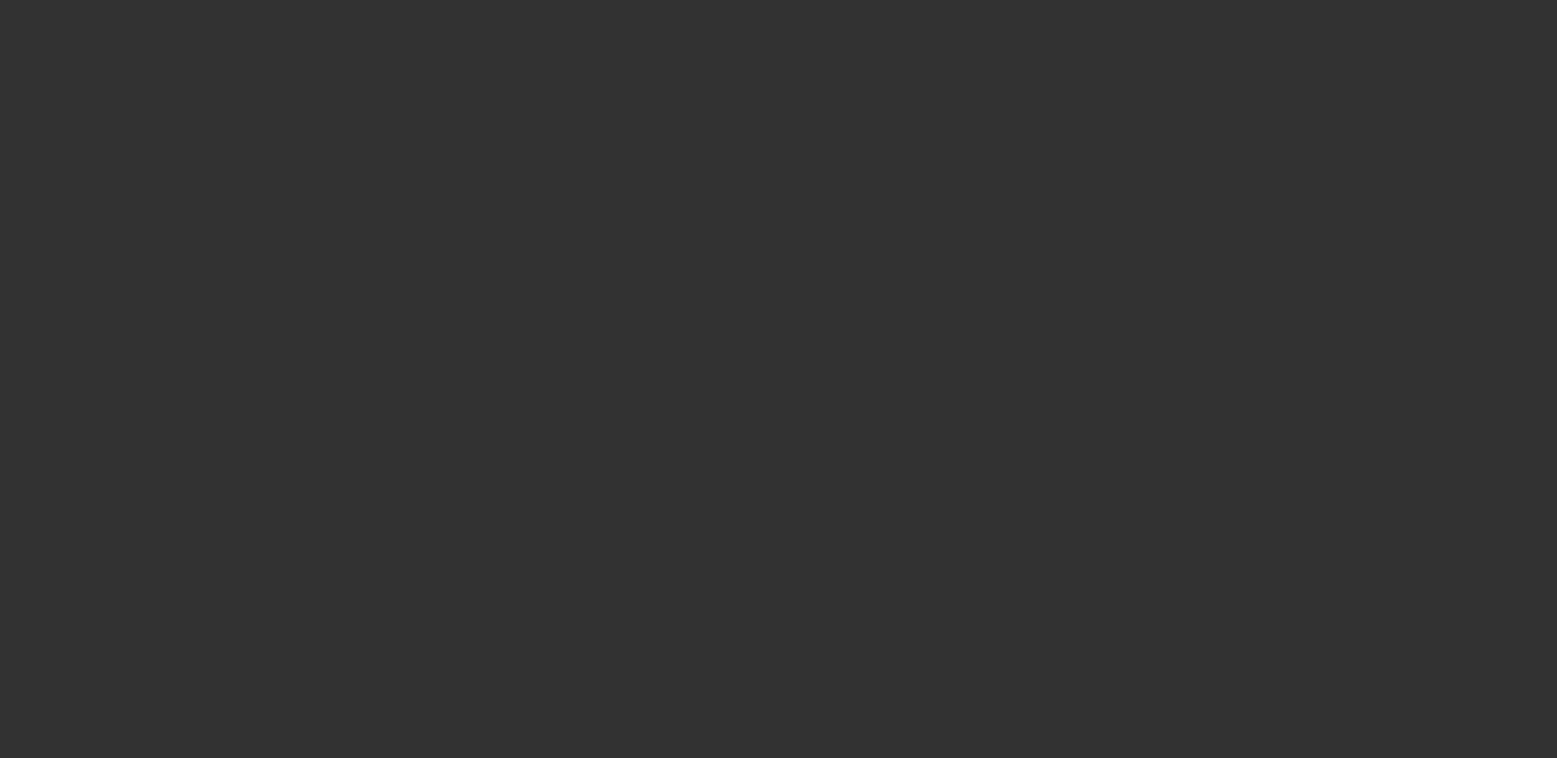
select select "4"
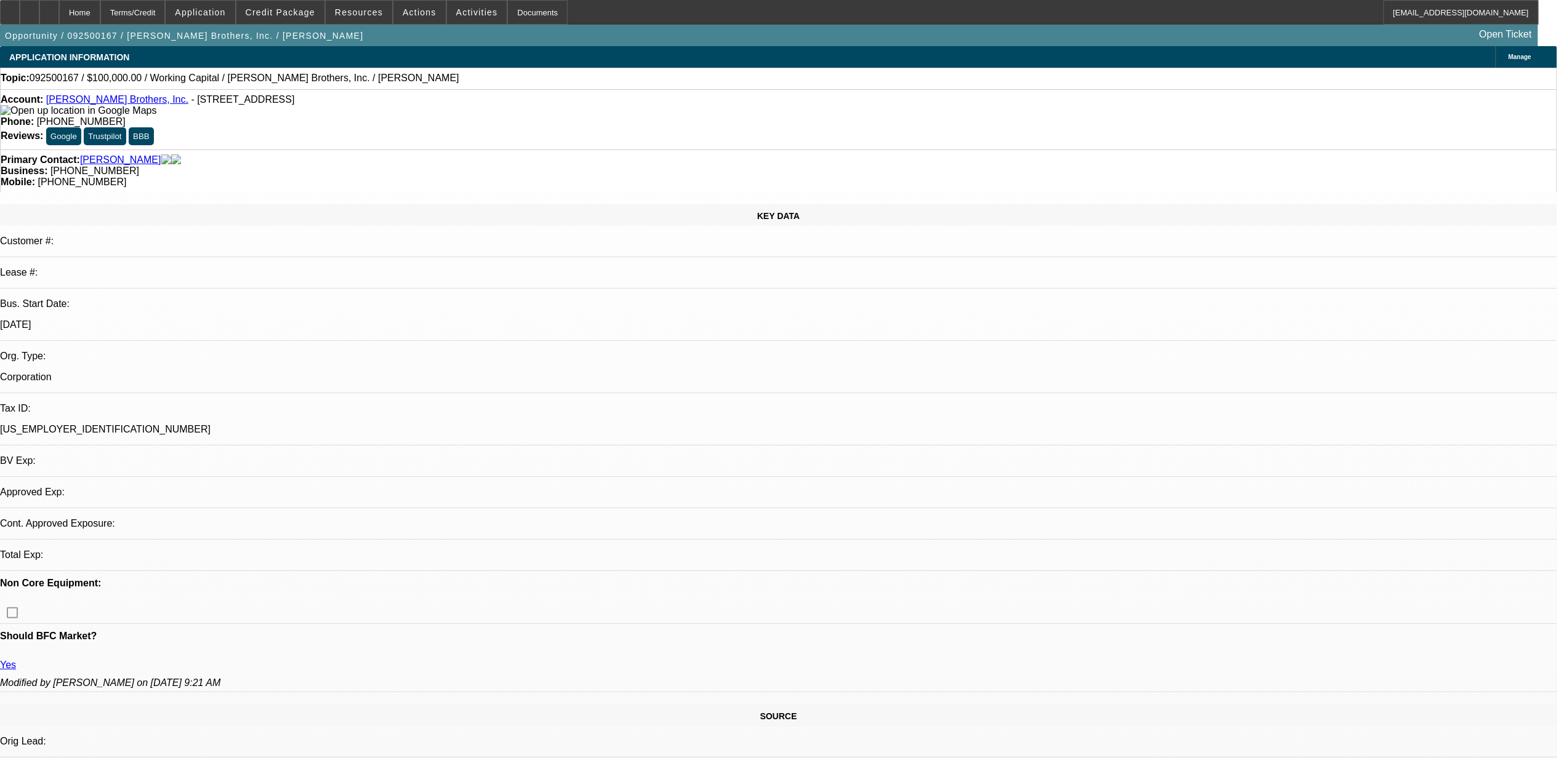
select select "0"
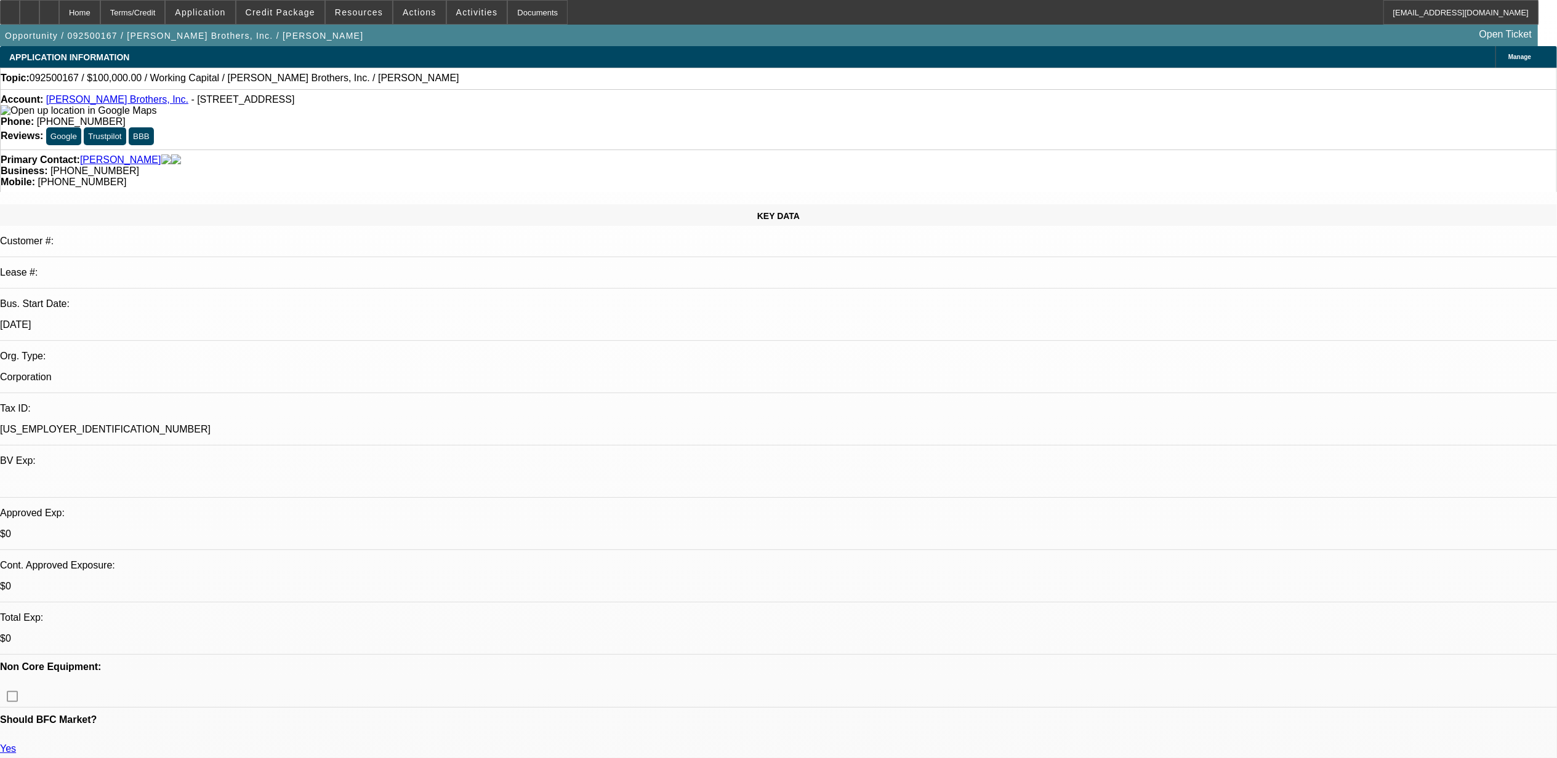
select select "1"
select select "2"
select select "6"
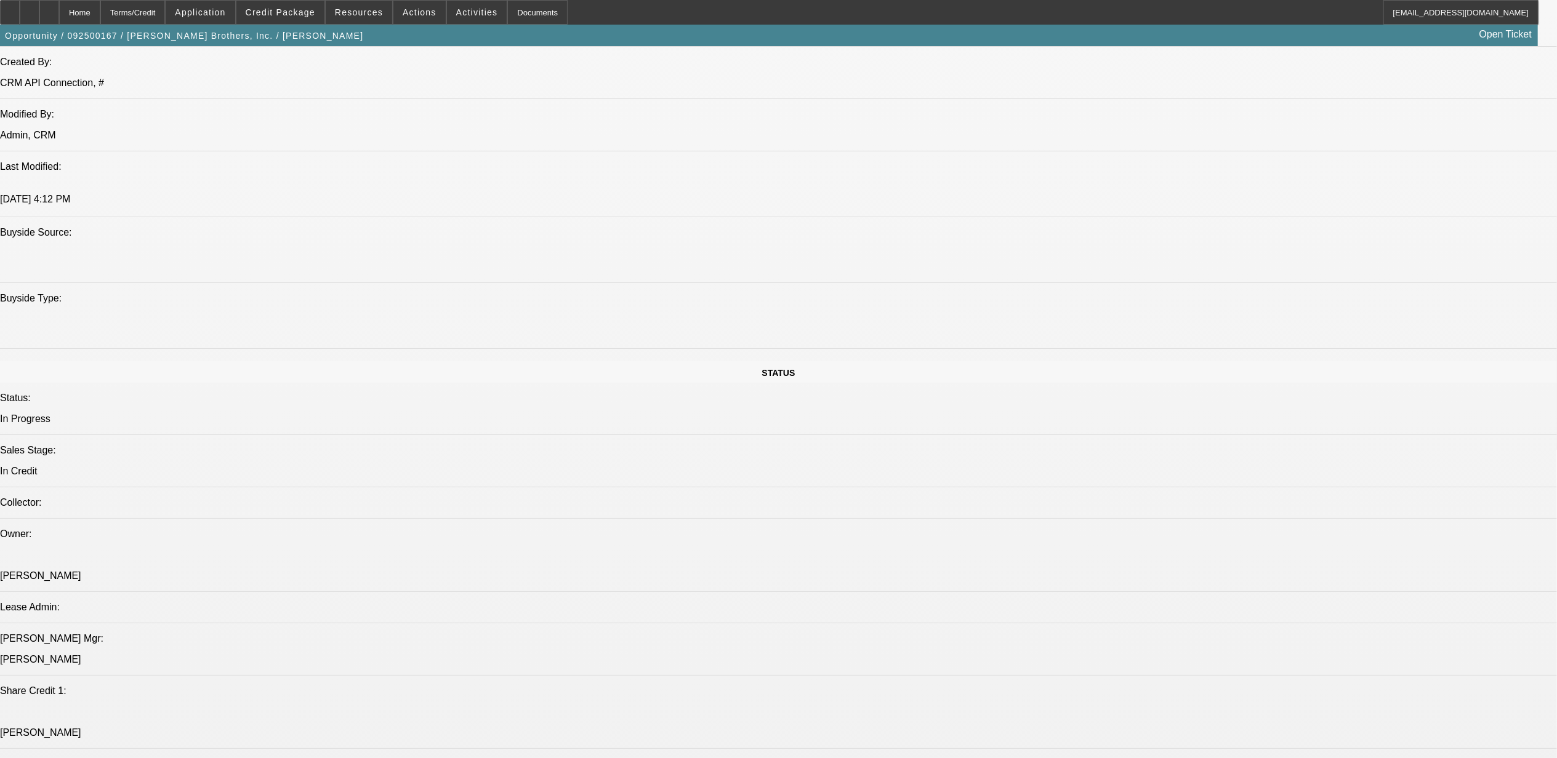
scroll to position [1478, 0]
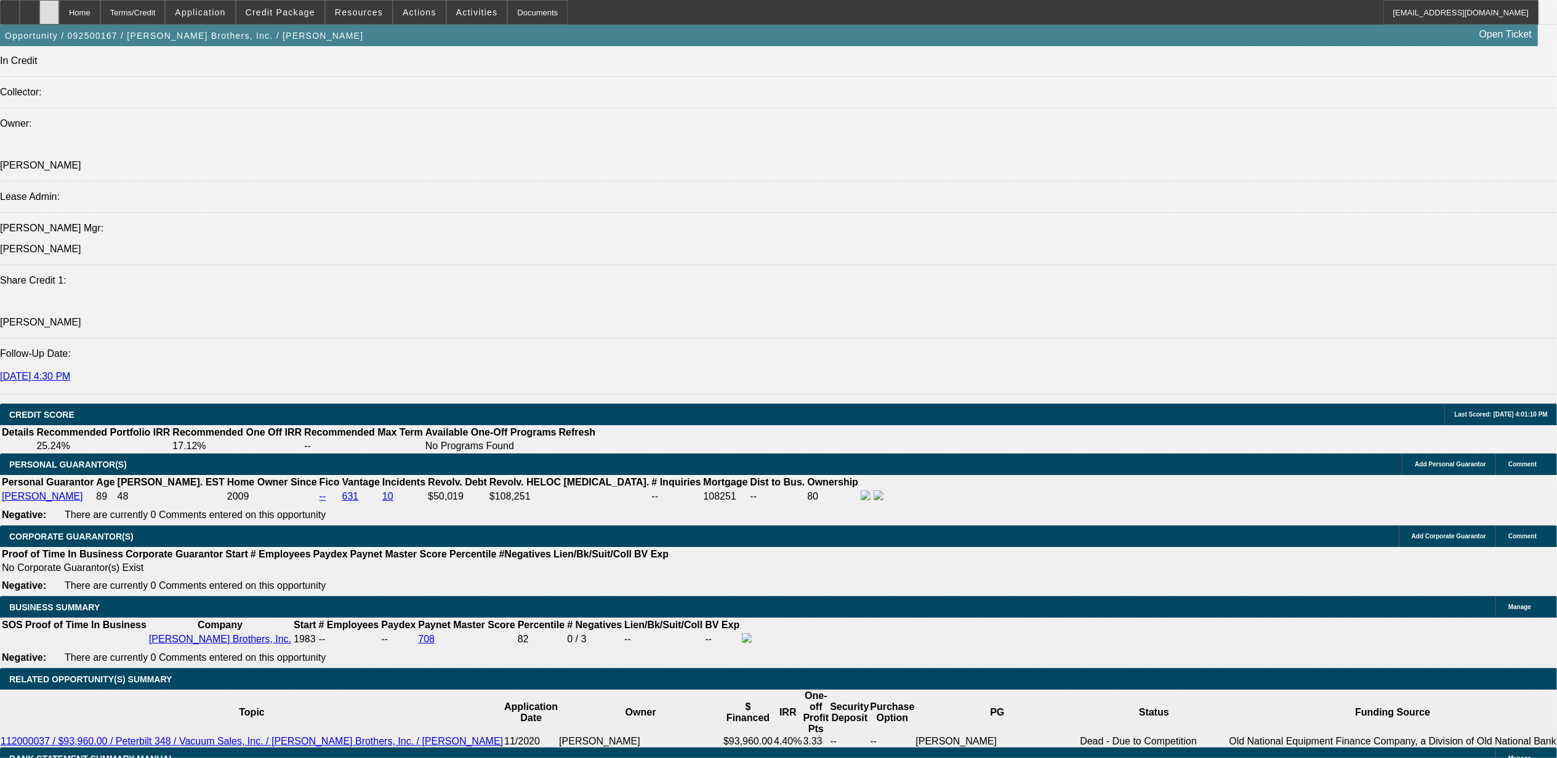
click at [59, 7] on div at bounding box center [49, 12] width 20 height 25
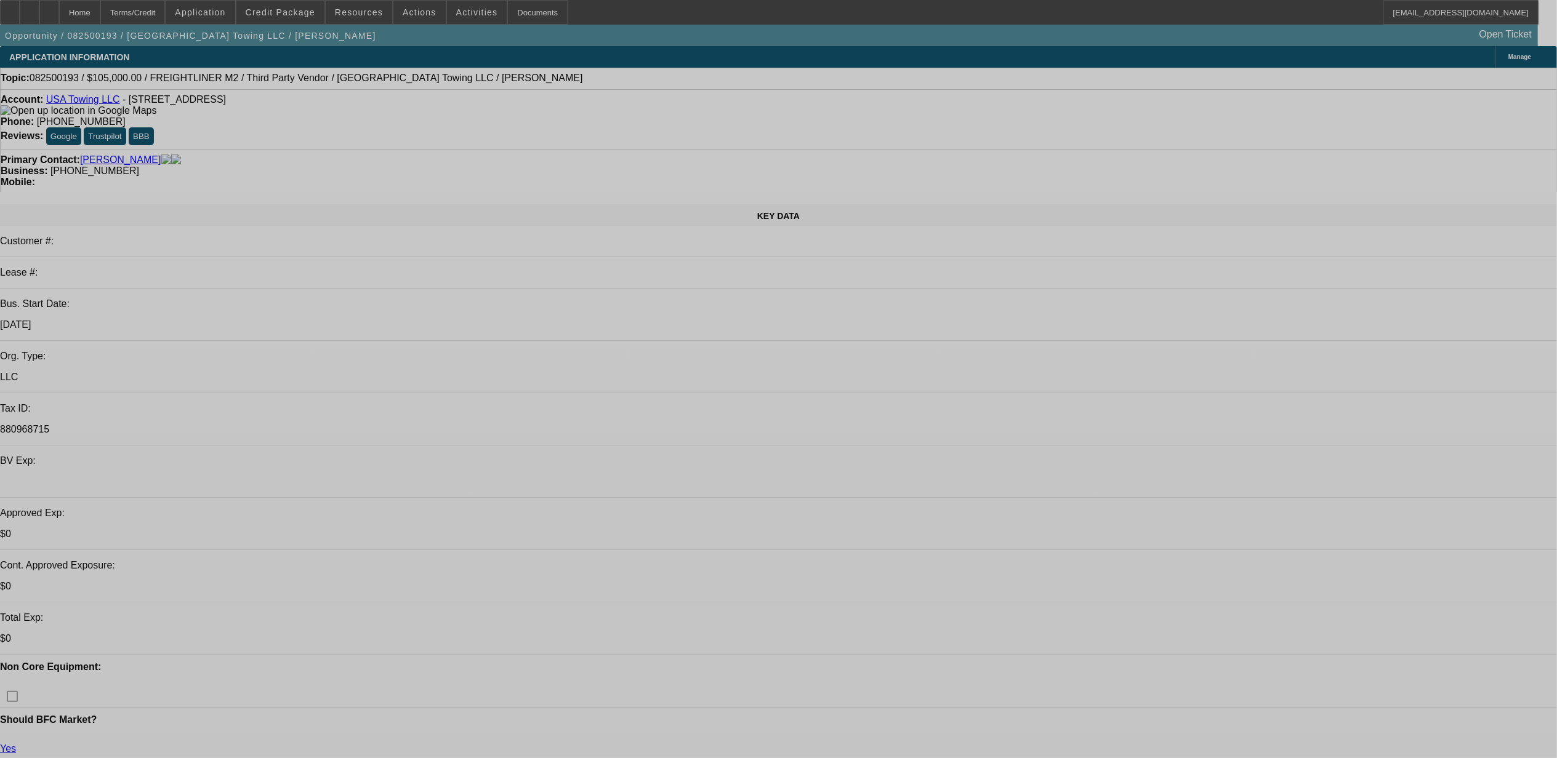
select select "0"
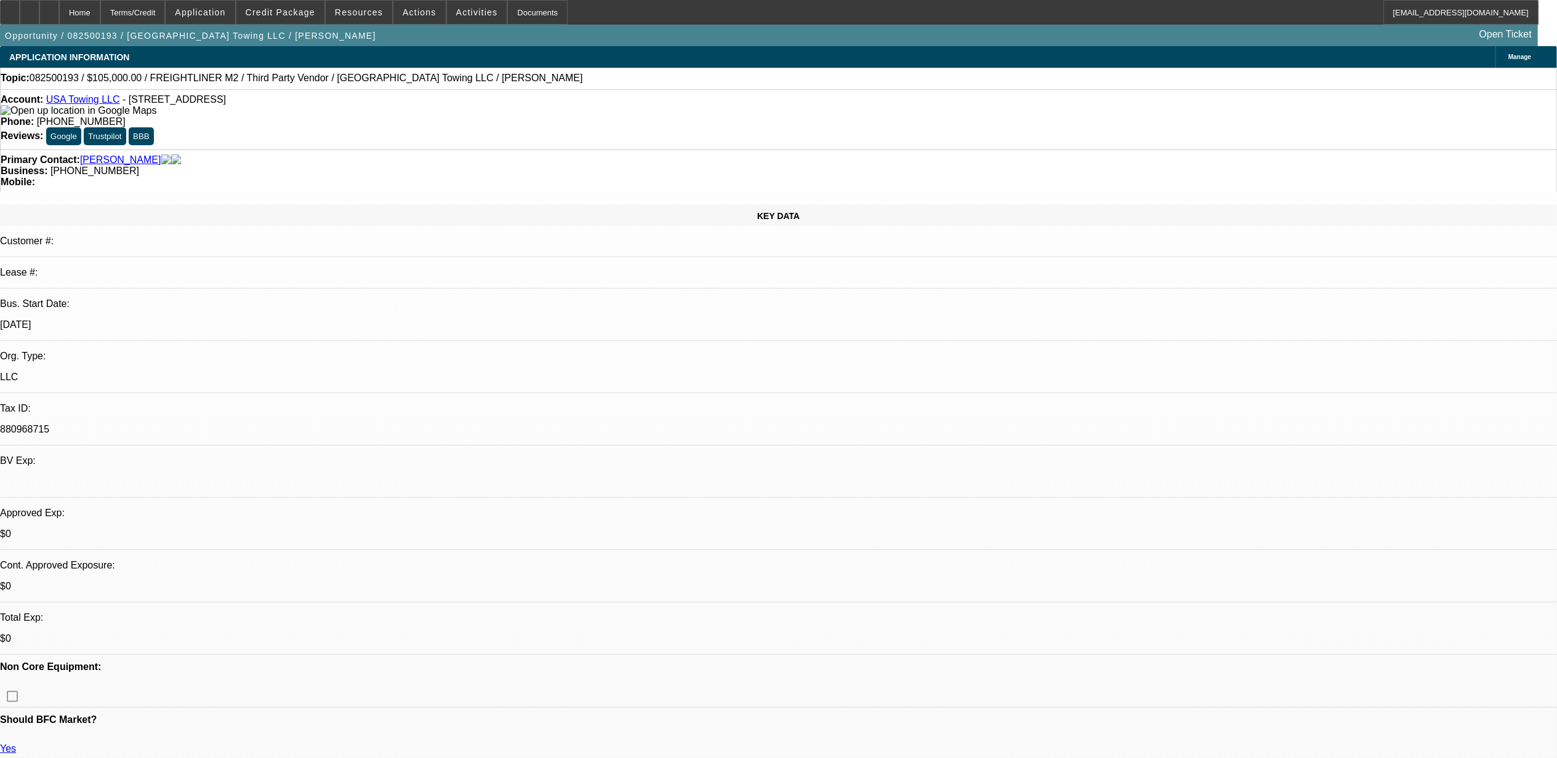
select select "0"
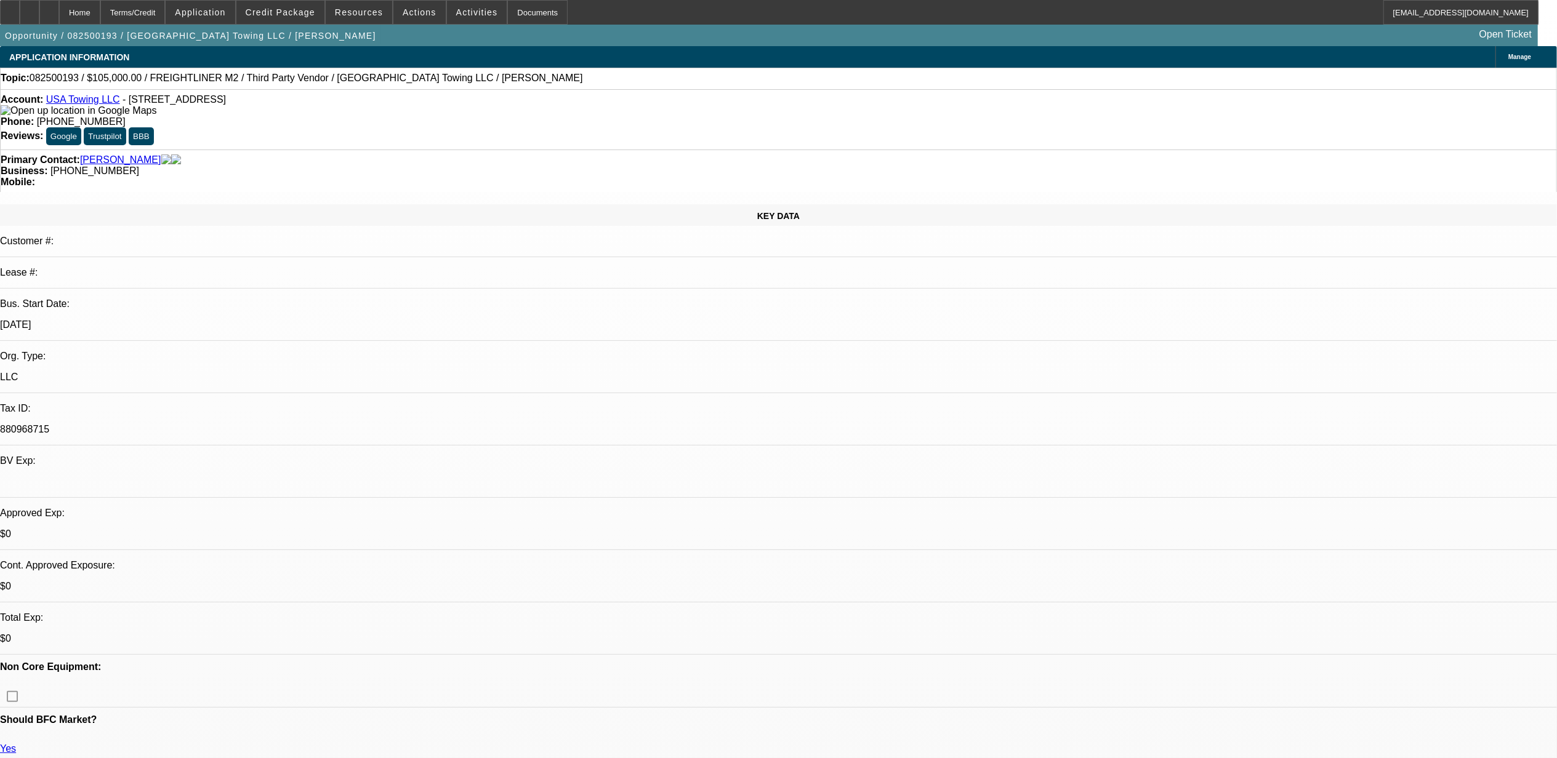
select select "0"
select select "1"
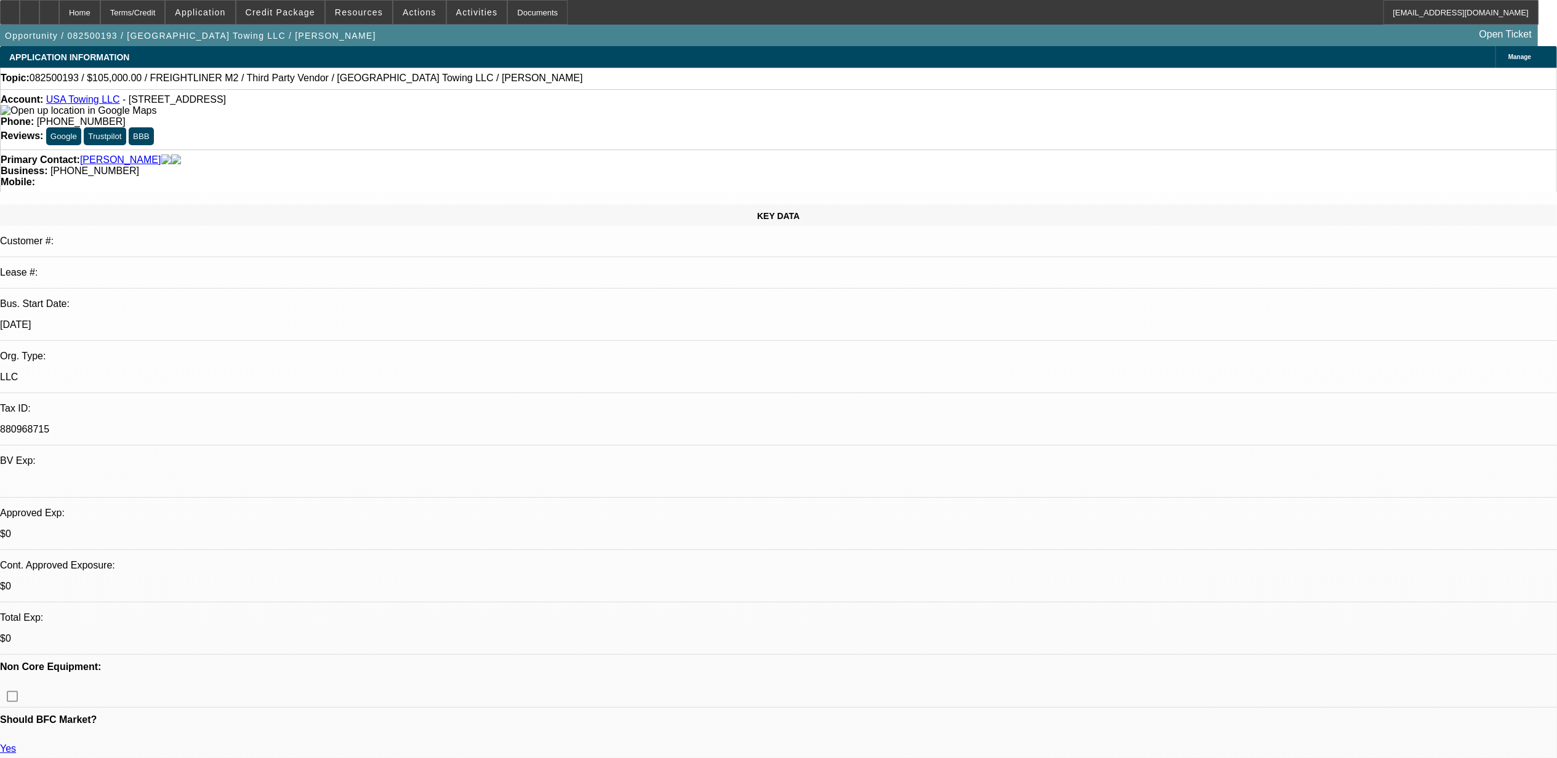
select select "2"
select select "6"
select select "1"
select select "2"
select select "6"
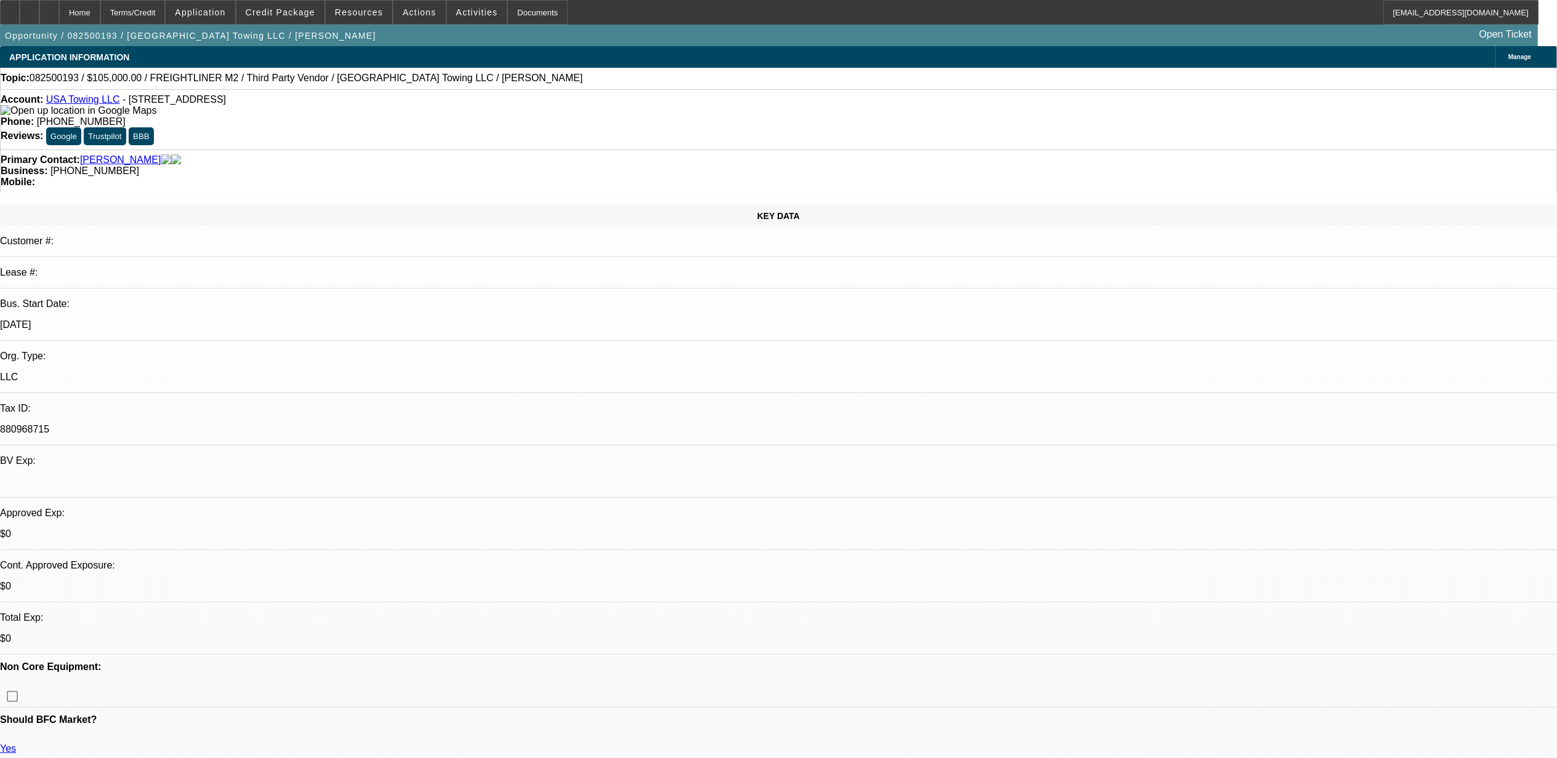
select select "1"
select select "2"
select select "6"
select select "1"
select select "2"
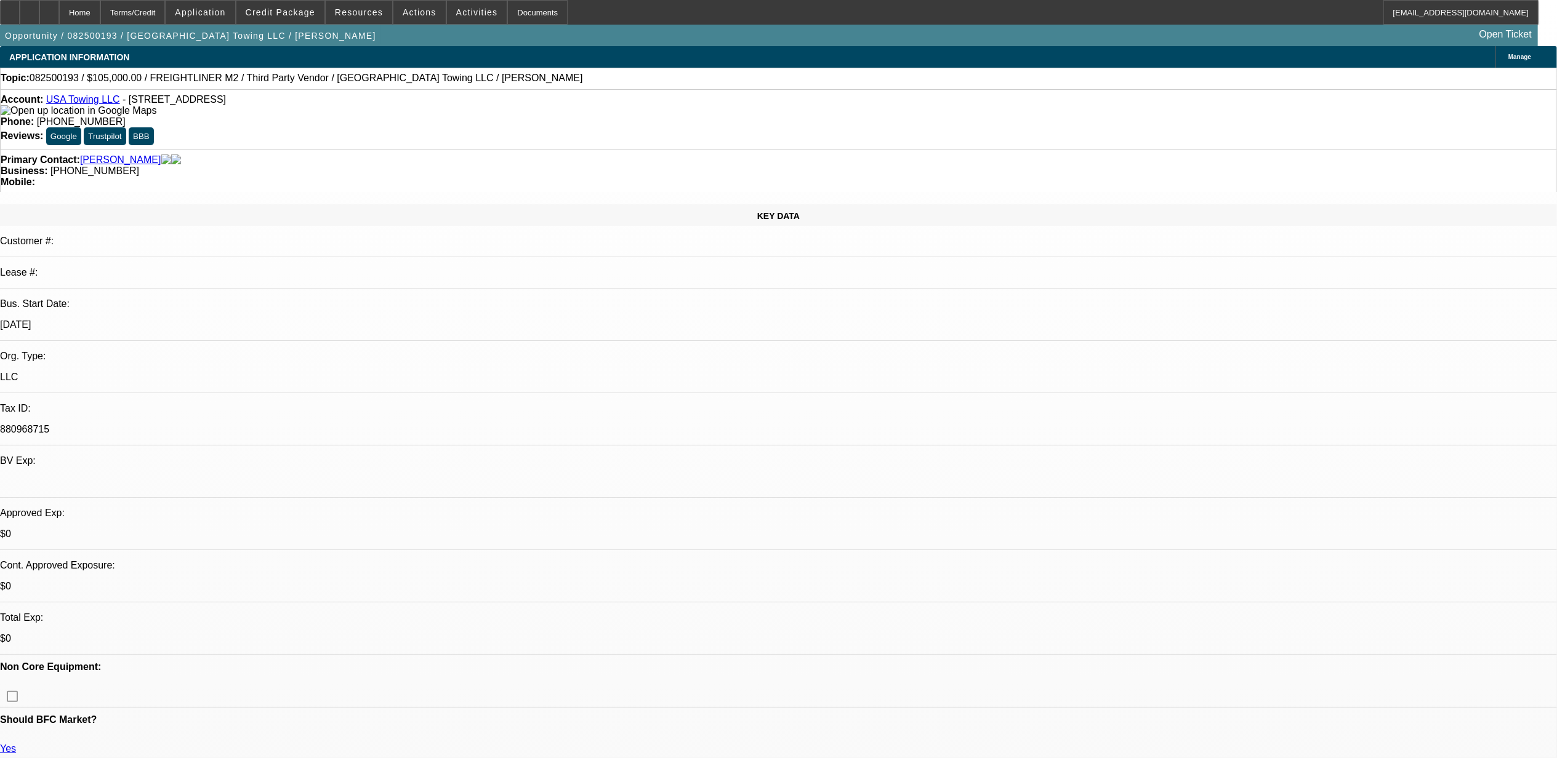
select select "6"
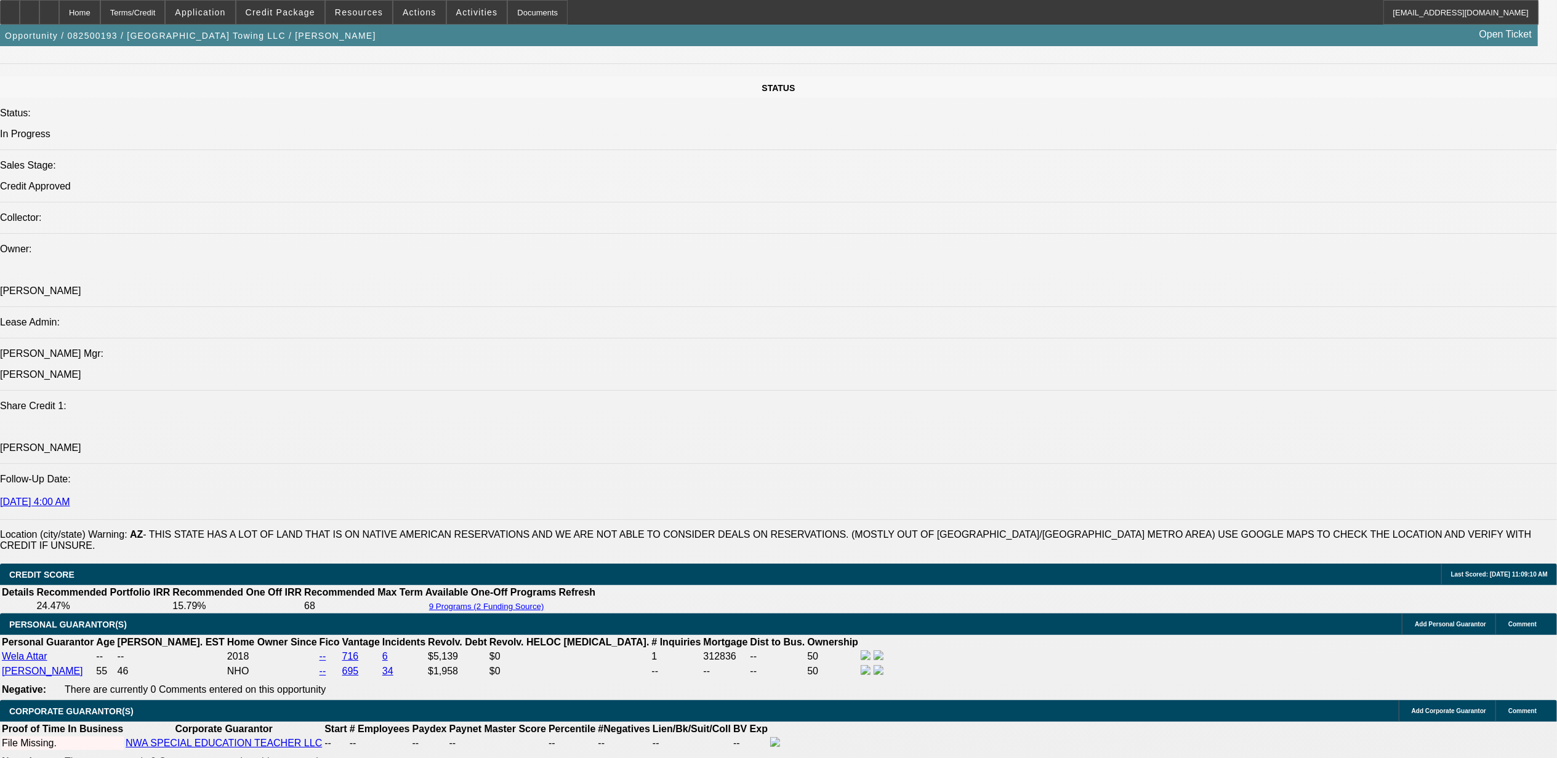
scroll to position [1478, 0]
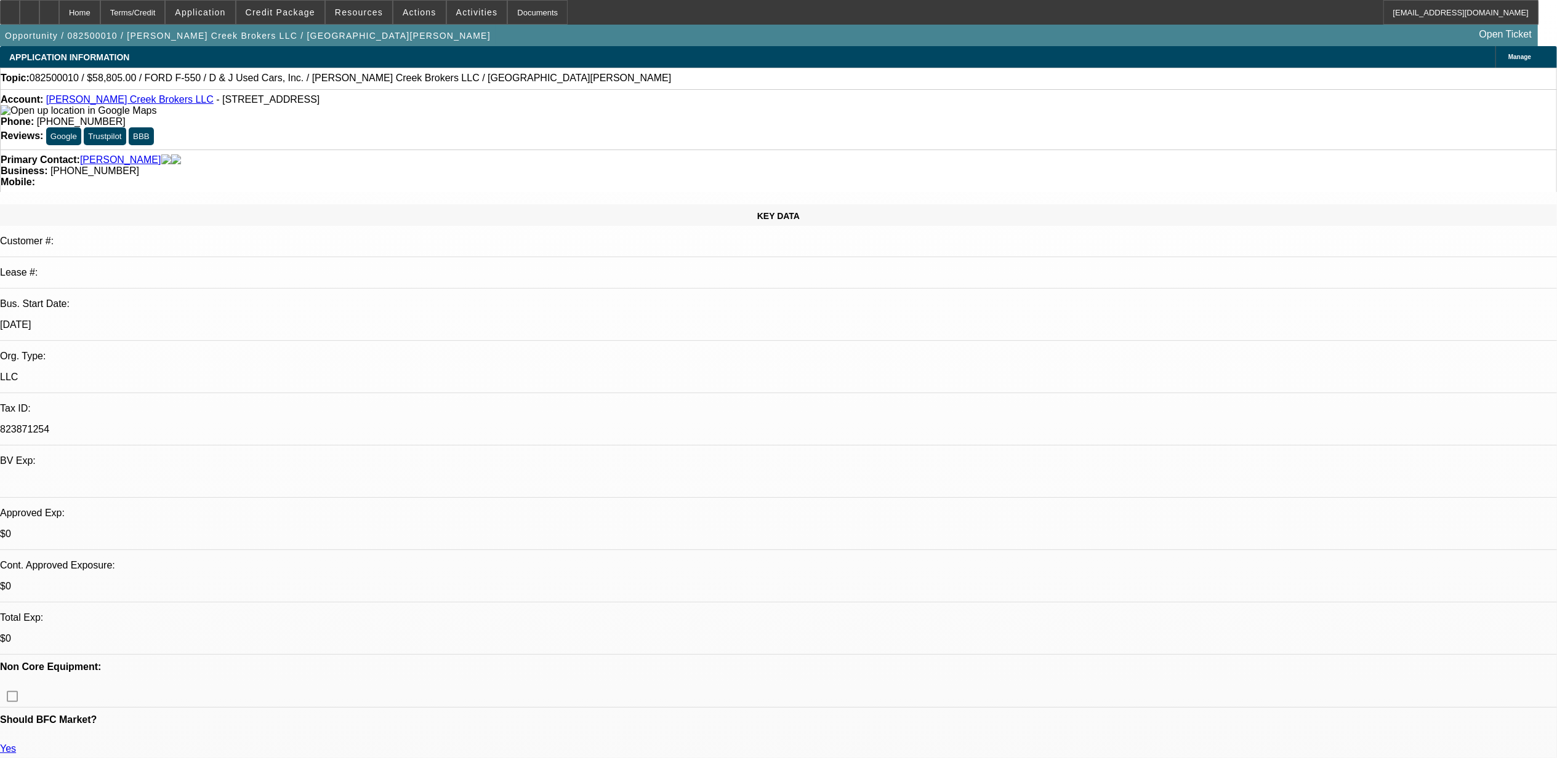
select select "0"
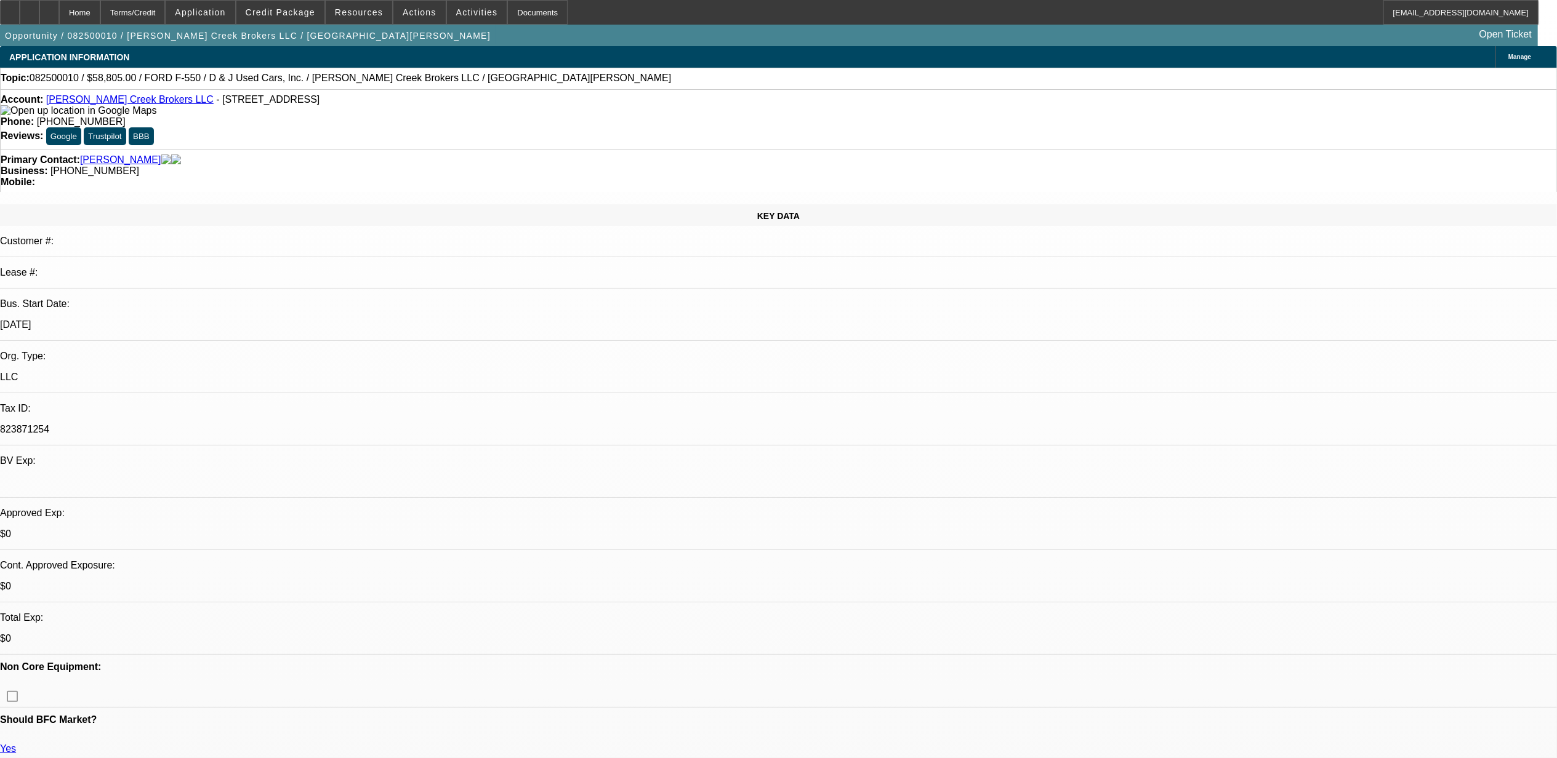
select select "0"
select select "0.1"
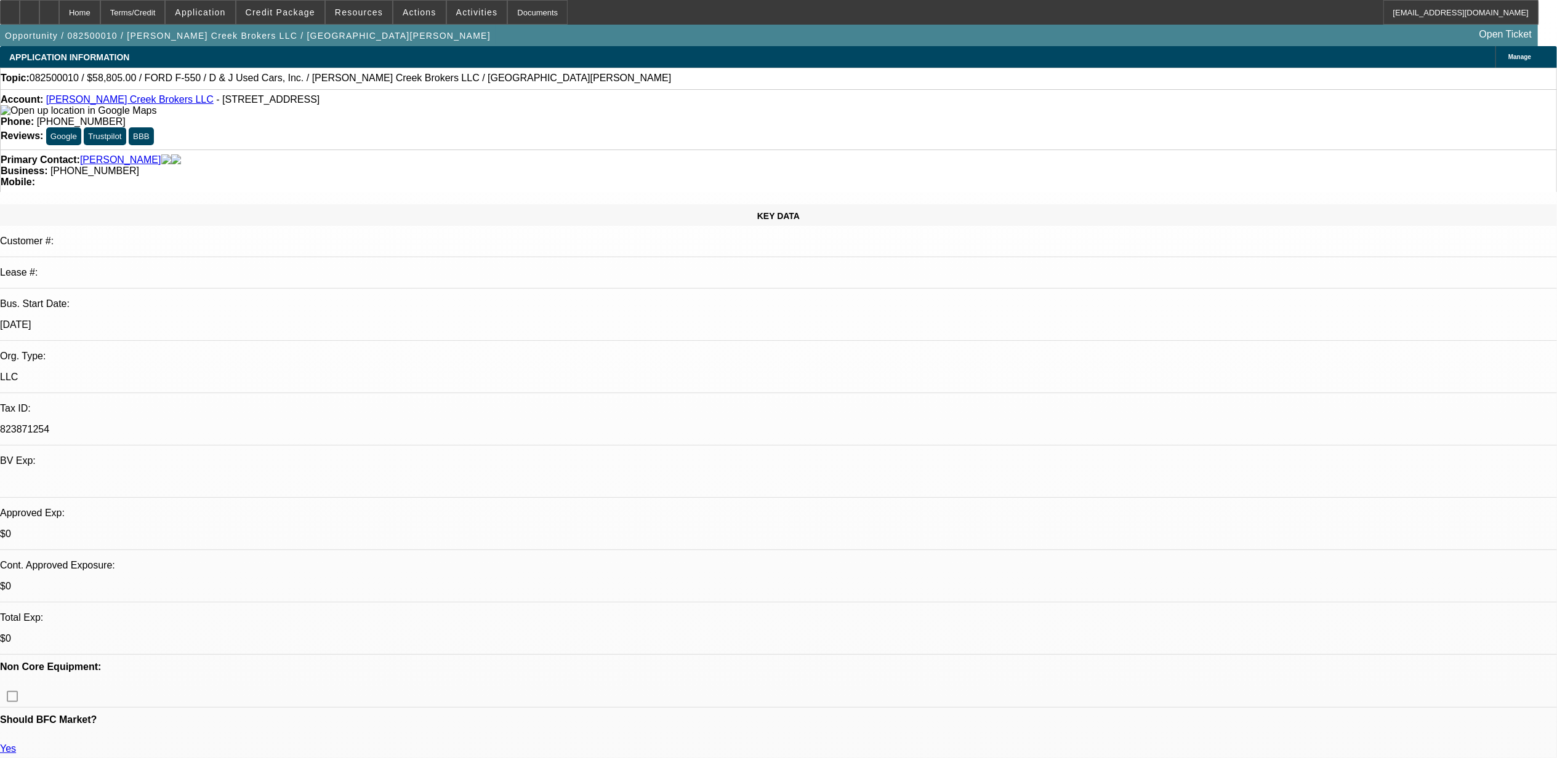
select select "1"
select select "2"
select select "6"
select select "1"
select select "2"
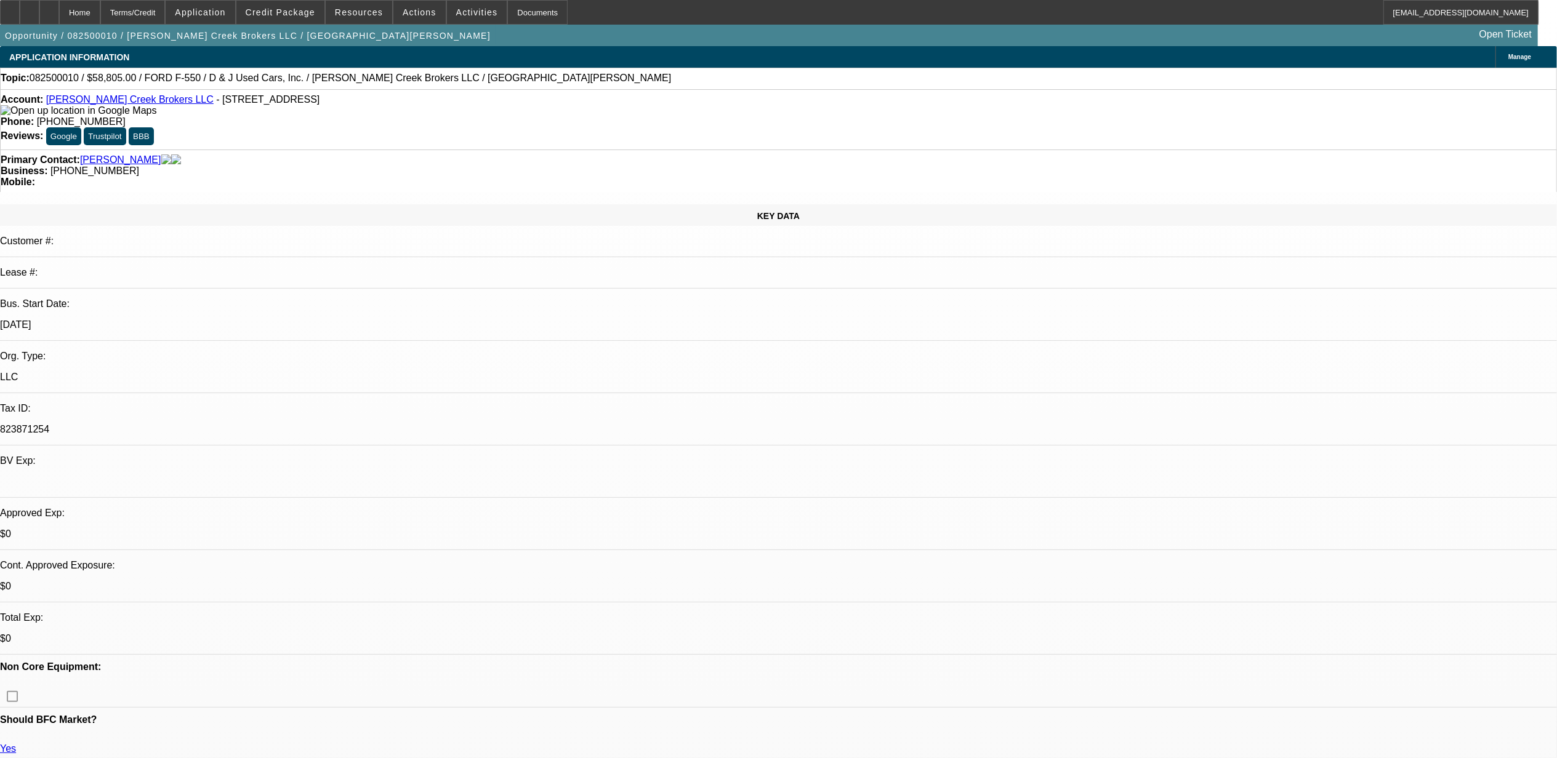
select select "6"
select select "1"
select select "3"
select select "6"
select select "1"
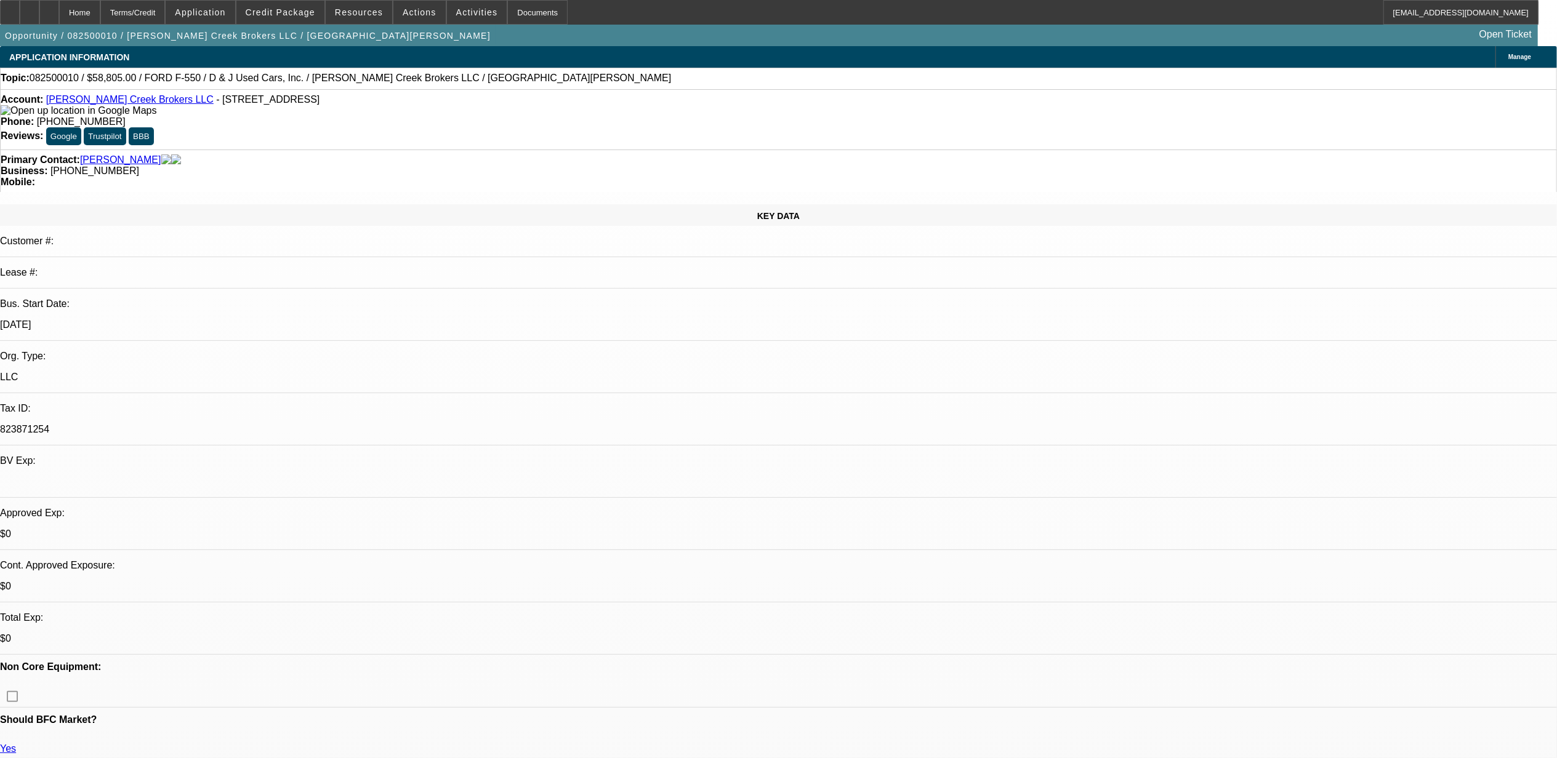
select select "3"
select select "4"
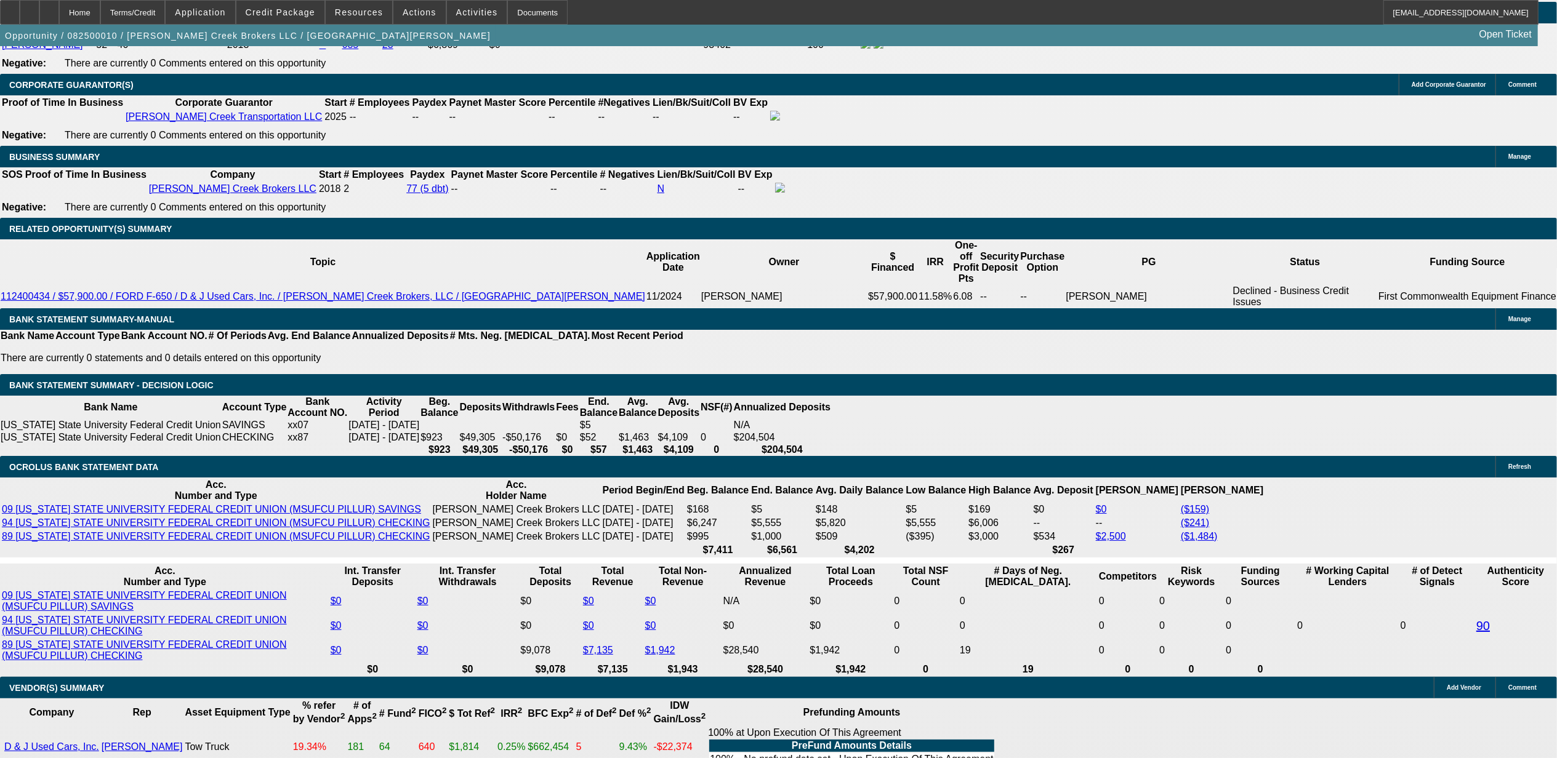
scroll to position [2052, 0]
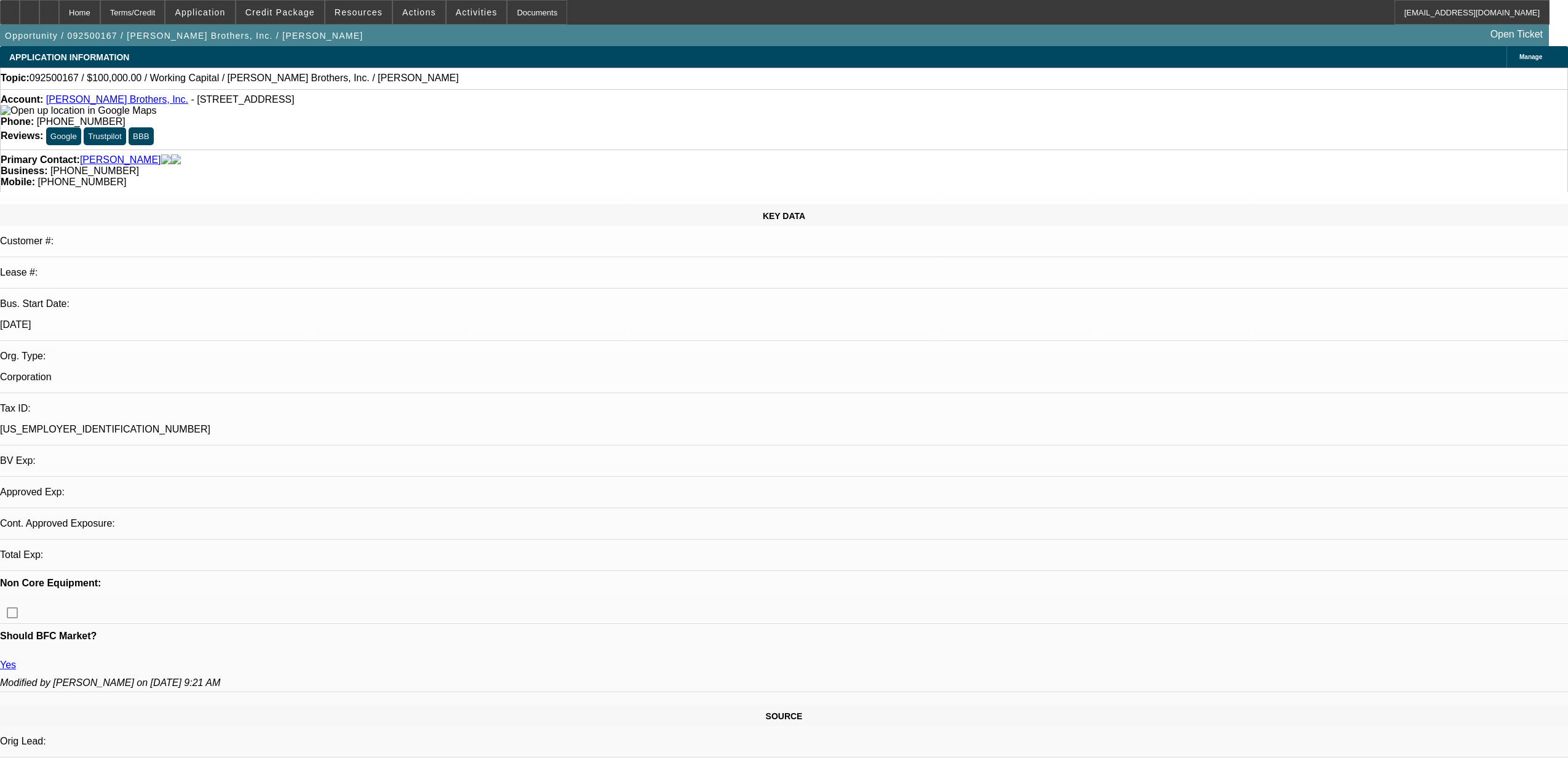
select select "0"
select select "2"
select select "0"
select select "6"
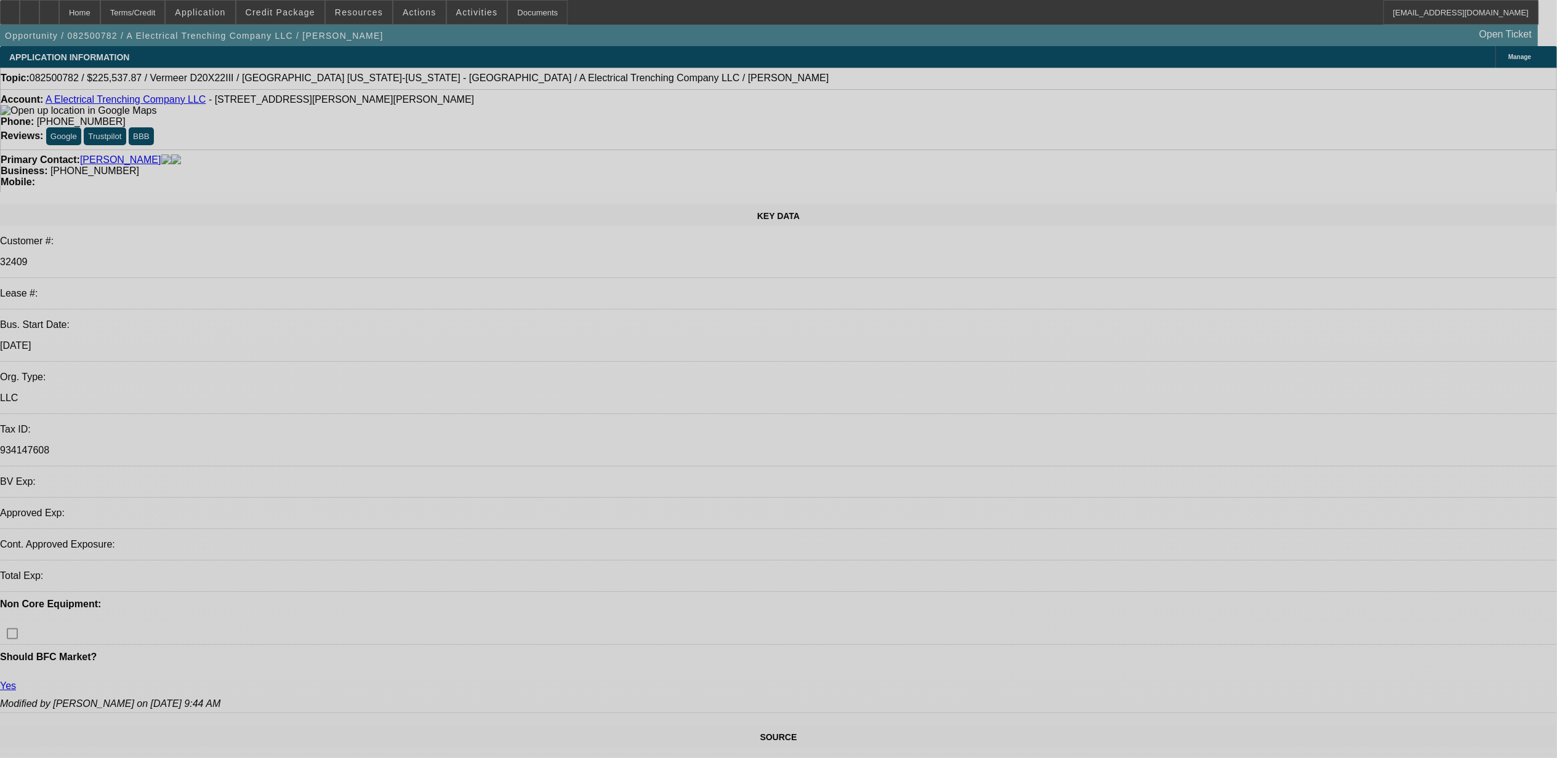
select select "0"
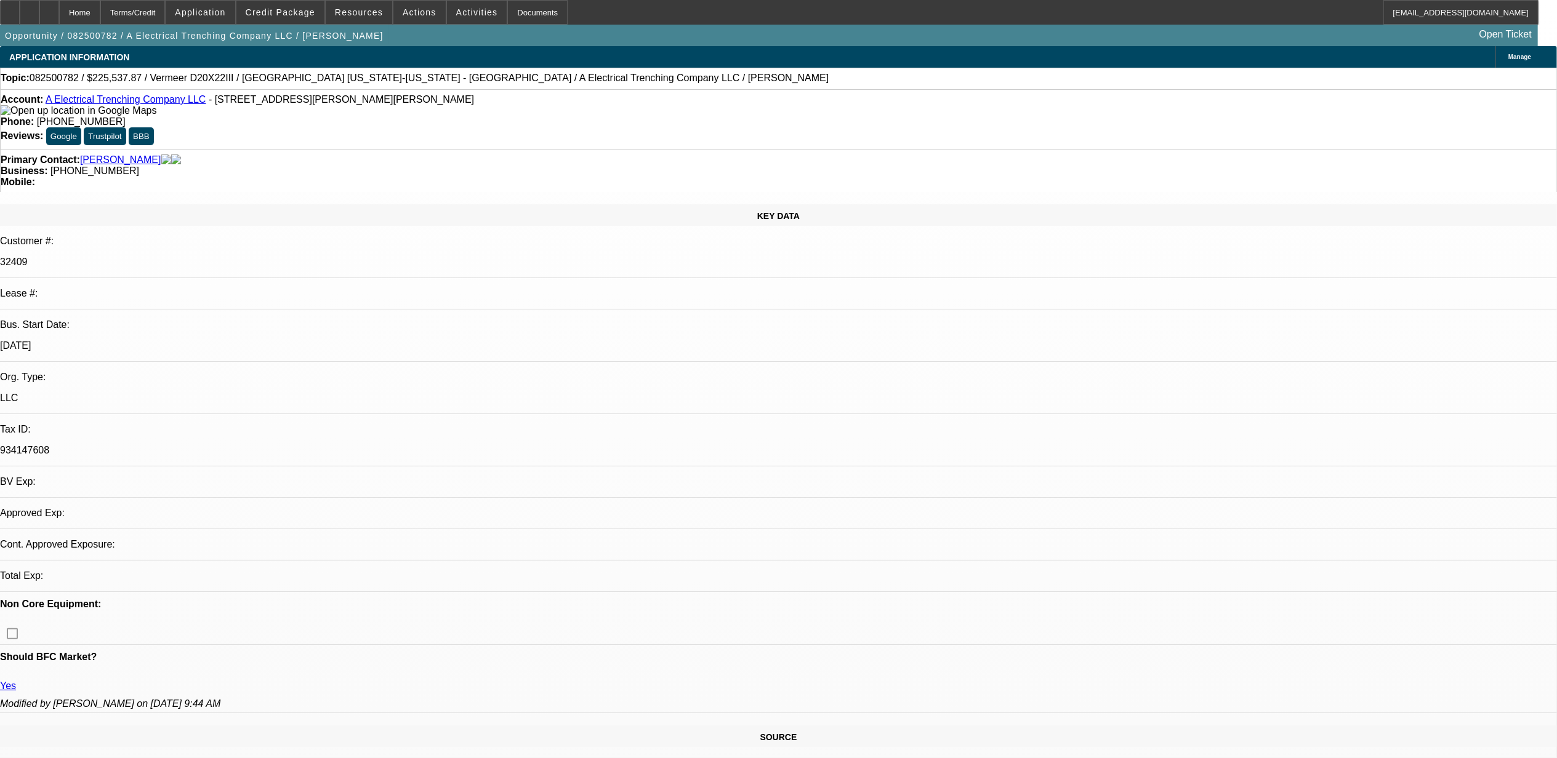
select select "0"
select select "1"
select select "3"
select select "6"
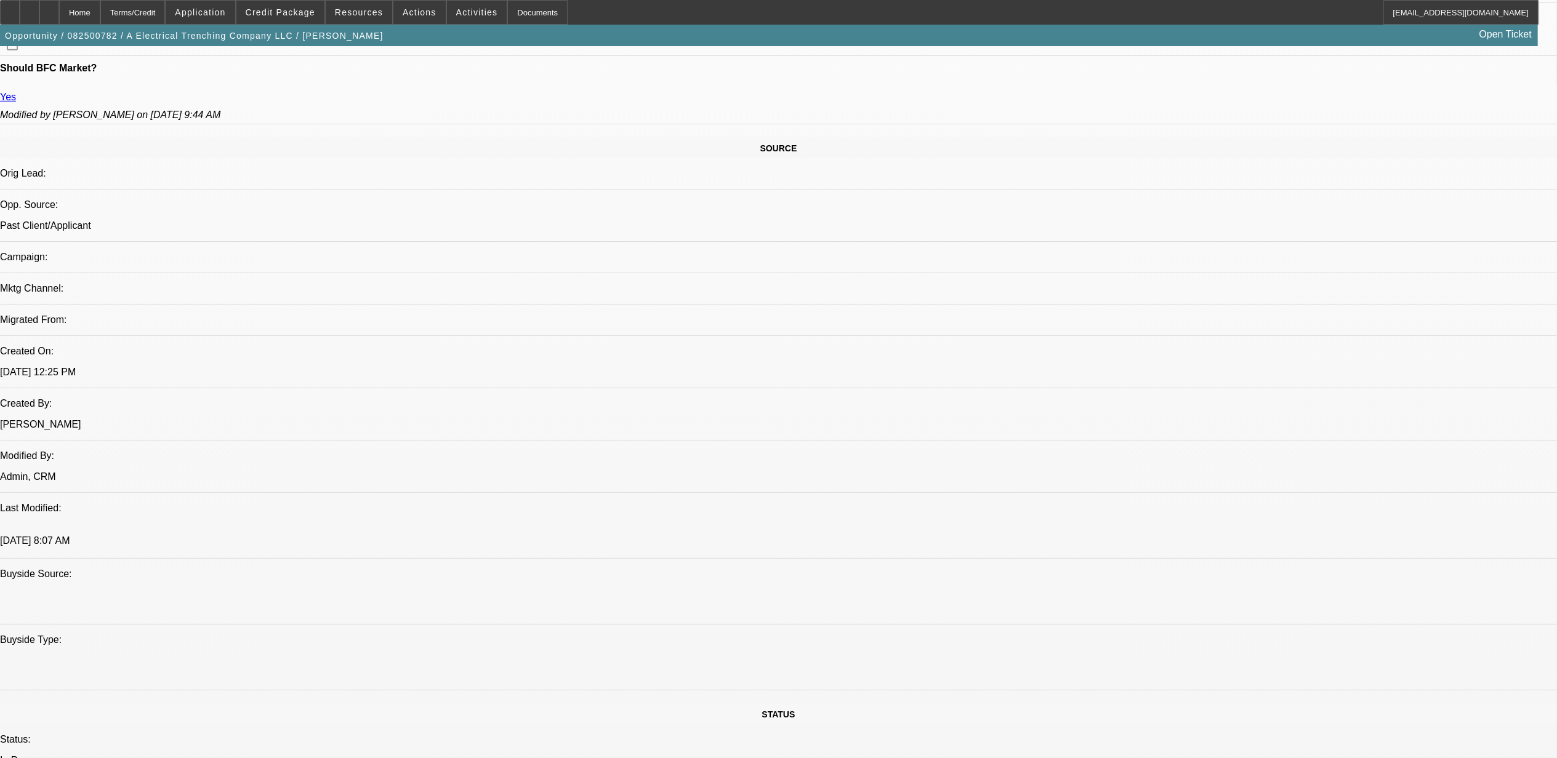
scroll to position [903, 0]
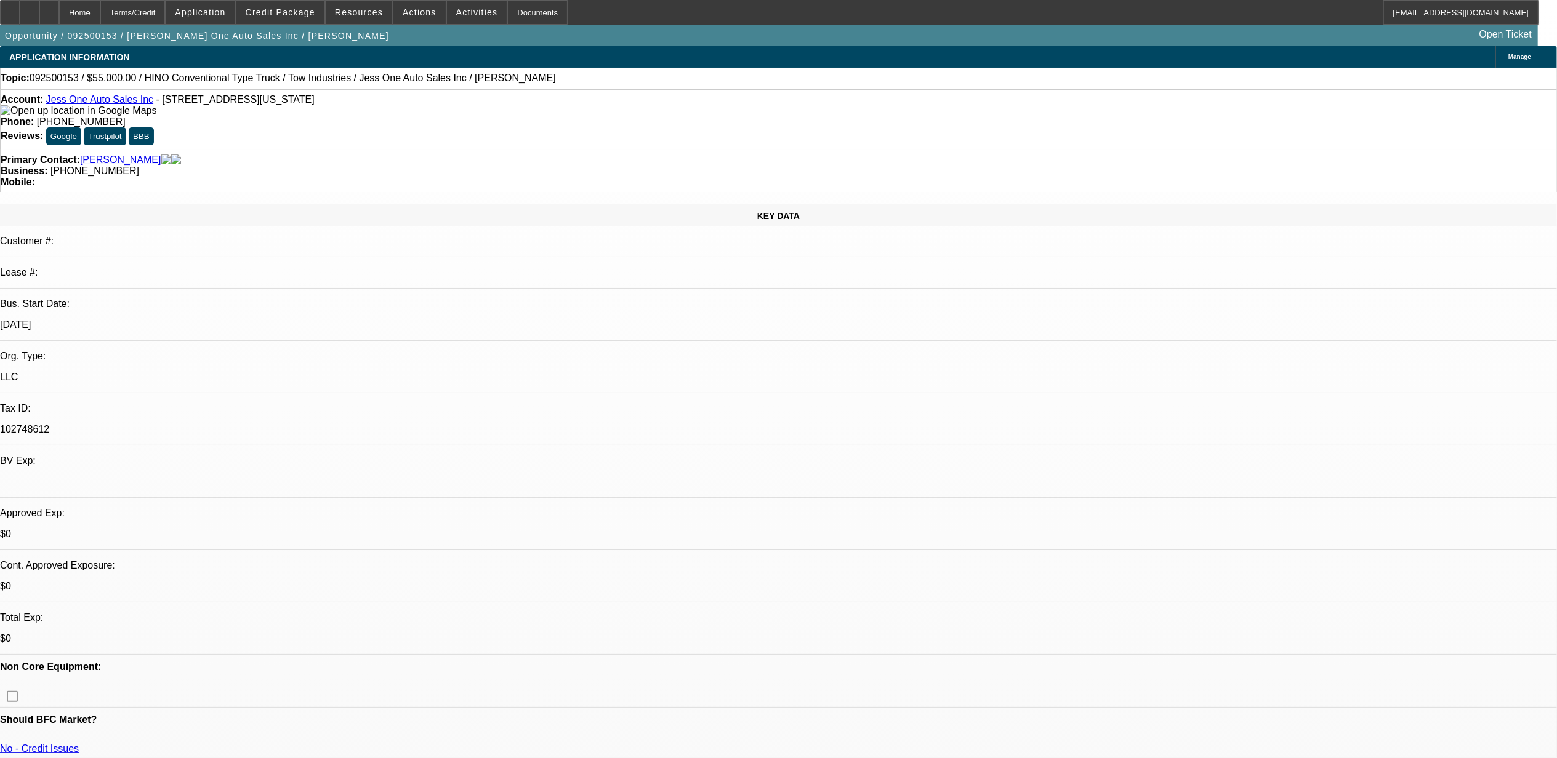
select select "0"
select select "2"
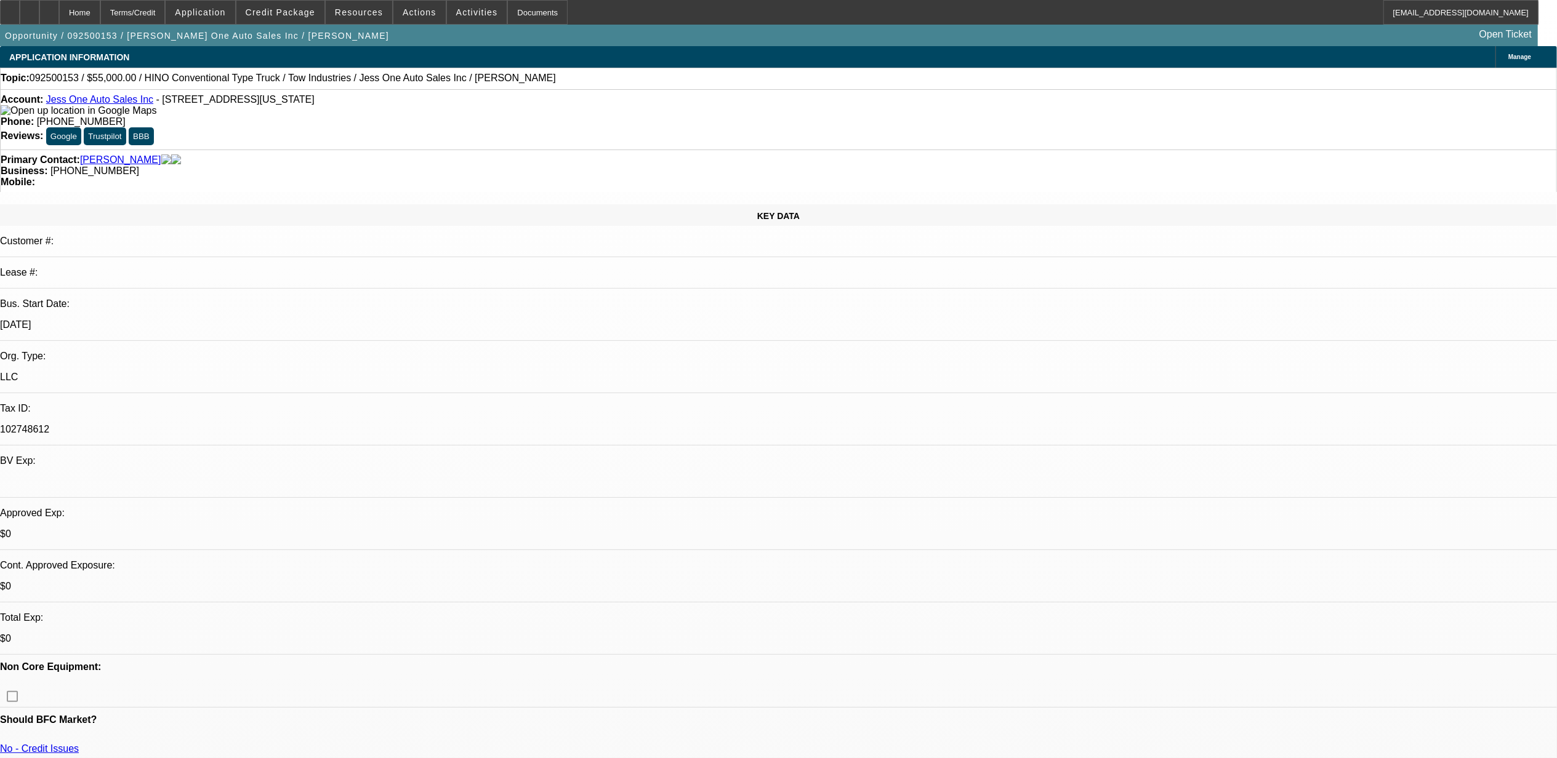
select select "0.1"
select select "0.2"
select select "2"
select select "0.1"
select select "1"
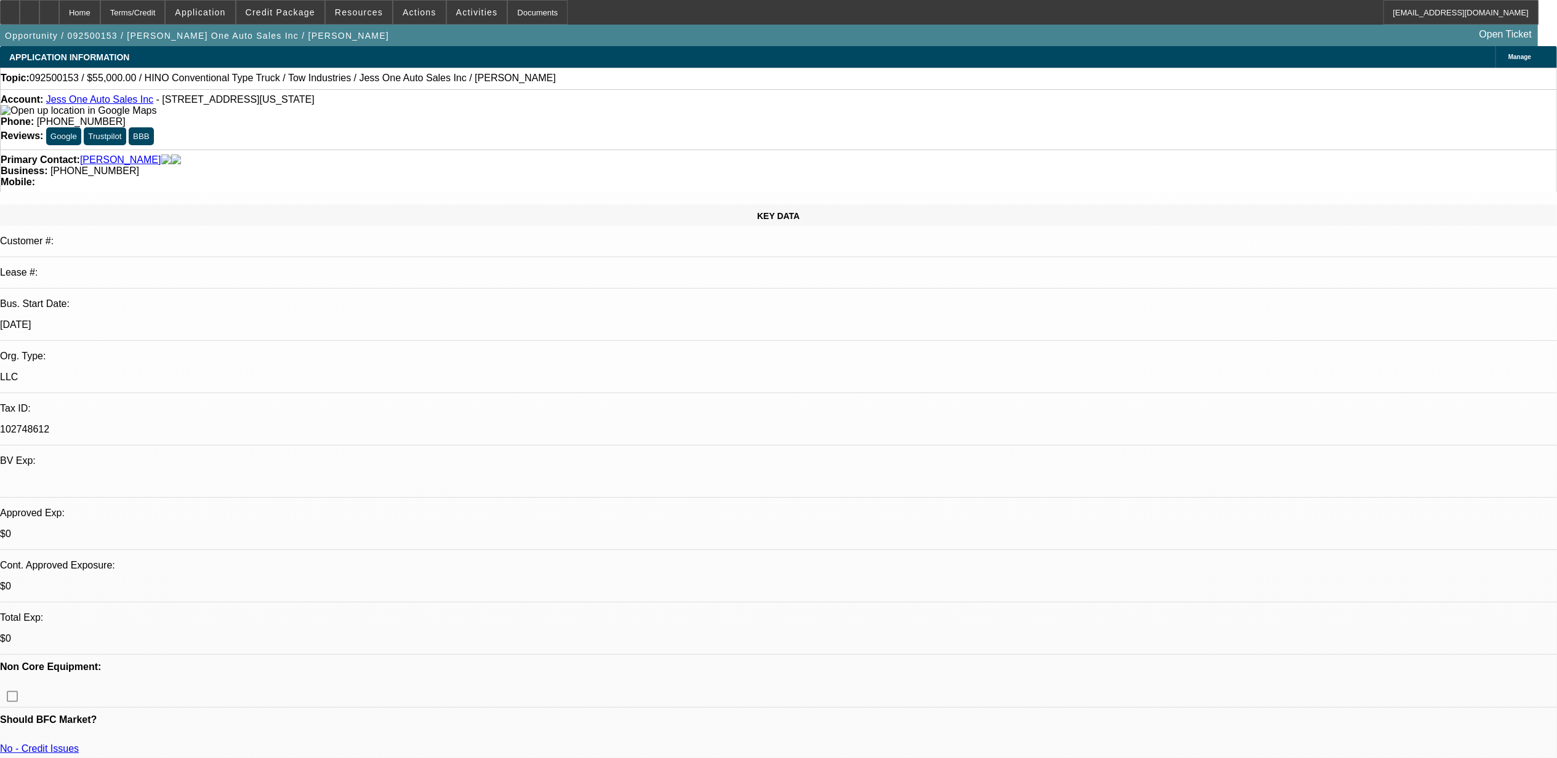
select select "2"
select select "5"
select select "1"
select select "2"
select select "4"
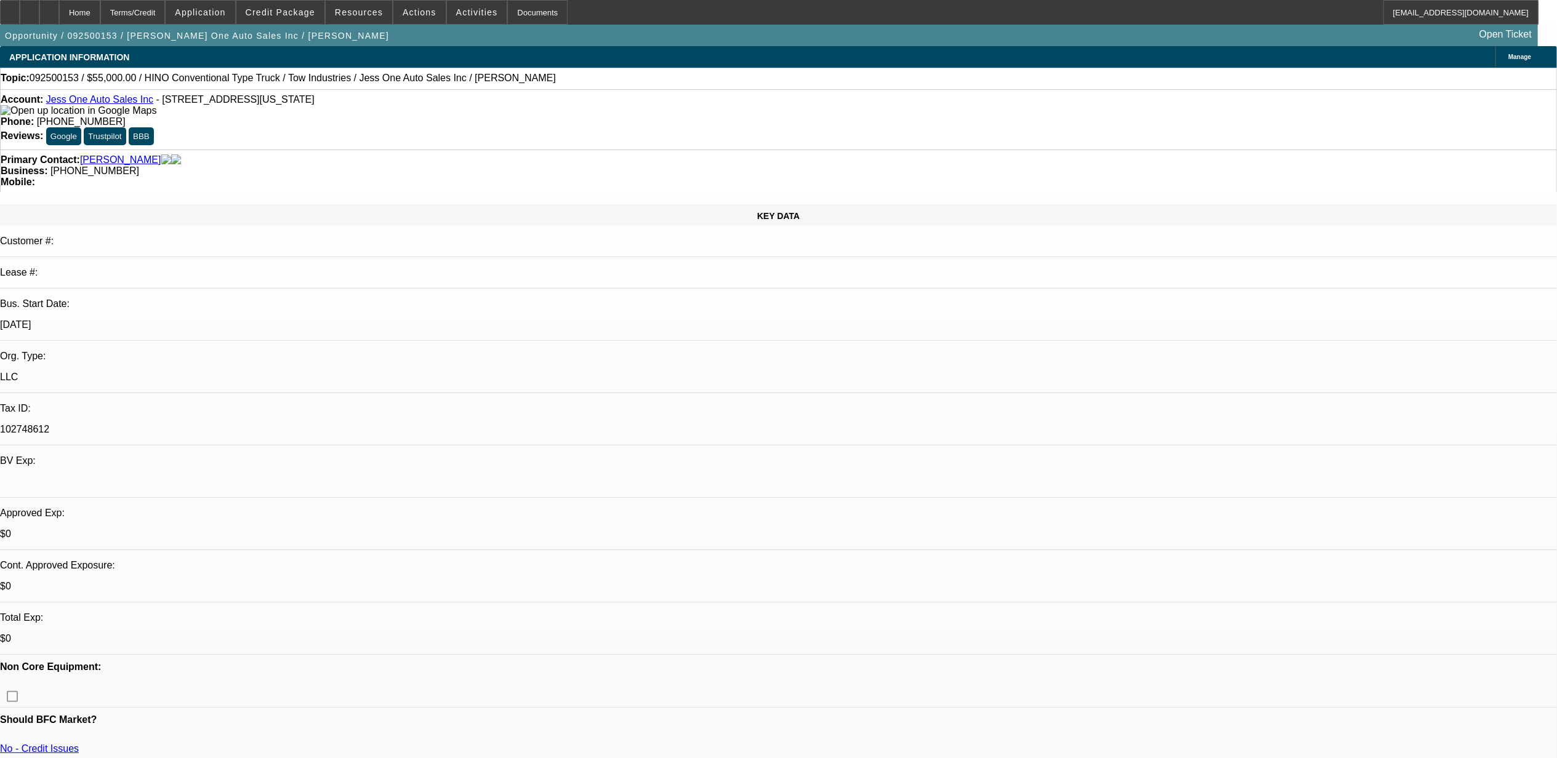
select select "1"
select select "2"
select select "4"
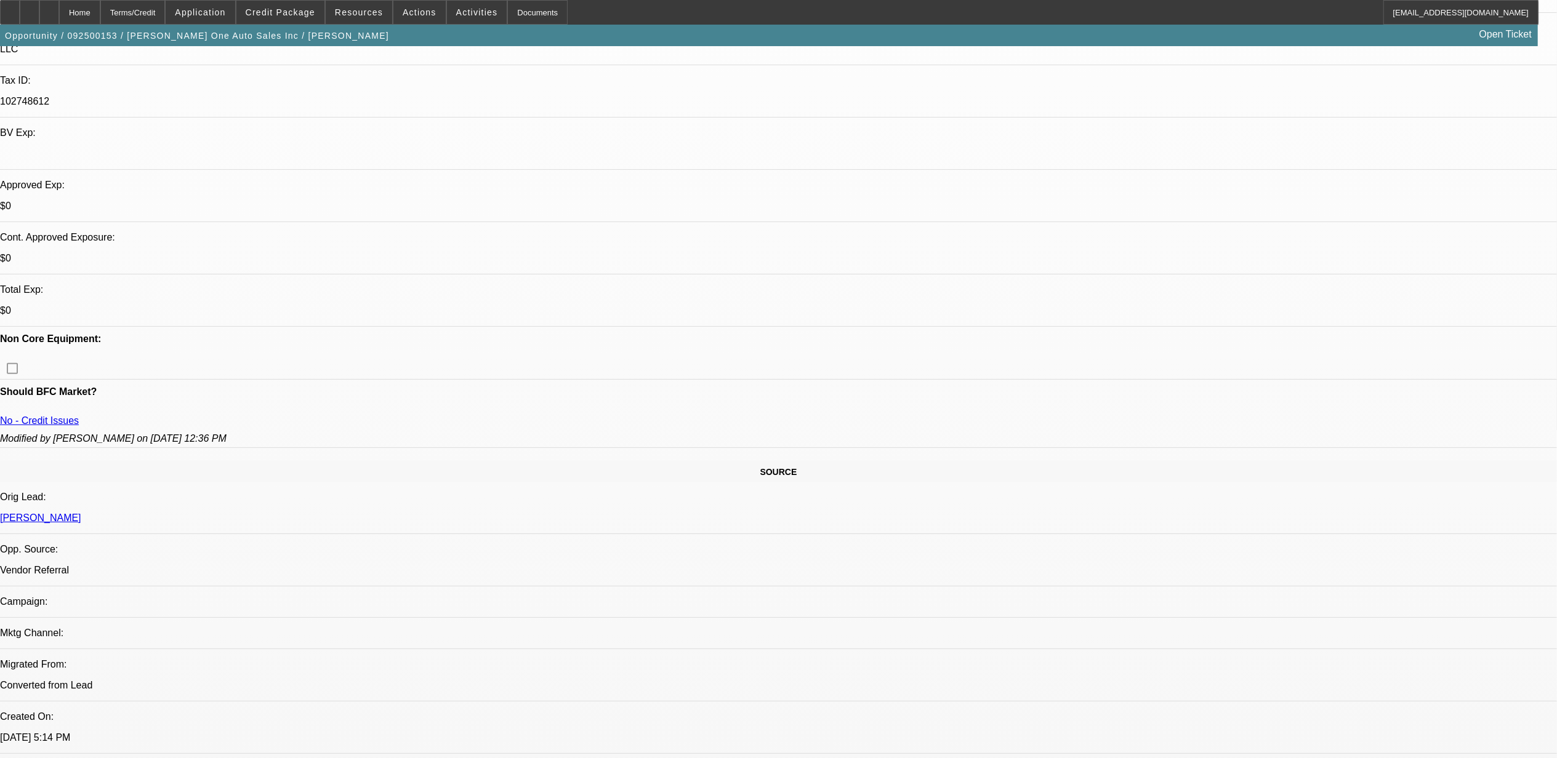
scroll to position [246, 0]
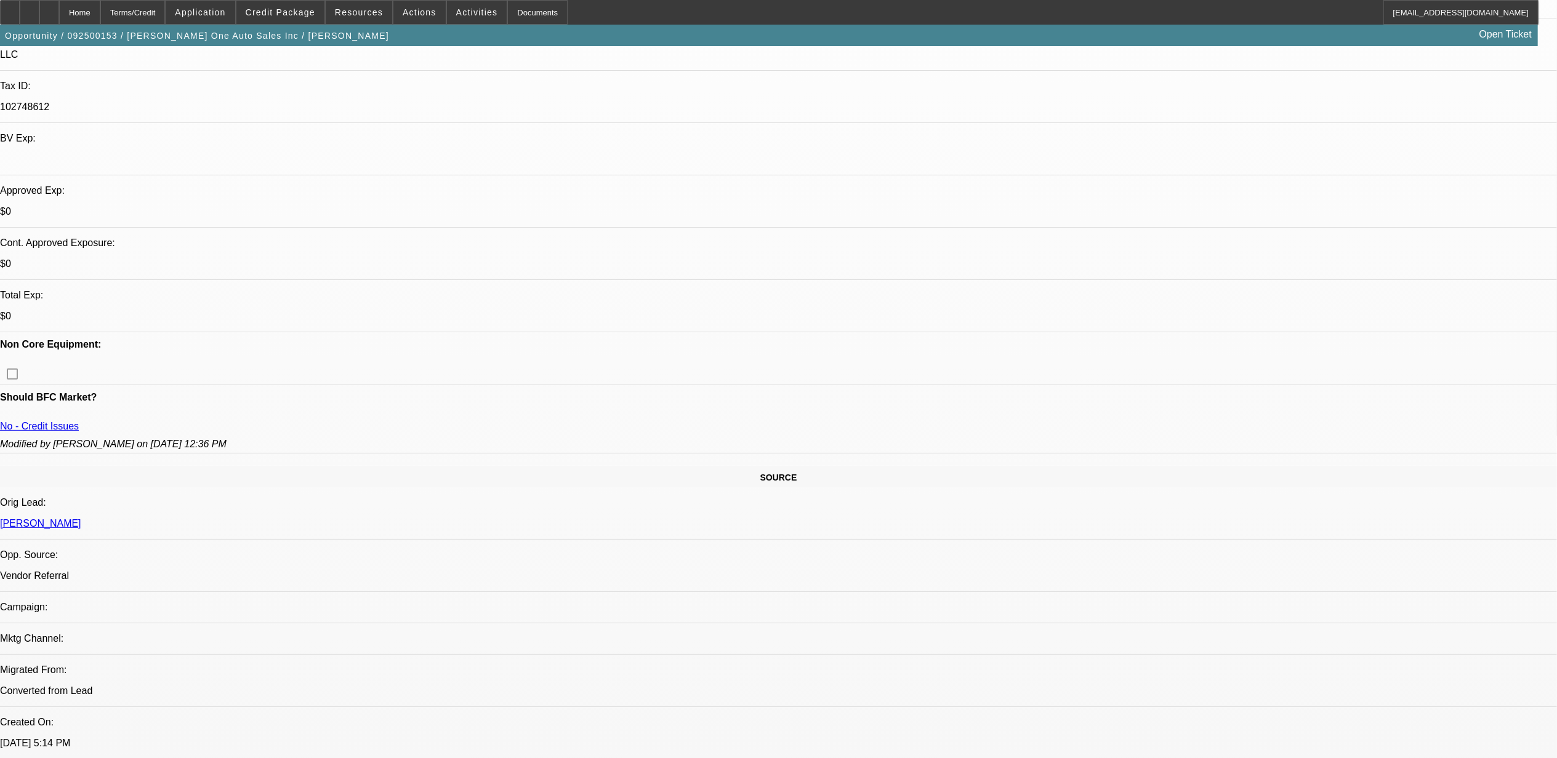
scroll to position [328, 0]
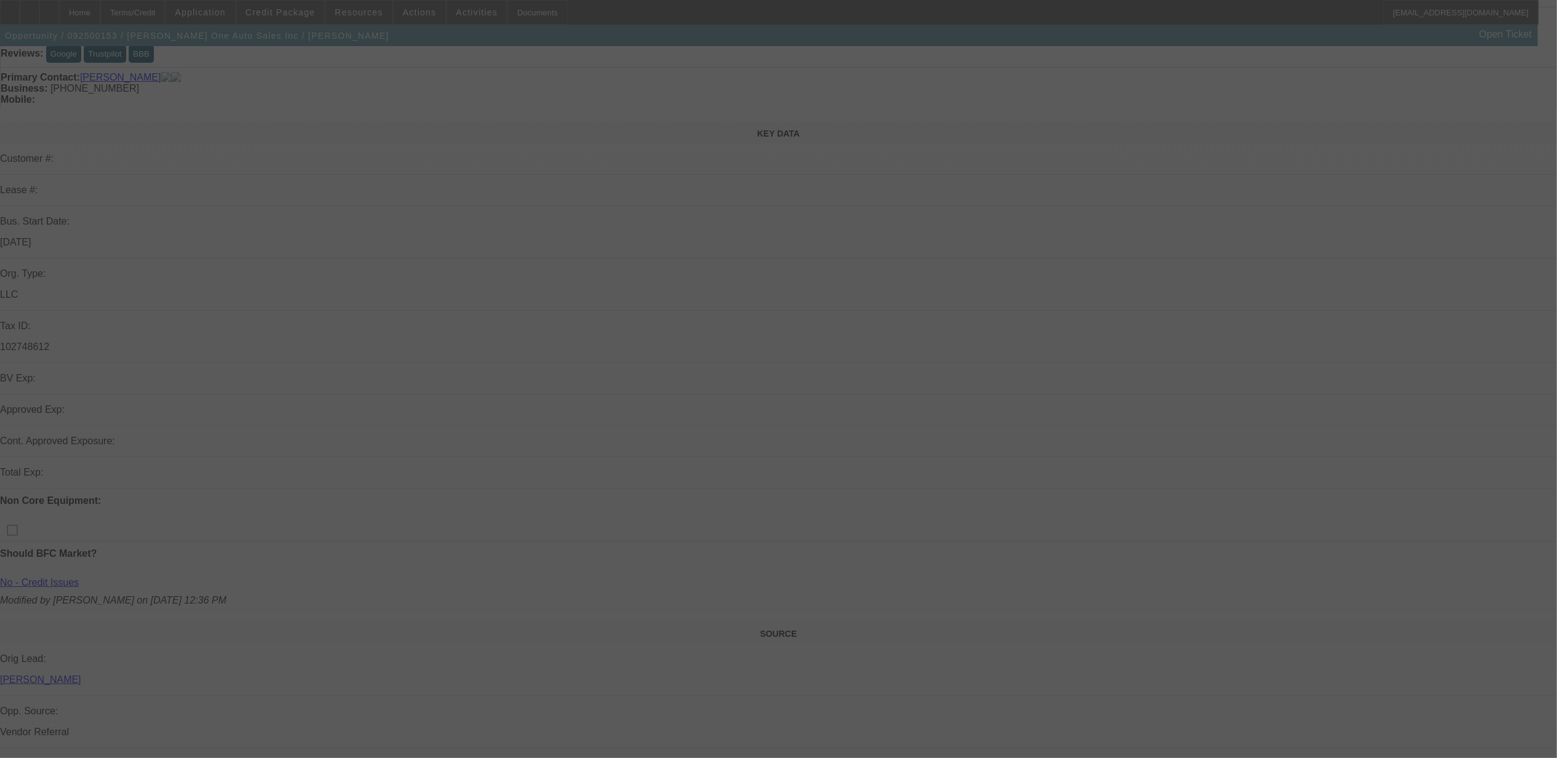
scroll to position [164, 0]
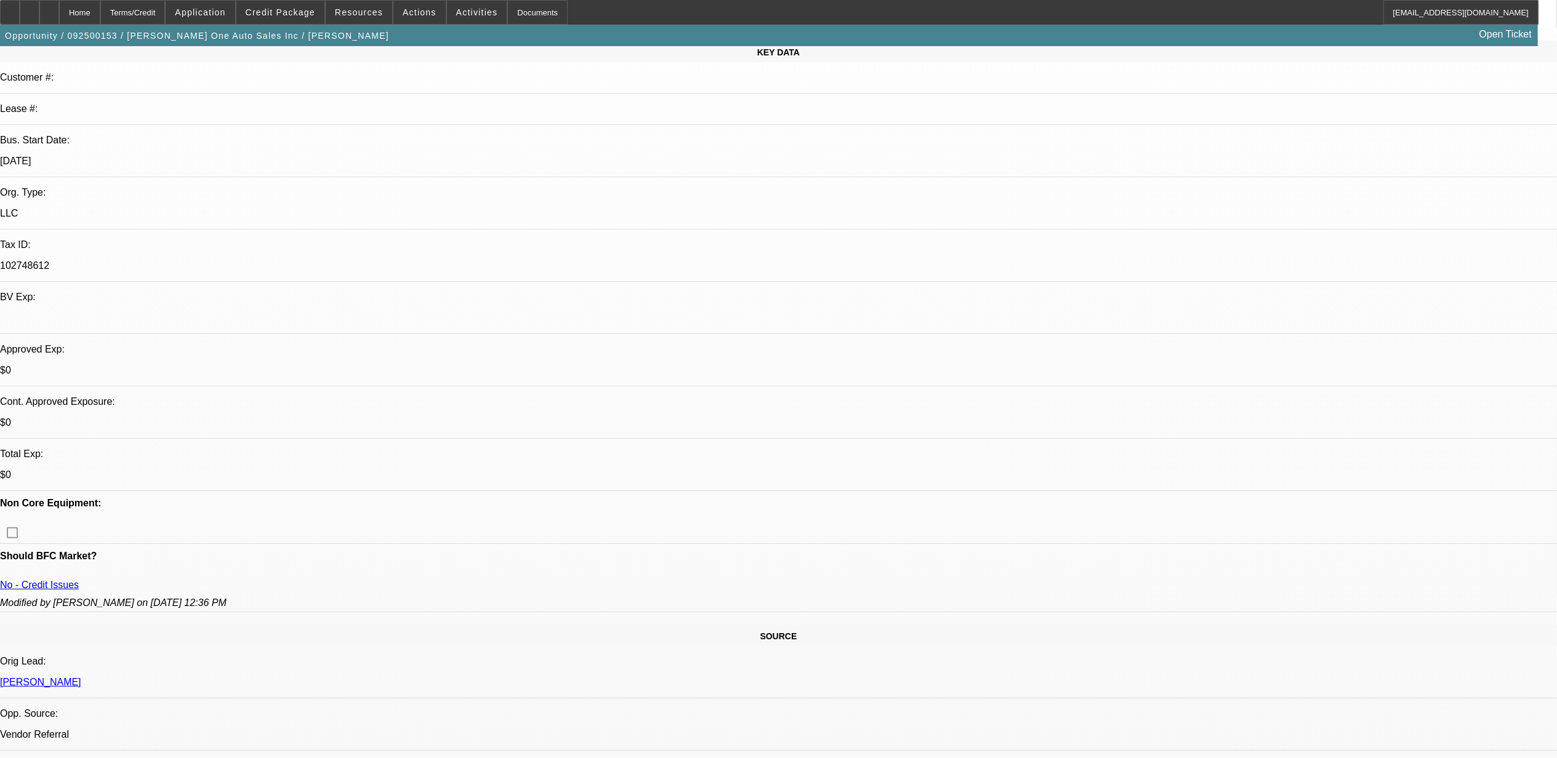
select select "0"
select select "2"
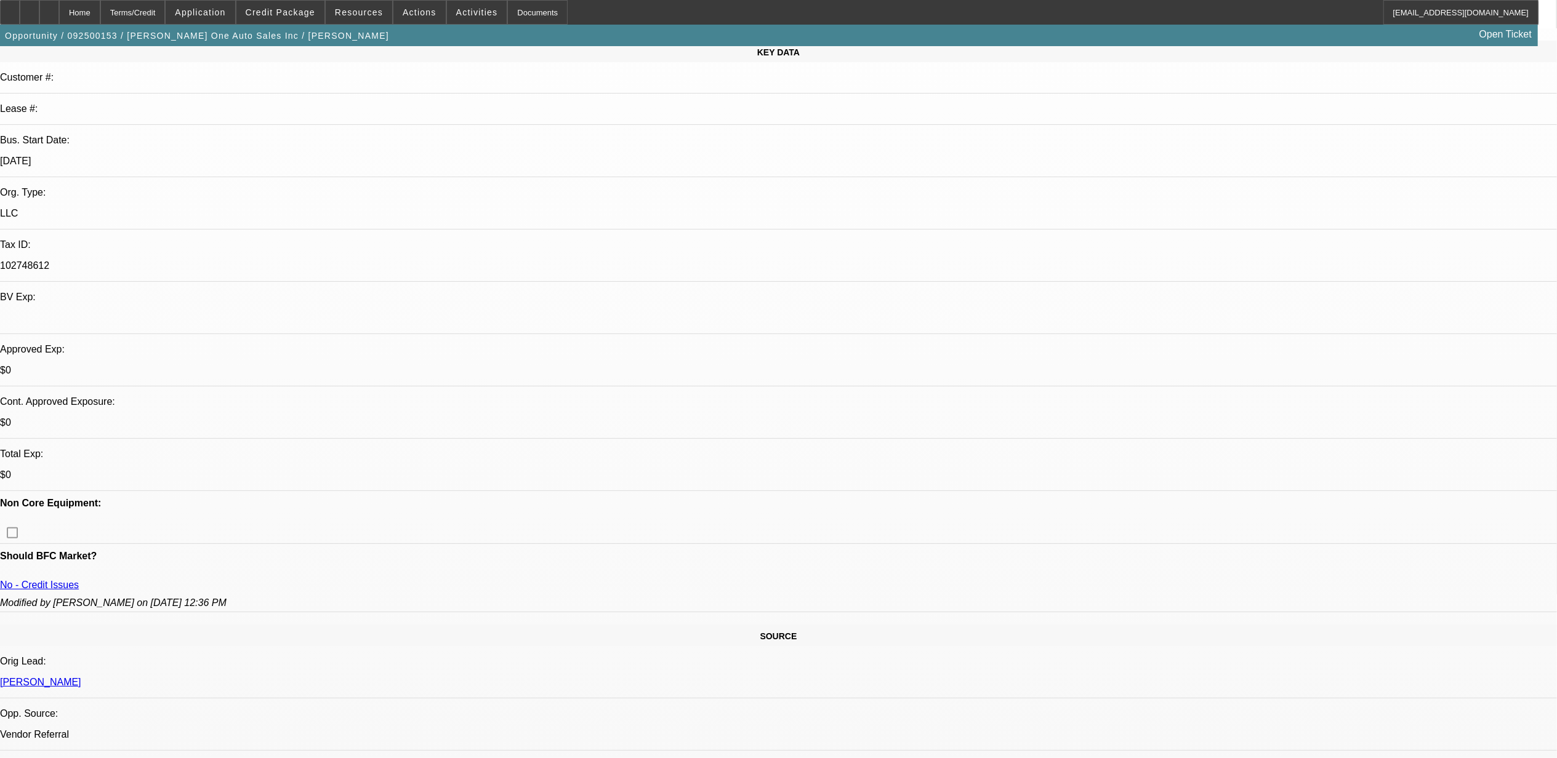
select select "0.1"
select select "0.2"
select select "2"
select select "0.1"
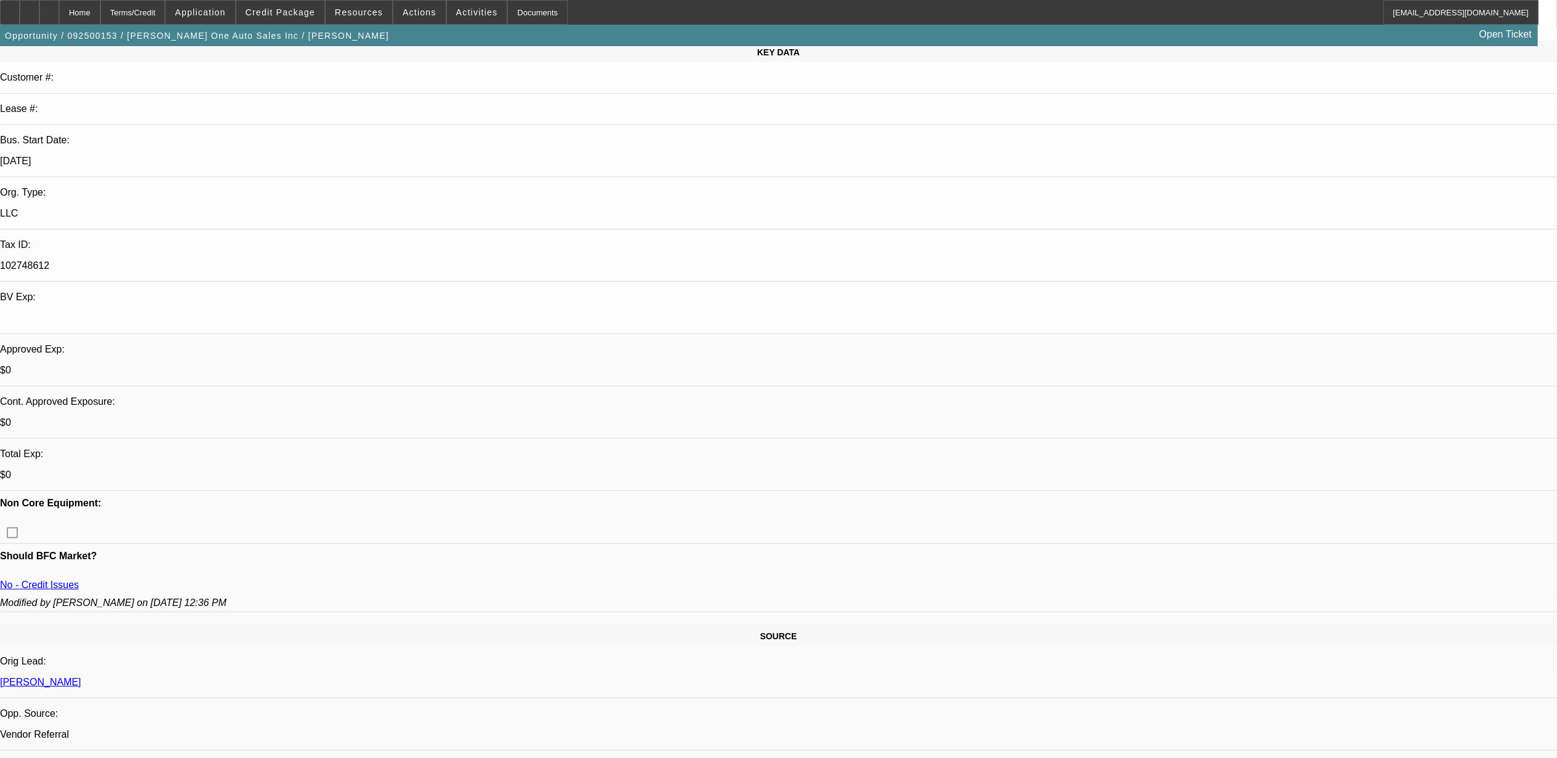
select select "1"
select select "2"
select select "5"
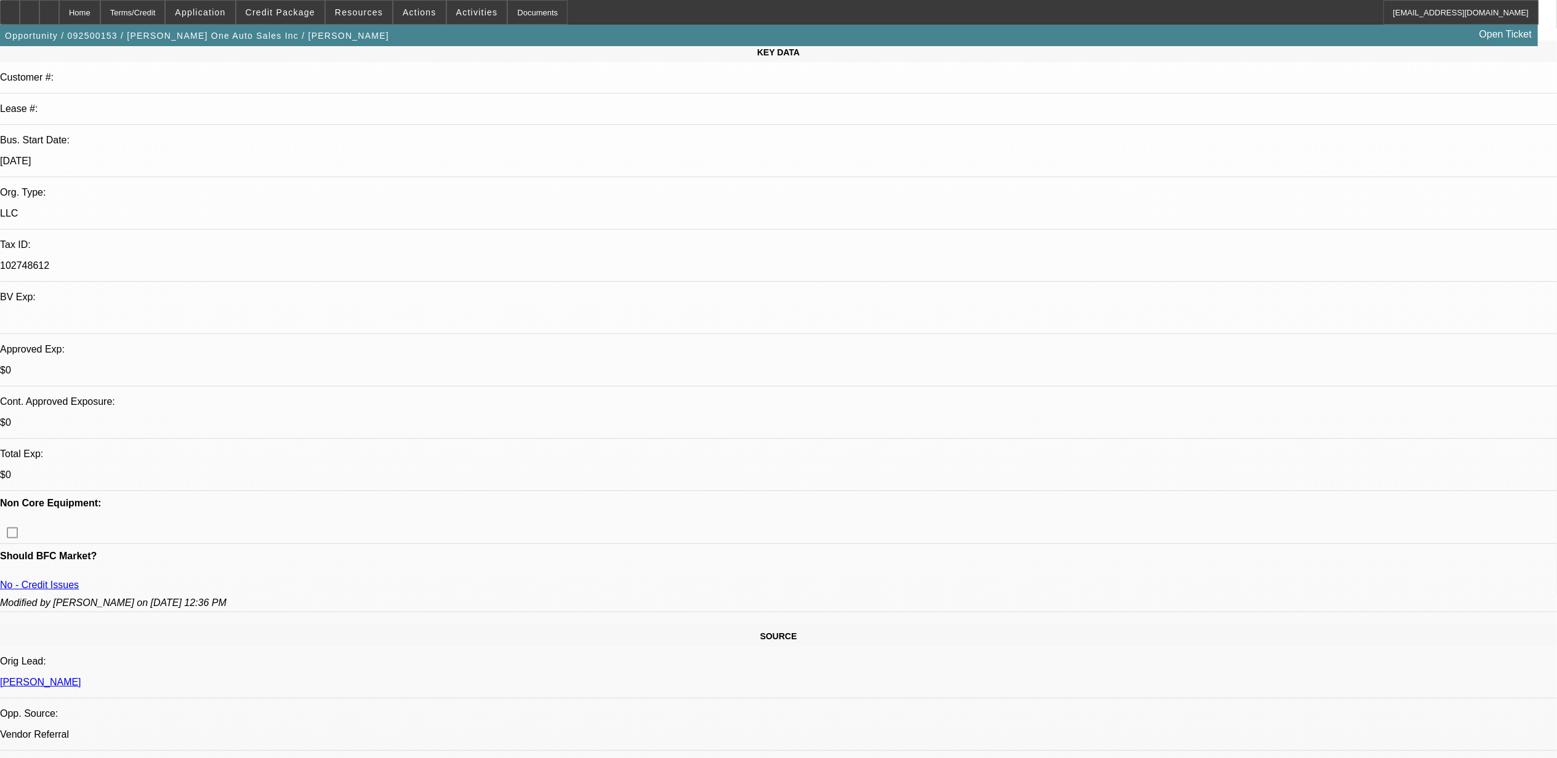
select select "2"
select select "4"
select select "2"
select select "4"
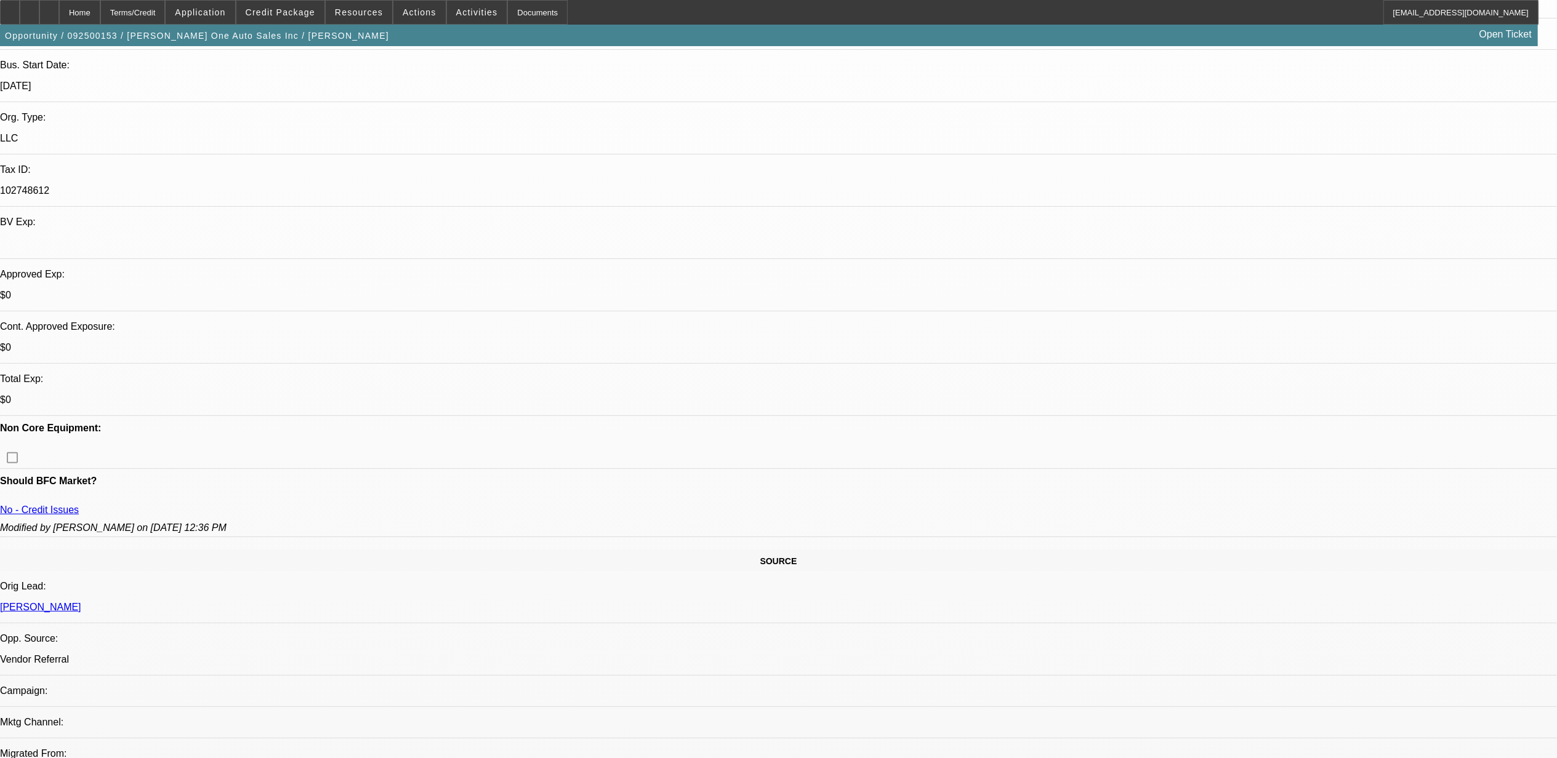
scroll to position [410, 0]
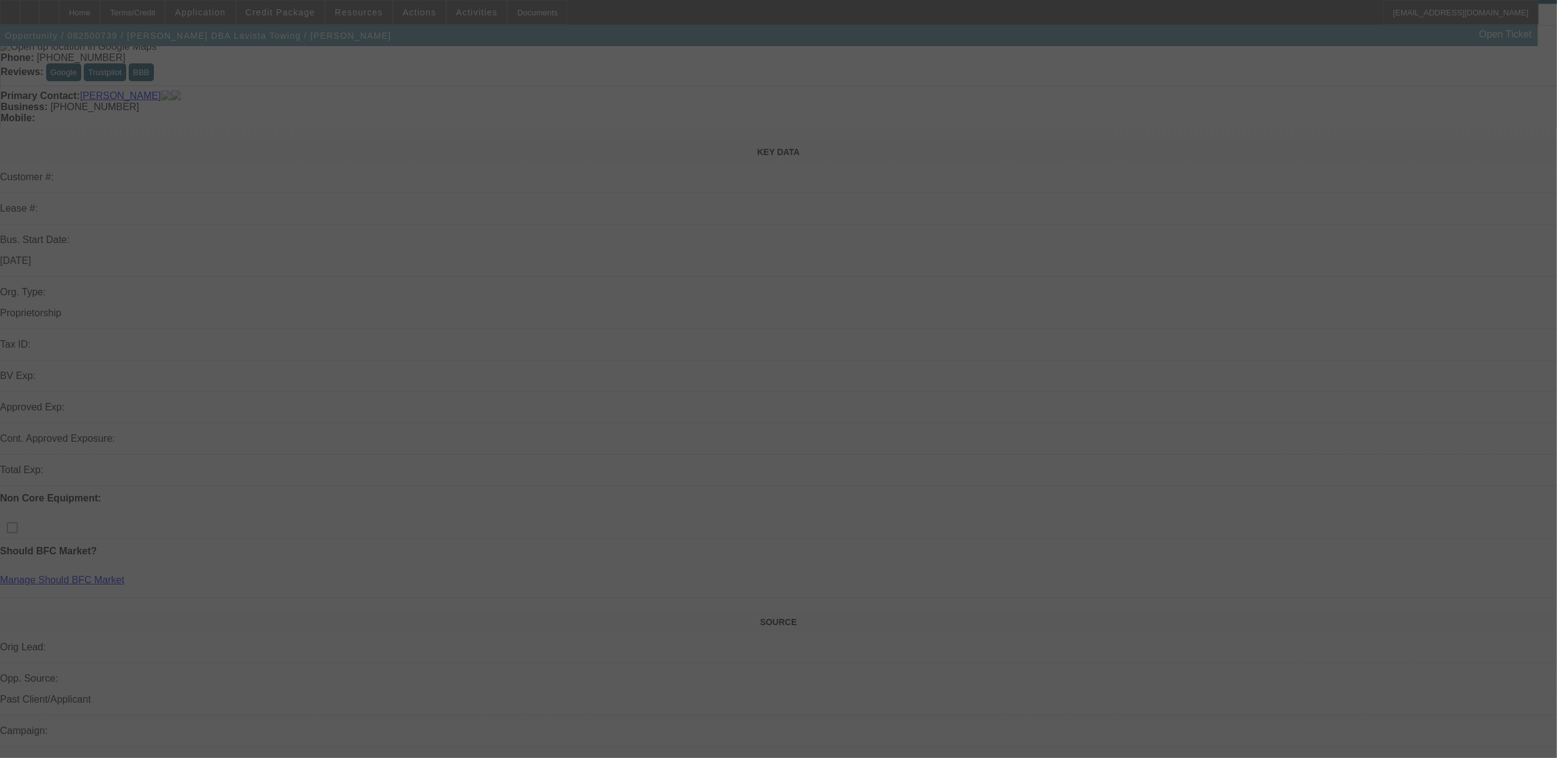
scroll to position [164, 0]
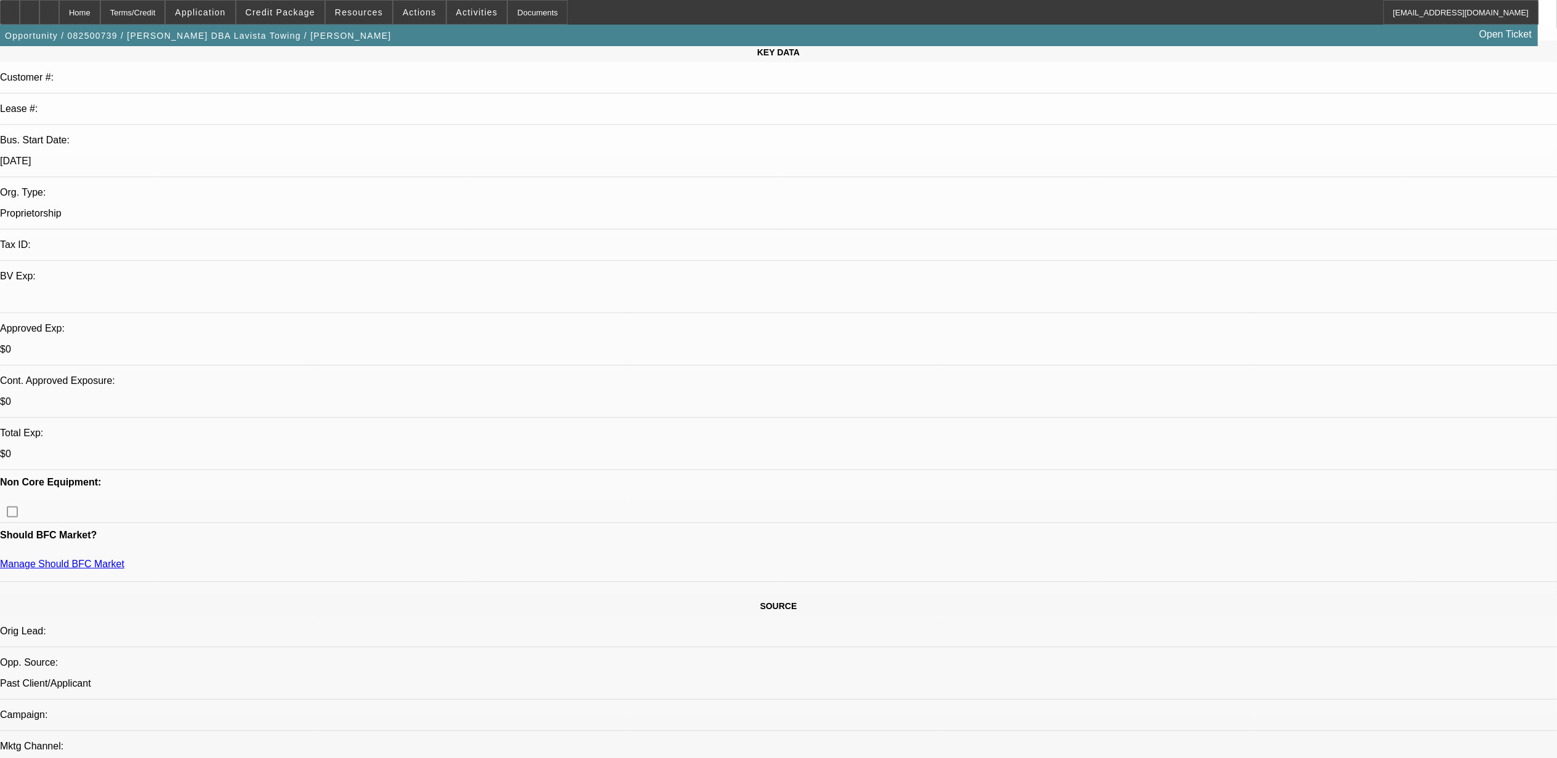
select select "0"
select select "1"
select select "2"
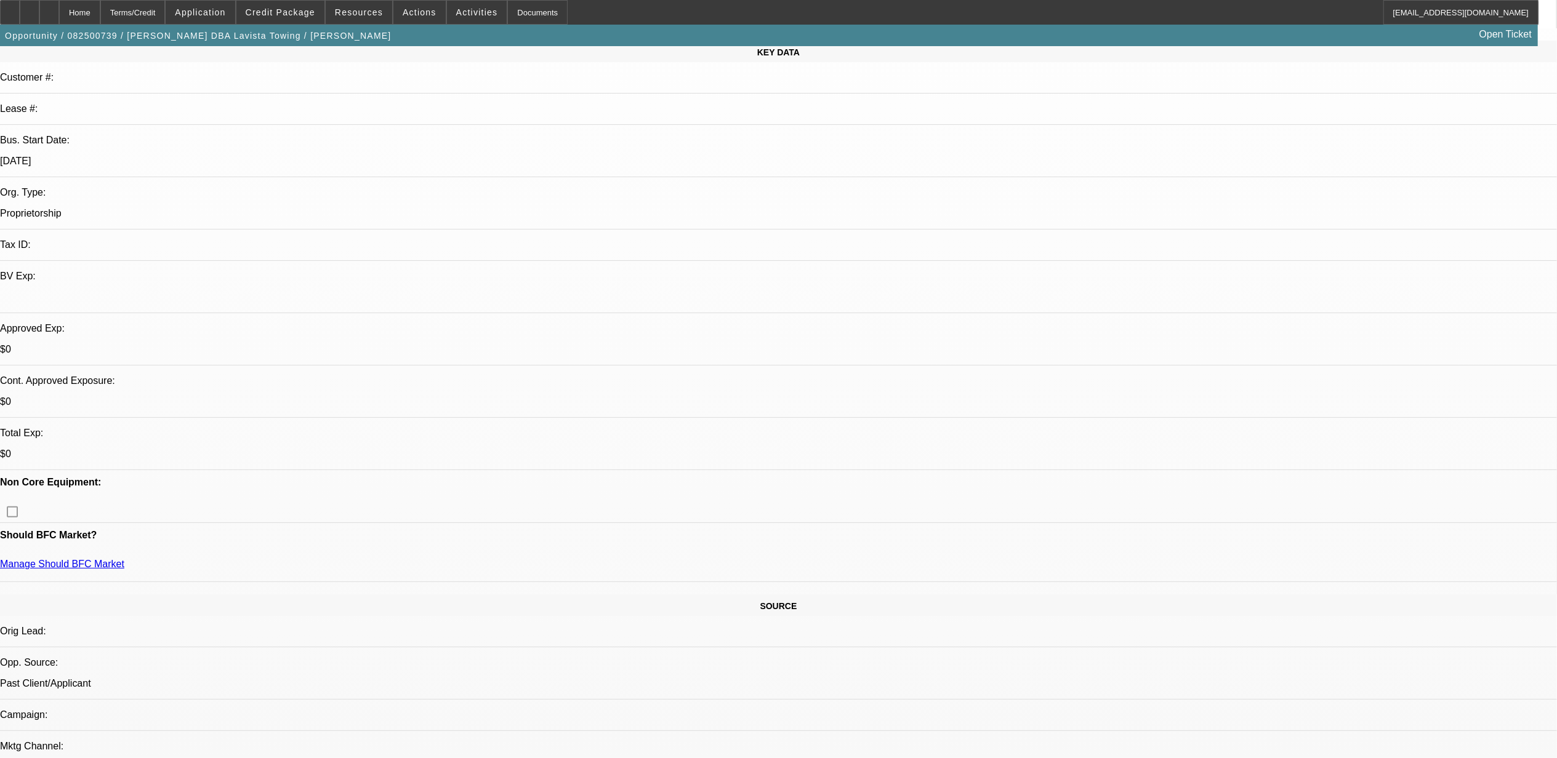
select select "5"
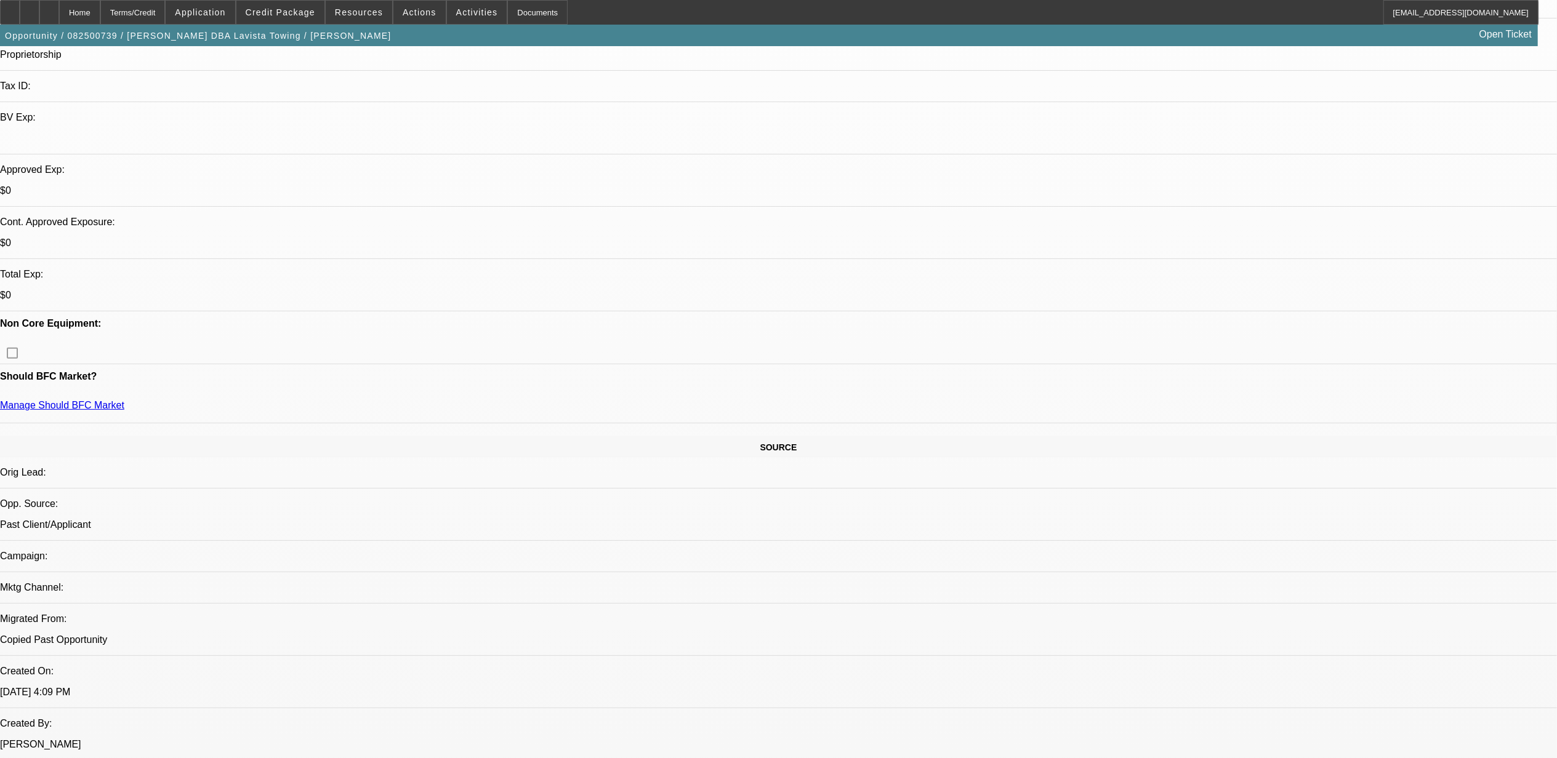
scroll to position [328, 0]
